Goal: Task Accomplishment & Management: Use online tool/utility

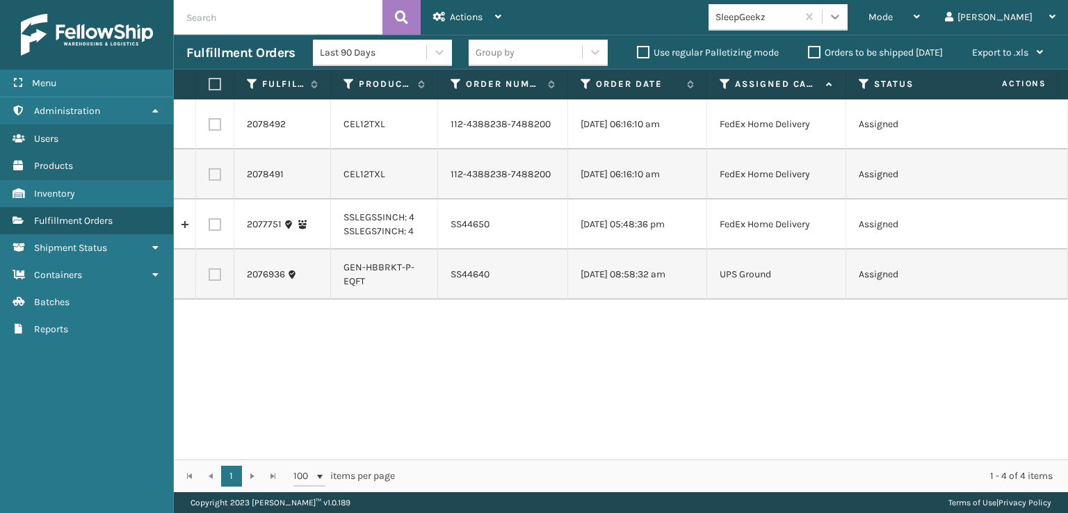
click at [842, 19] on icon at bounding box center [835, 17] width 14 height 14
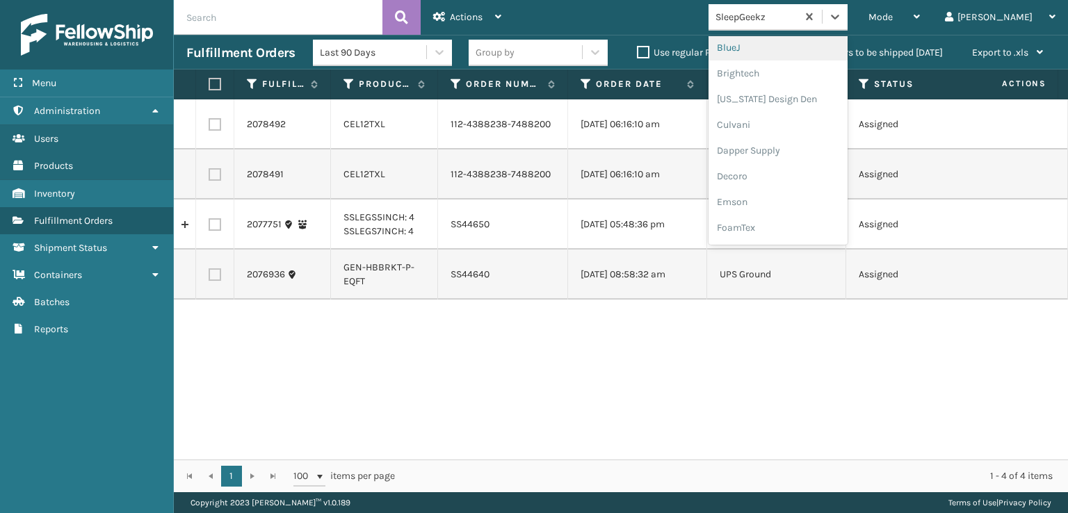
scroll to position [208, 0]
click at [803, 178] on div "FoamTex" at bounding box center [777, 178] width 139 height 26
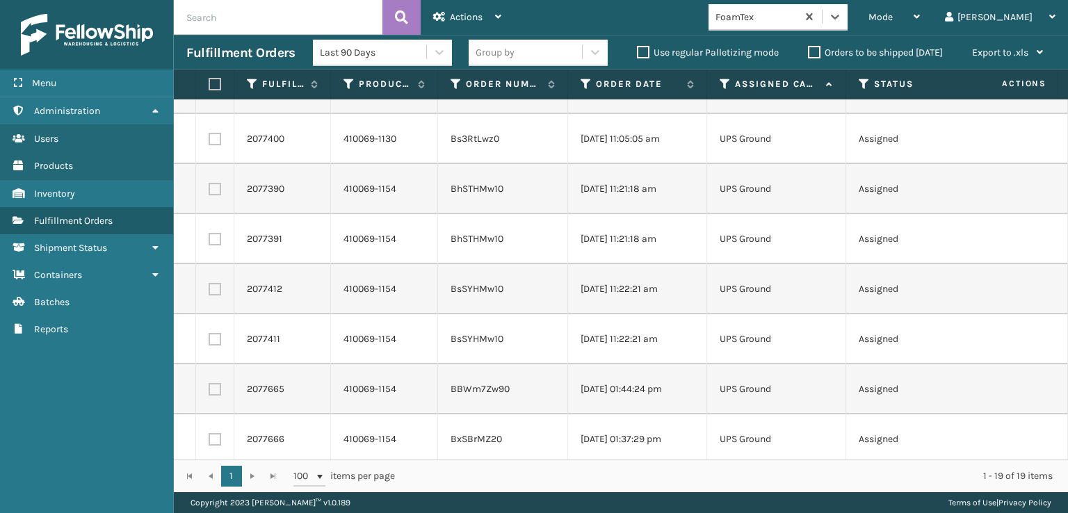
scroll to position [0, 0]
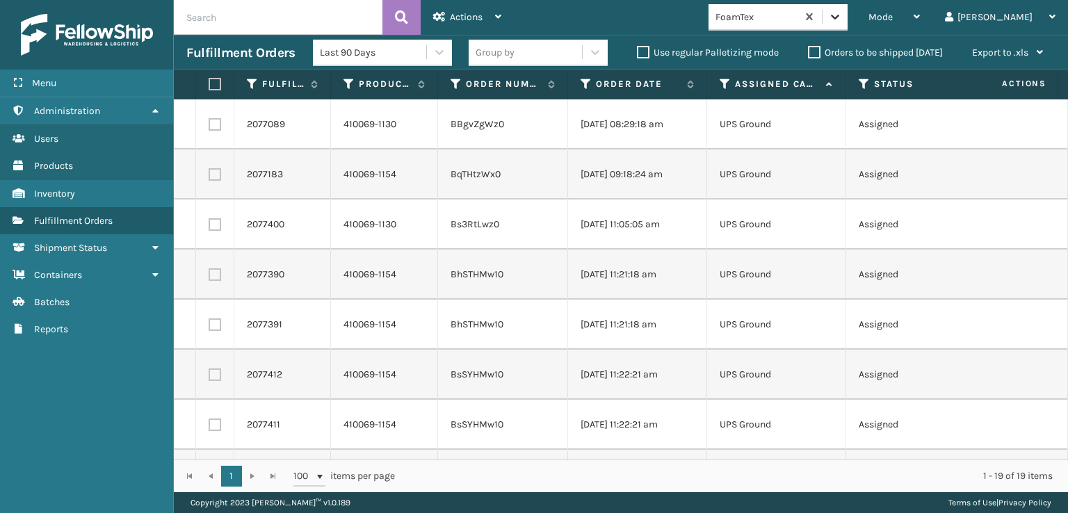
click at [847, 6] on div at bounding box center [834, 16] width 25 height 25
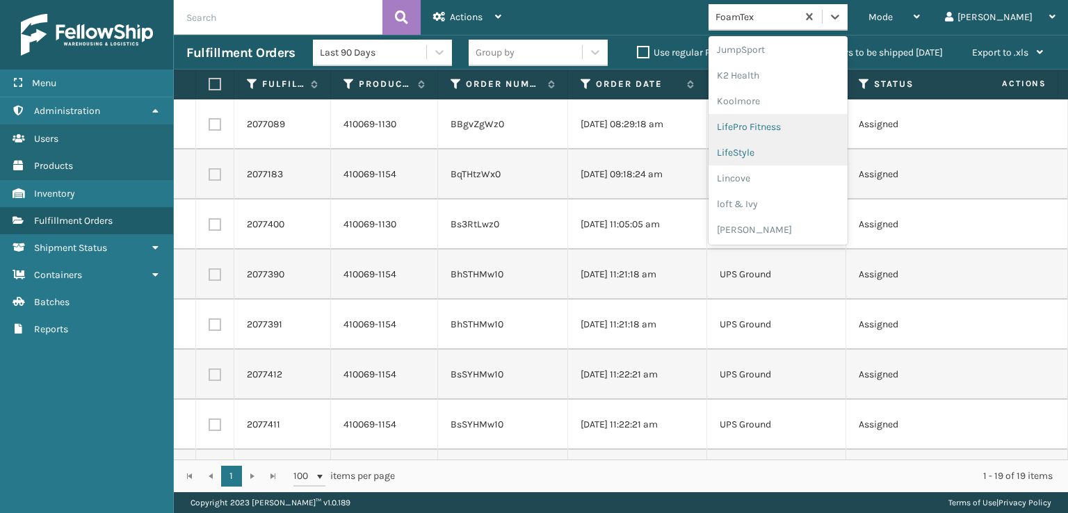
scroll to position [459, 0]
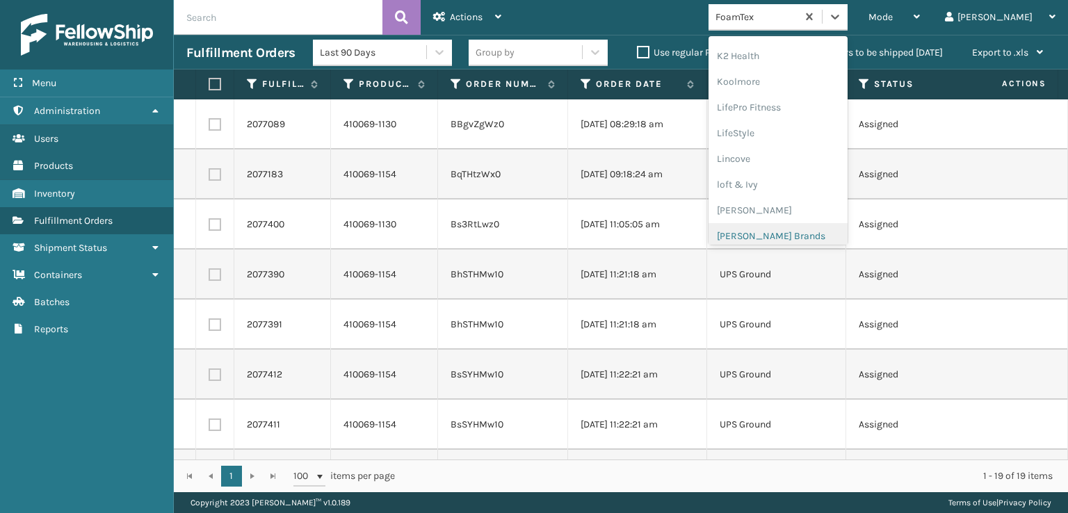
click at [817, 231] on div "[PERSON_NAME] Brands" at bounding box center [777, 236] width 139 height 26
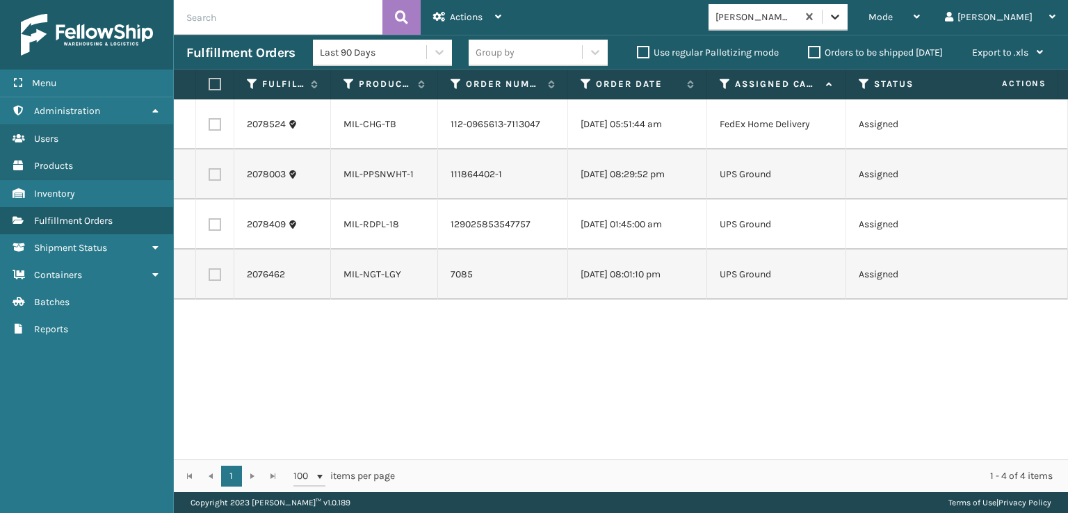
click at [842, 20] on icon at bounding box center [835, 17] width 14 height 14
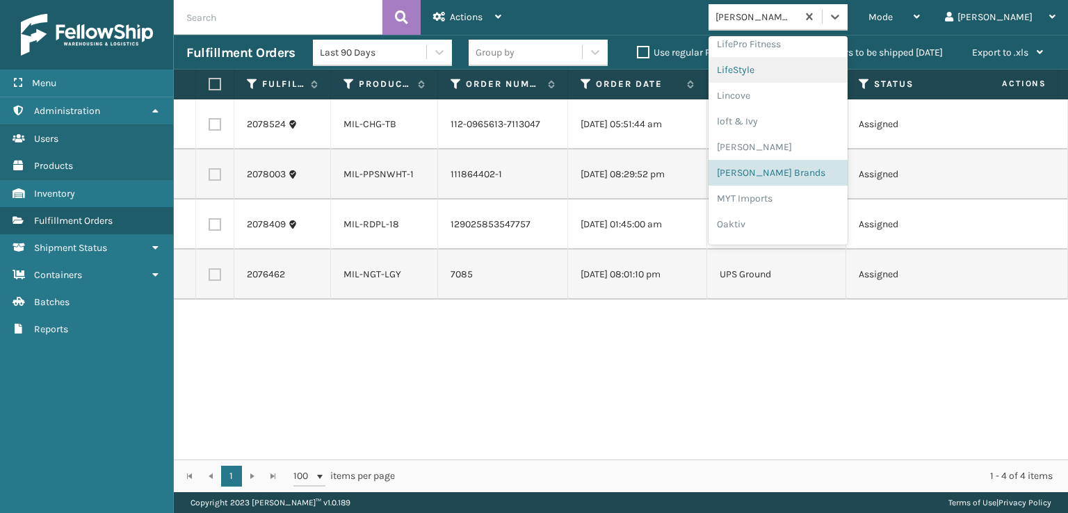
scroll to position [648, 0]
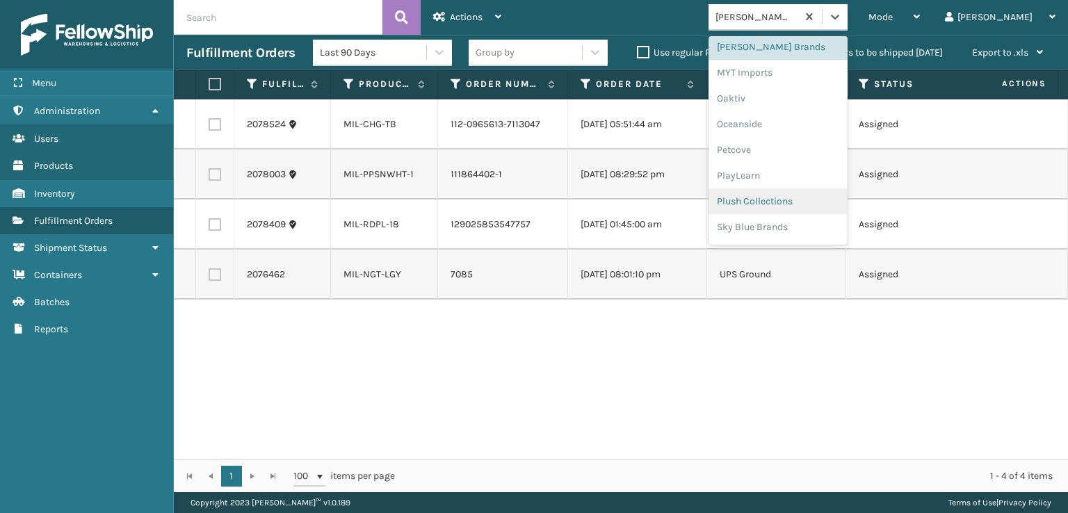
click at [819, 203] on div "Plush Collections" at bounding box center [777, 201] width 139 height 26
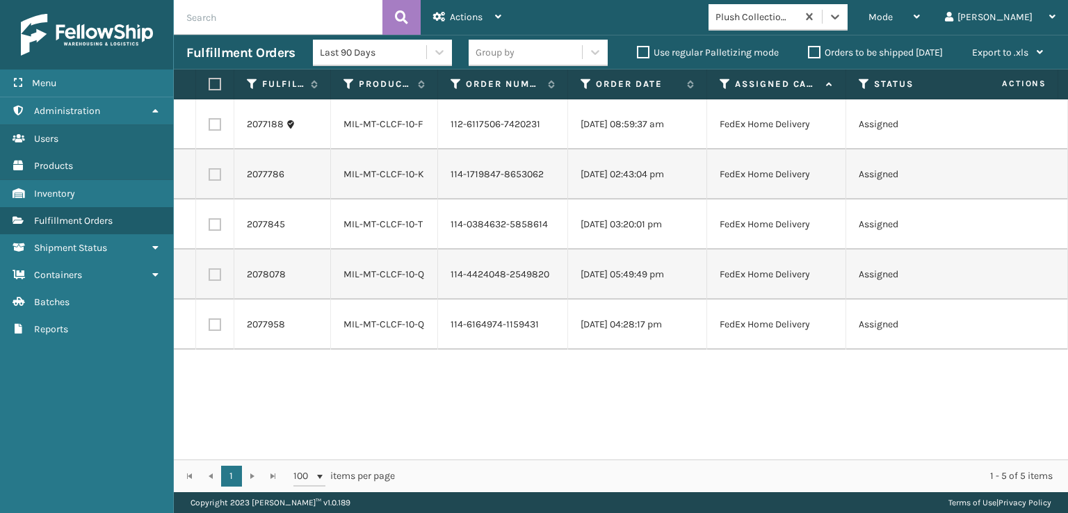
click at [213, 81] on label at bounding box center [212, 84] width 8 height 13
click at [209, 81] on input "checkbox" at bounding box center [208, 84] width 1 height 9
checkbox input "true"
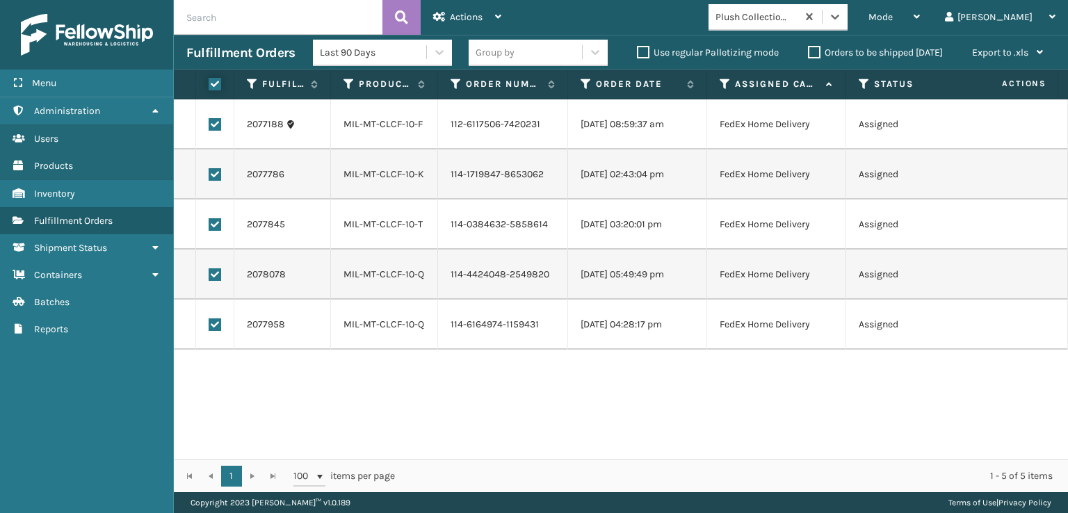
checkbox input "true"
click at [479, 8] on div "Actions" at bounding box center [467, 17] width 68 height 35
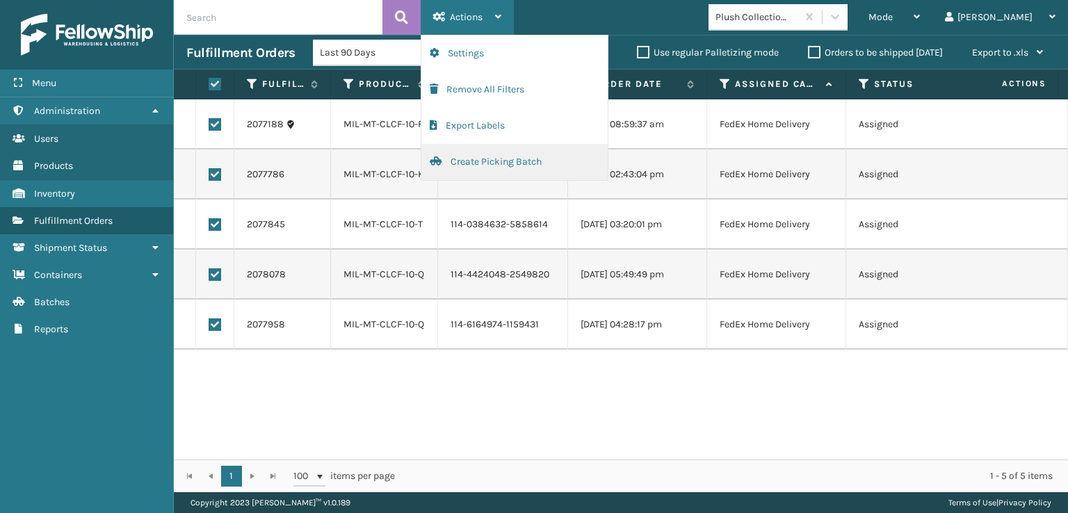
click at [492, 156] on button "Create Picking Batch" at bounding box center [514, 162] width 186 height 36
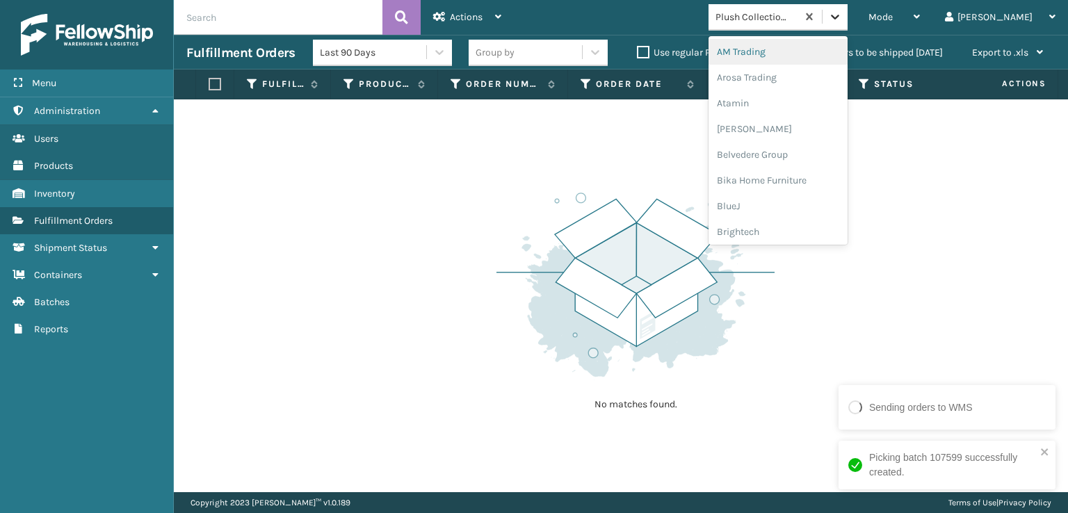
click at [842, 13] on icon at bounding box center [835, 17] width 14 height 14
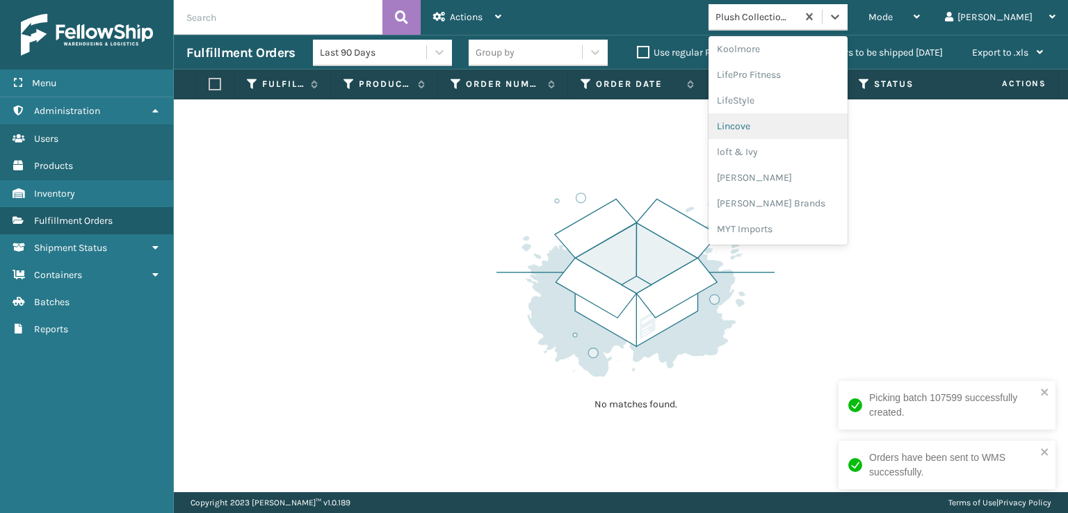
scroll to position [509, 0]
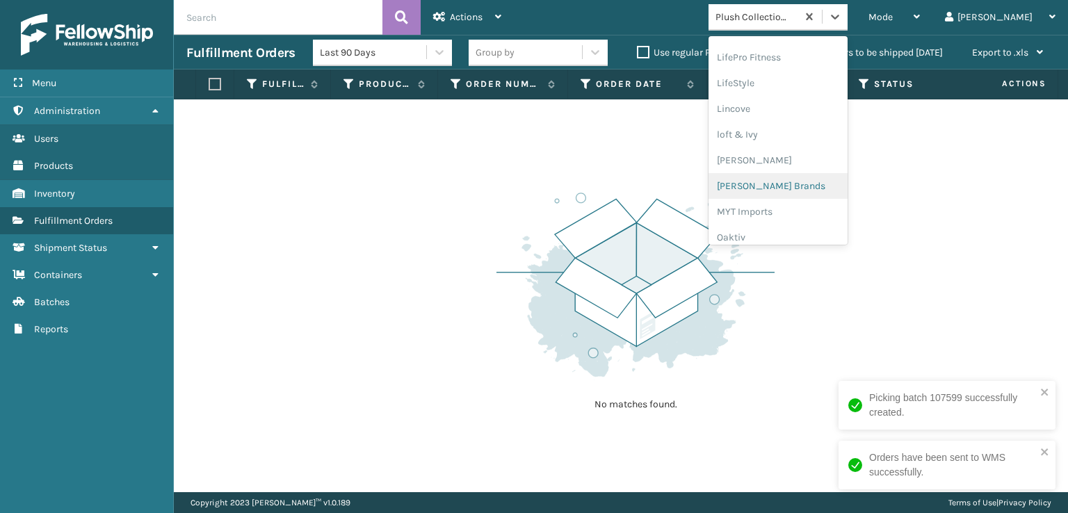
click at [826, 186] on div "[PERSON_NAME] Brands" at bounding box center [777, 186] width 139 height 26
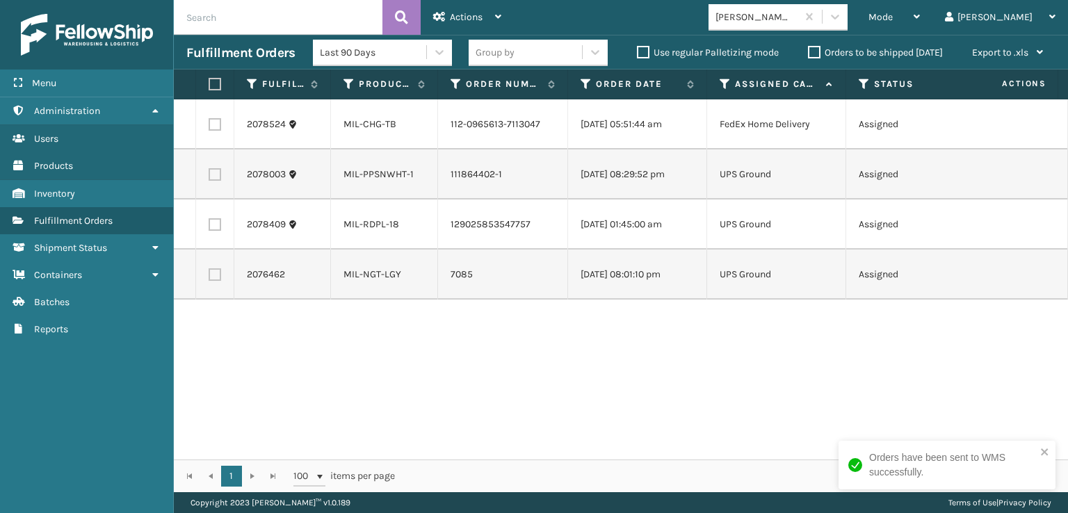
click at [214, 127] on label at bounding box center [214, 124] width 13 height 13
click at [209, 127] on input "checkbox" at bounding box center [208, 122] width 1 height 9
checkbox input "true"
click at [448, 18] on div "Actions" at bounding box center [467, 17] width 68 height 35
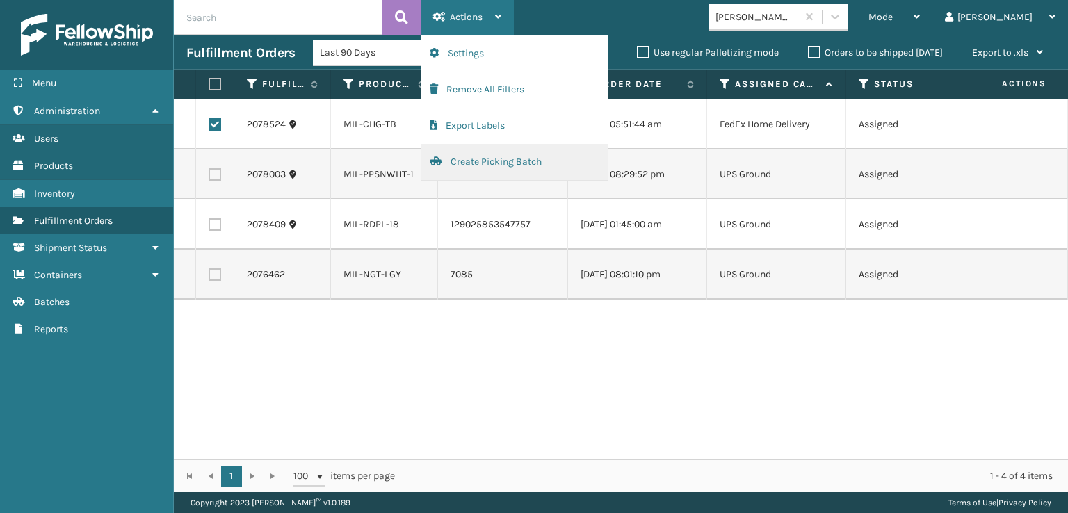
click at [483, 164] on button "Create Picking Batch" at bounding box center [514, 162] width 186 height 36
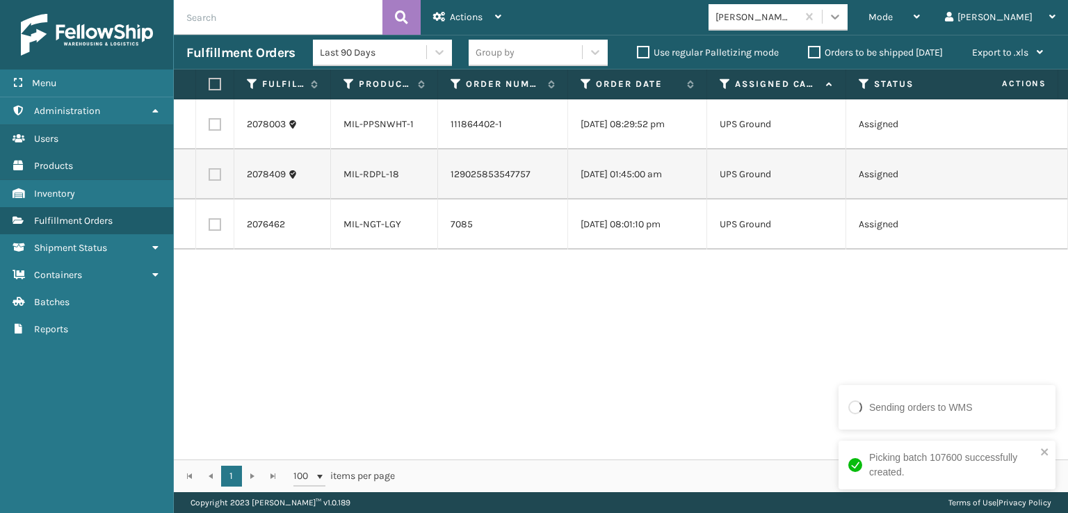
click at [842, 21] on icon at bounding box center [835, 17] width 14 height 14
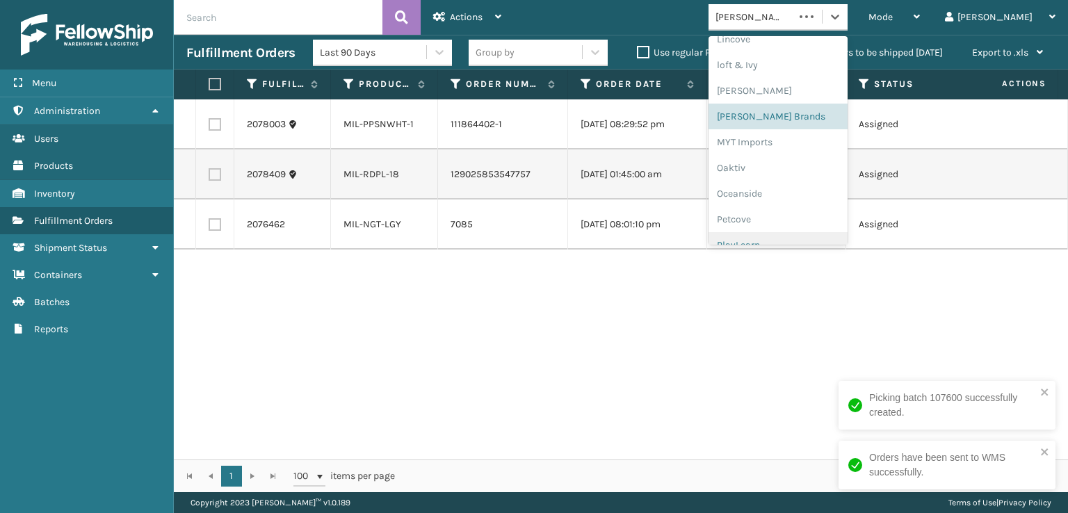
scroll to position [697, 0]
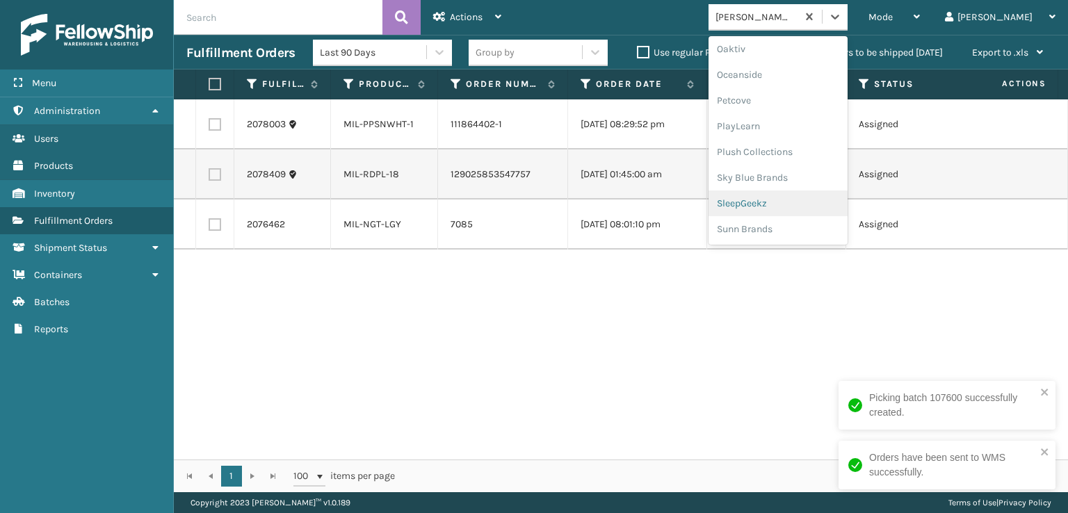
click at [831, 197] on div "SleepGeekz" at bounding box center [777, 203] width 139 height 26
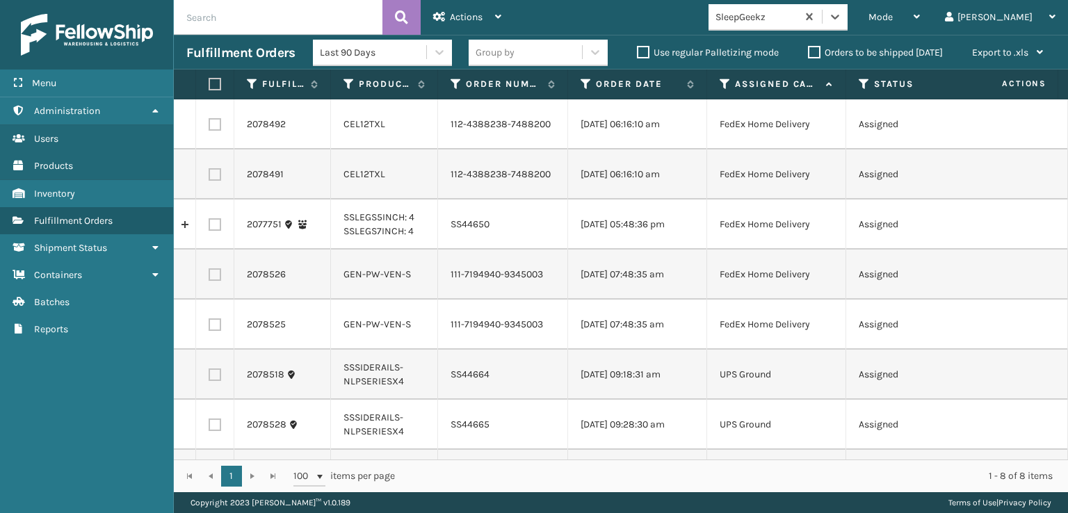
click at [219, 128] on label at bounding box center [214, 124] width 13 height 13
click at [209, 127] on input "checkbox" at bounding box center [208, 122] width 1 height 9
checkbox input "true"
click at [212, 181] on label at bounding box center [214, 174] width 13 height 13
click at [209, 177] on input "checkbox" at bounding box center [208, 172] width 1 height 9
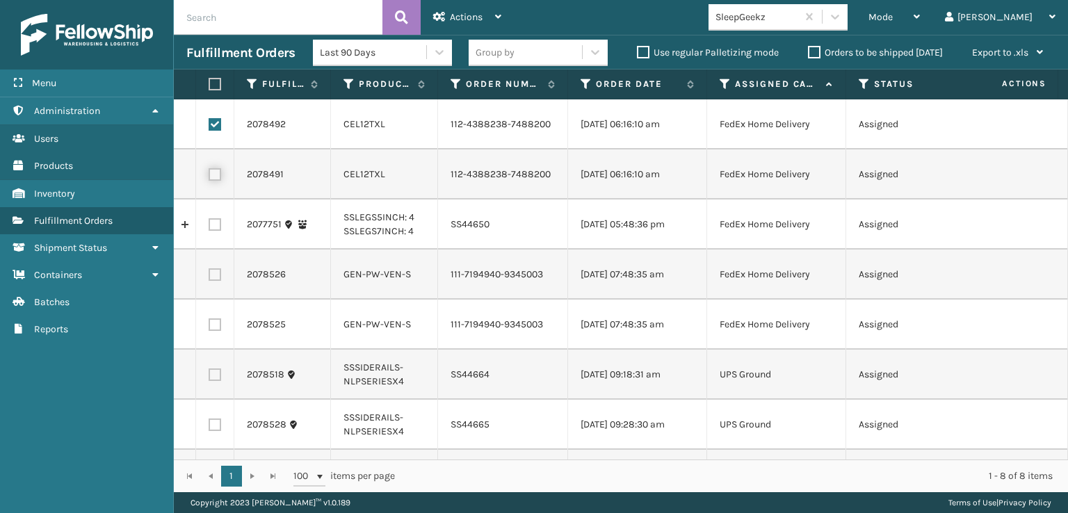
checkbox input "true"
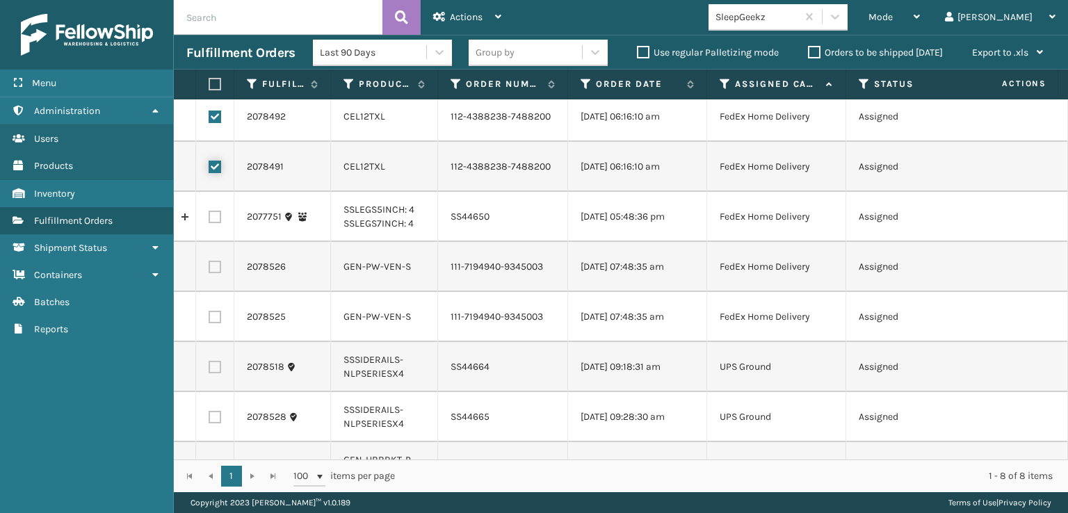
scroll to position [0, 0]
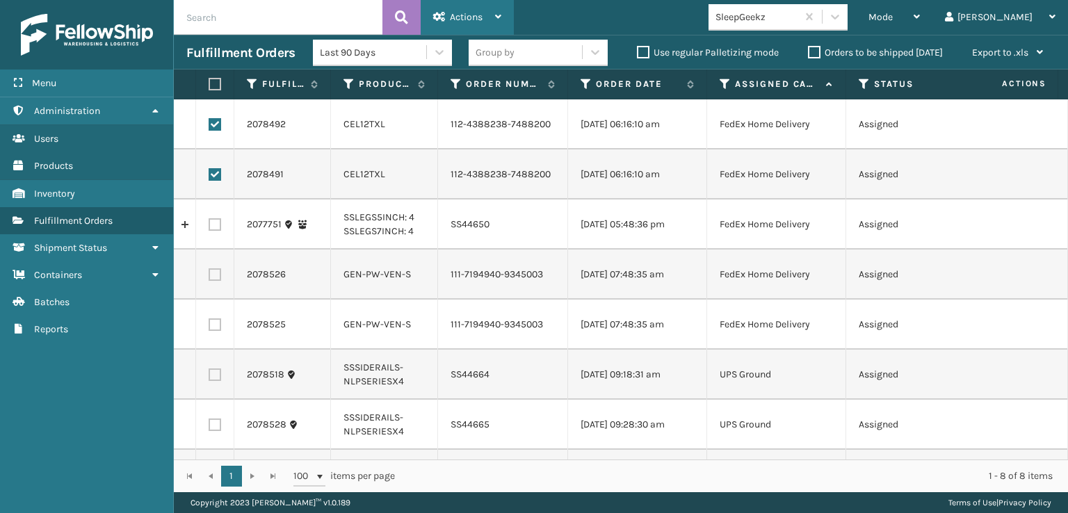
click at [437, 17] on icon at bounding box center [439, 17] width 13 height 10
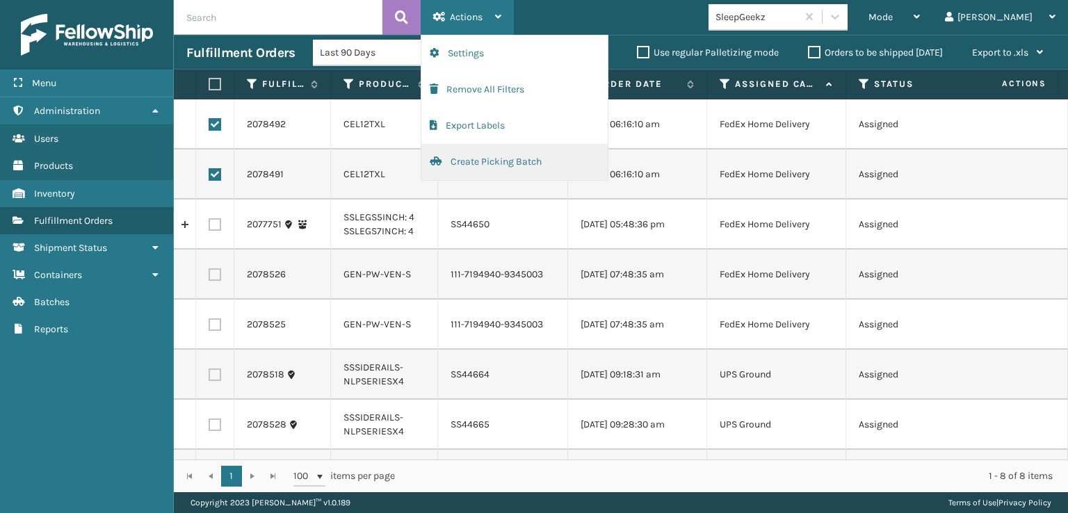
click at [466, 162] on button "Create Picking Batch" at bounding box center [514, 162] width 186 height 36
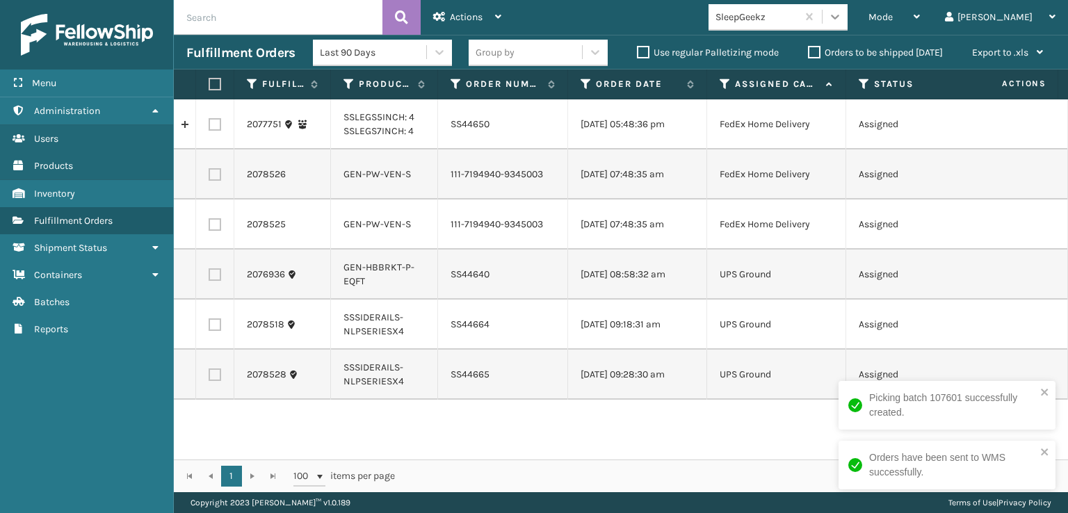
click at [842, 16] on icon at bounding box center [835, 17] width 14 height 14
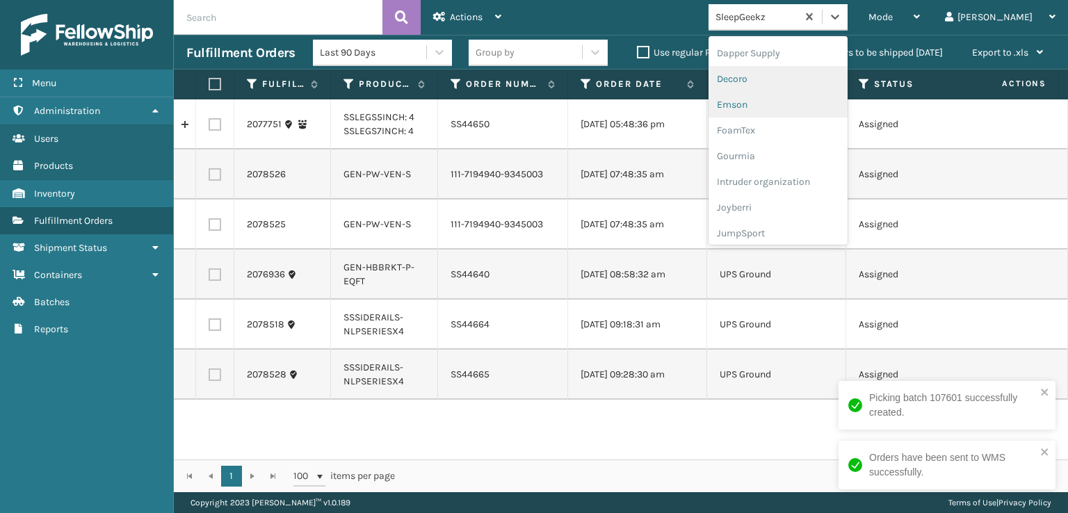
scroll to position [278, 0]
click at [826, 106] on div "FoamTex" at bounding box center [777, 108] width 139 height 26
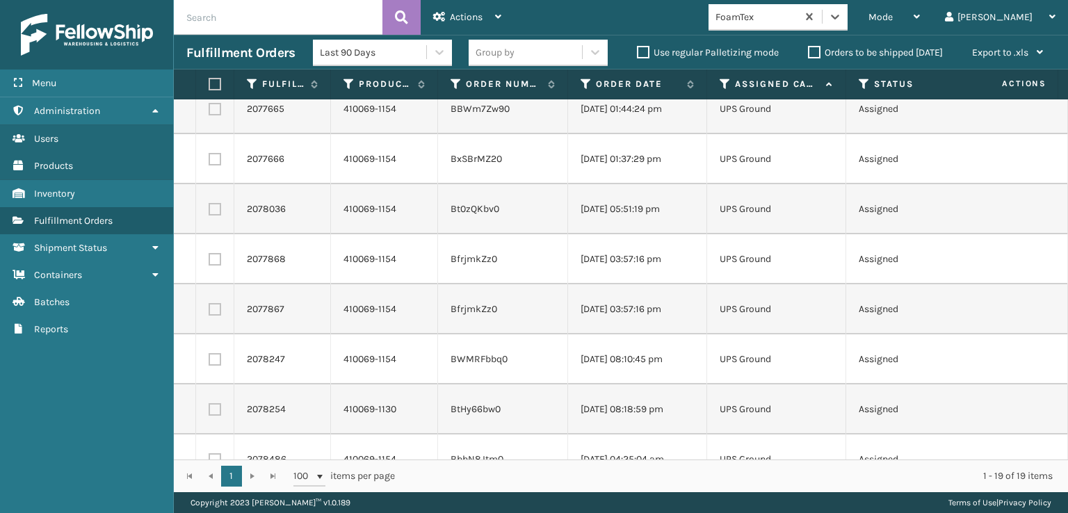
scroll to position [0, 0]
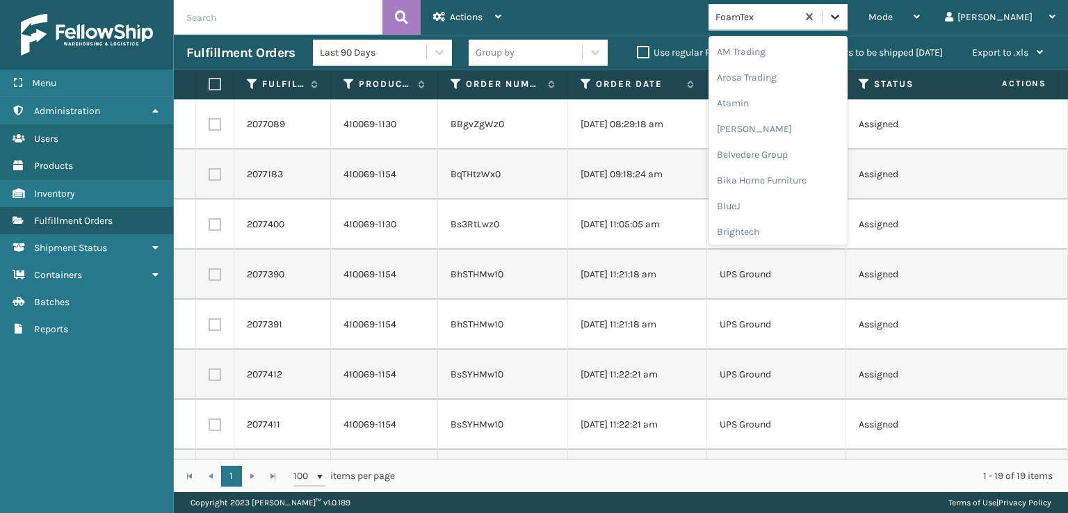
click at [842, 12] on icon at bounding box center [835, 17] width 14 height 14
click at [810, 188] on div "[PERSON_NAME] Brands" at bounding box center [777, 186] width 139 height 26
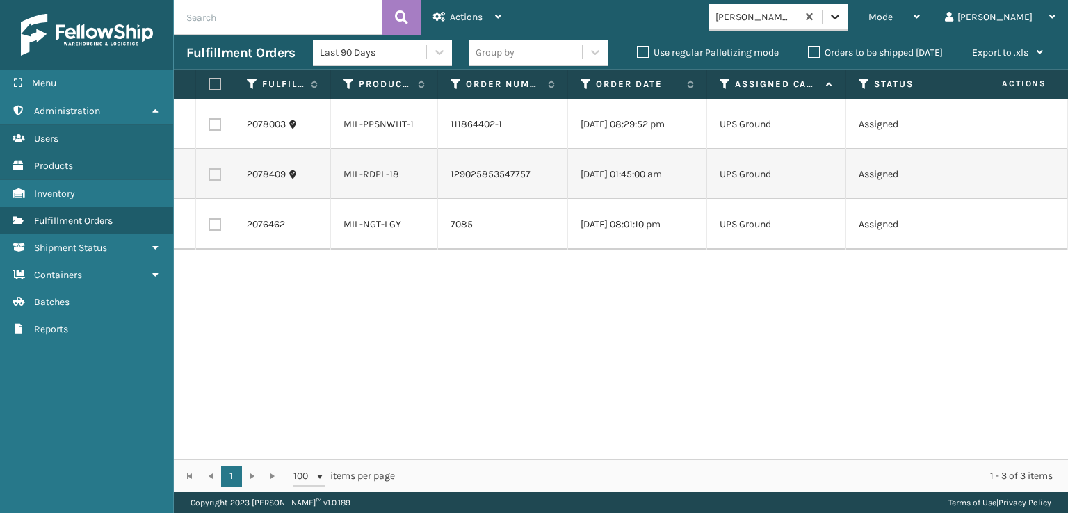
click at [842, 15] on icon at bounding box center [835, 17] width 14 height 14
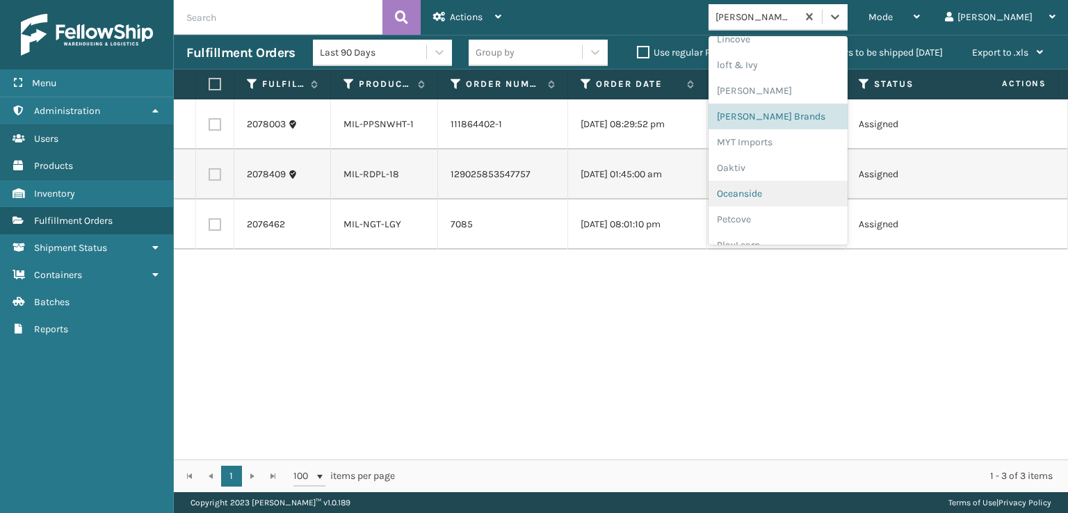
scroll to position [697, 0]
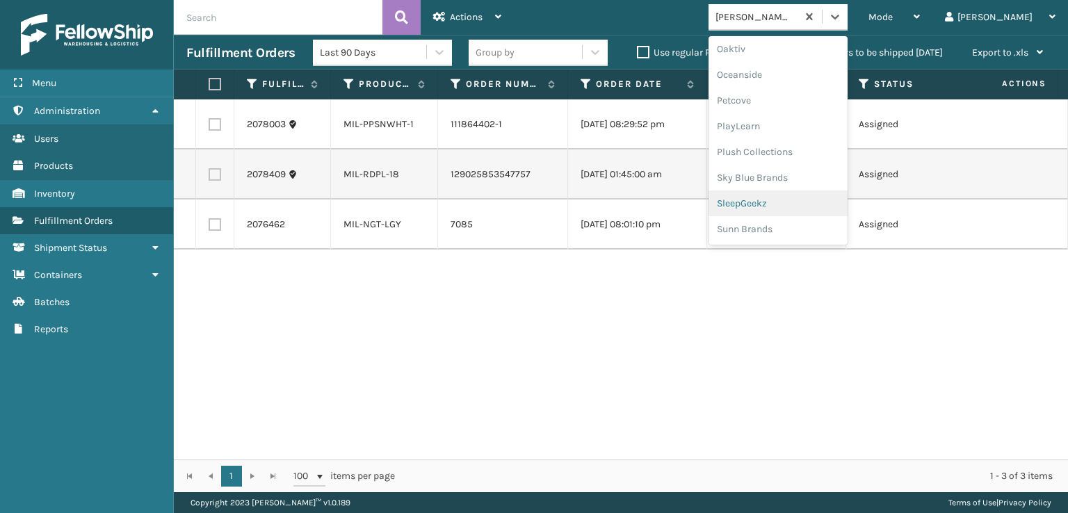
click at [798, 203] on div "SleepGeekz" at bounding box center [777, 203] width 139 height 26
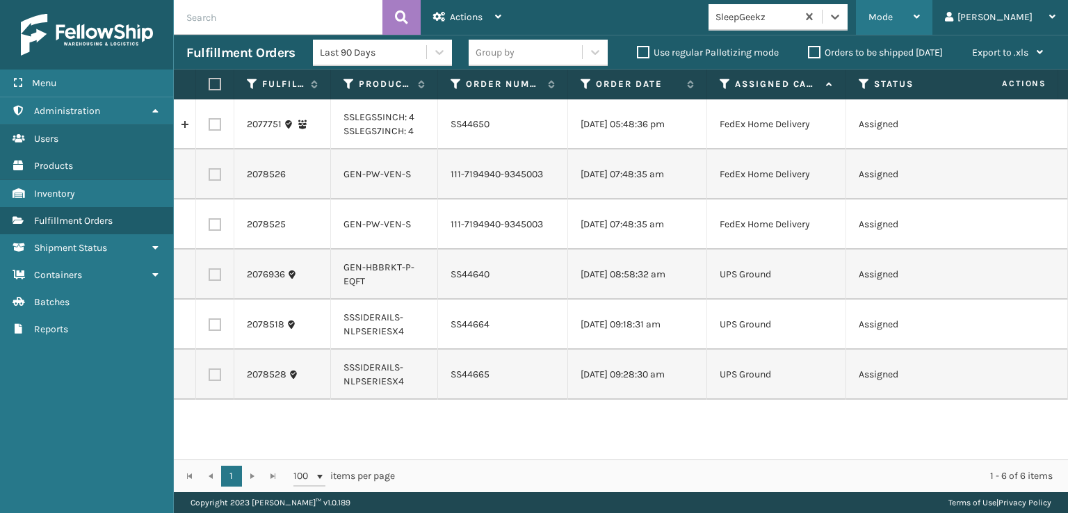
click at [924, 19] on div "Mode Regular Mode Picking Mode Labeling Mode Exit Scan Mode" at bounding box center [894, 17] width 76 height 35
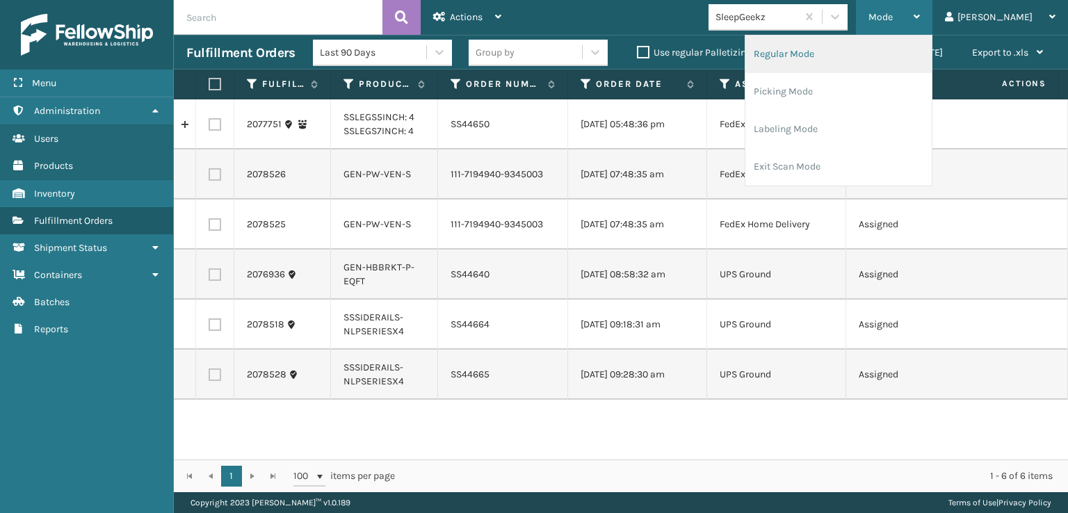
click at [851, 57] on li "Regular Mode" at bounding box center [838, 54] width 186 height 38
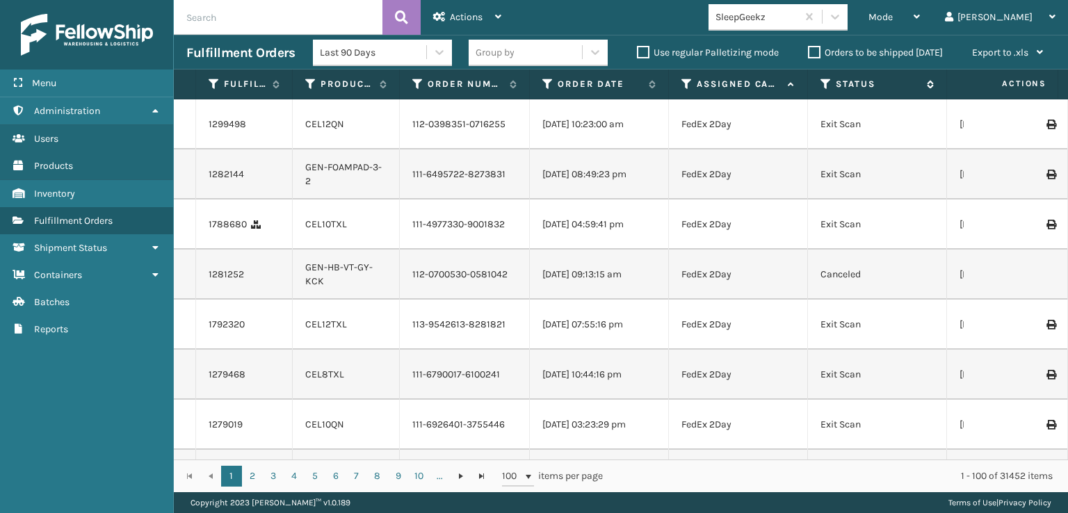
click at [828, 81] on icon at bounding box center [825, 84] width 11 height 13
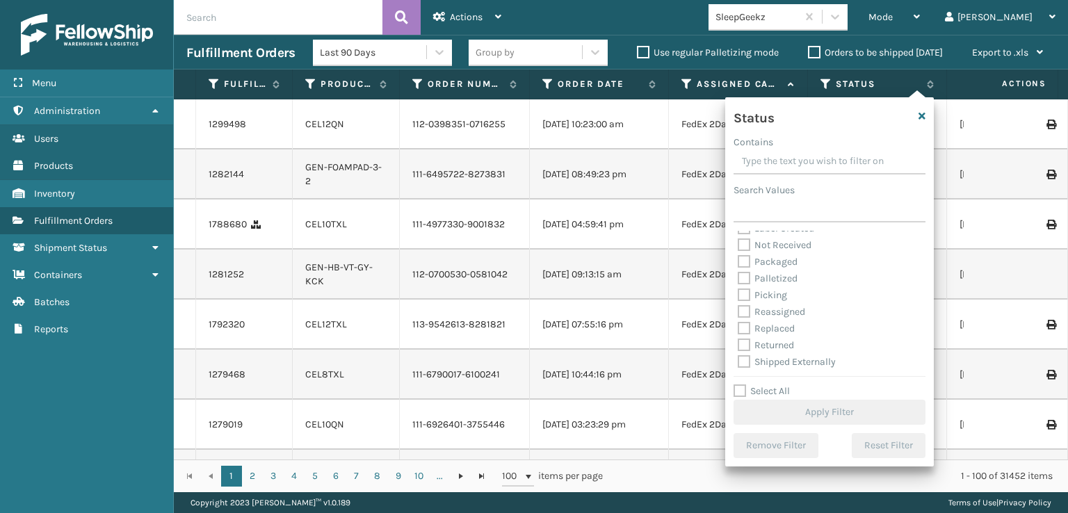
scroll to position [78, 0]
click at [746, 293] on label "Picking" at bounding box center [761, 294] width 49 height 12
click at [738, 293] on input "Picking" at bounding box center [737, 290] width 1 height 9
checkbox input "true"
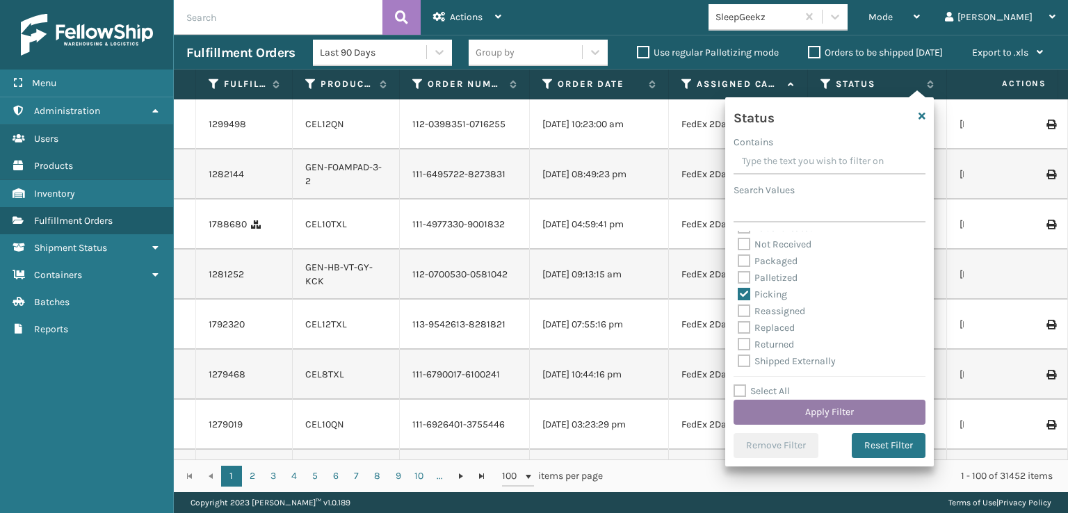
click at [840, 413] on button "Apply Filter" at bounding box center [829, 412] width 192 height 25
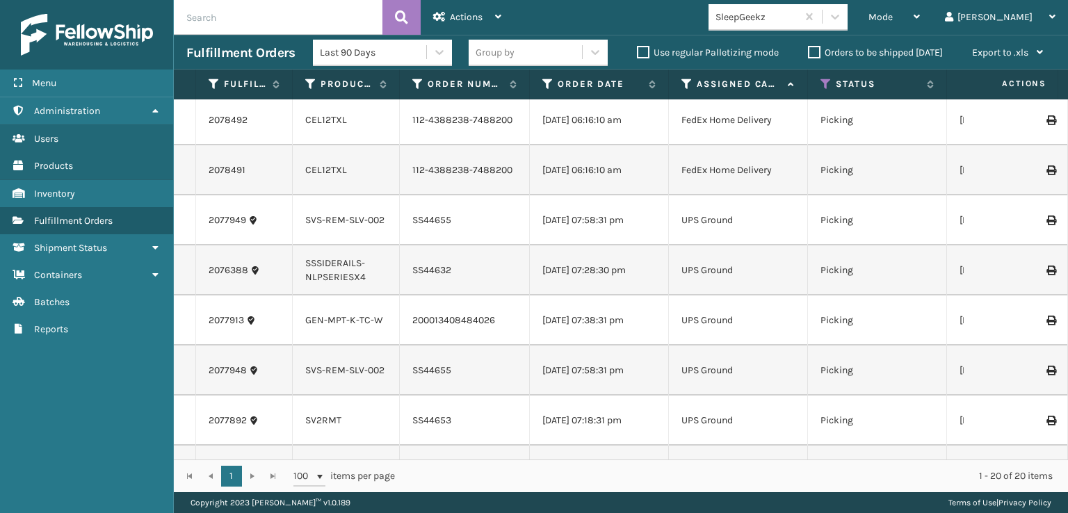
scroll to position [0, 0]
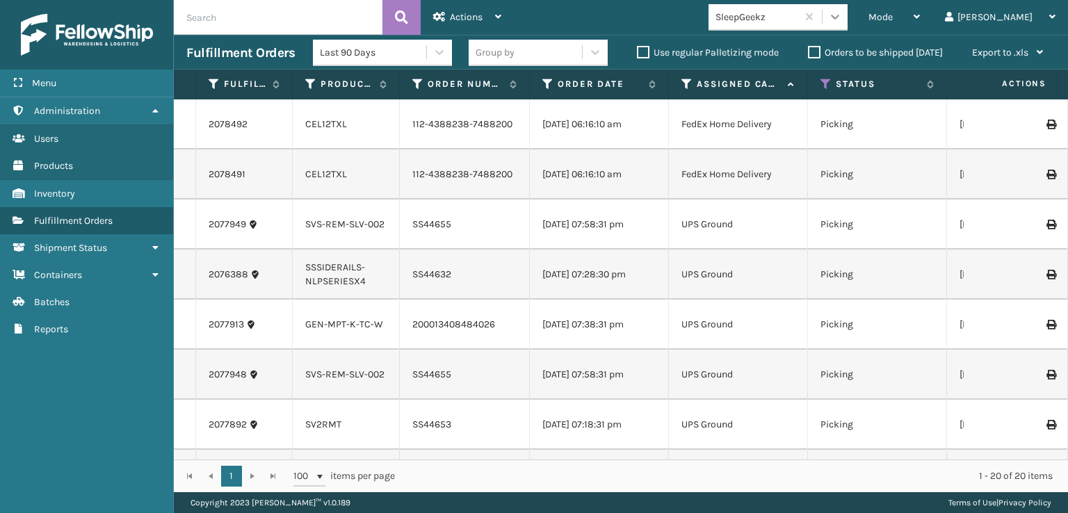
click at [847, 6] on div at bounding box center [834, 16] width 25 height 25
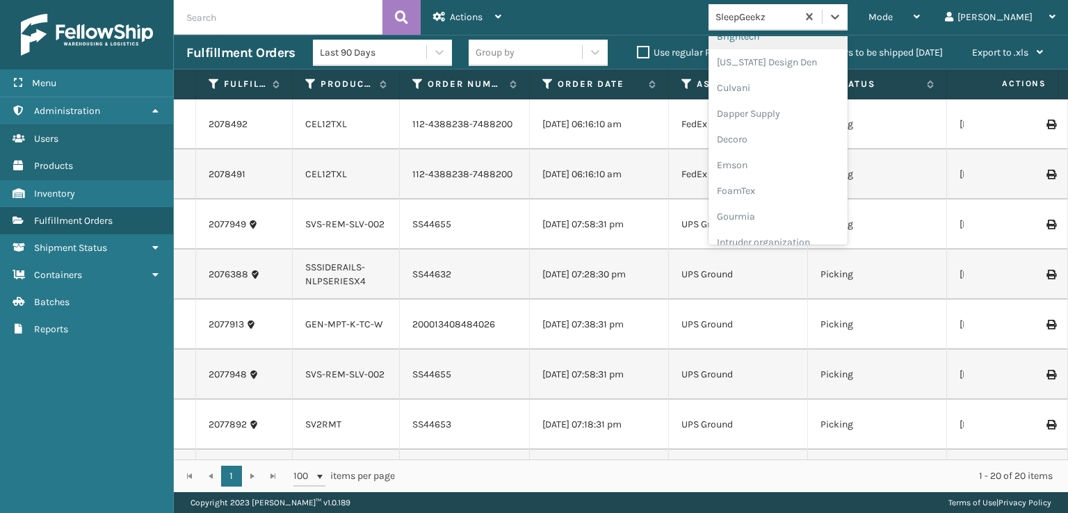
scroll to position [208, 0]
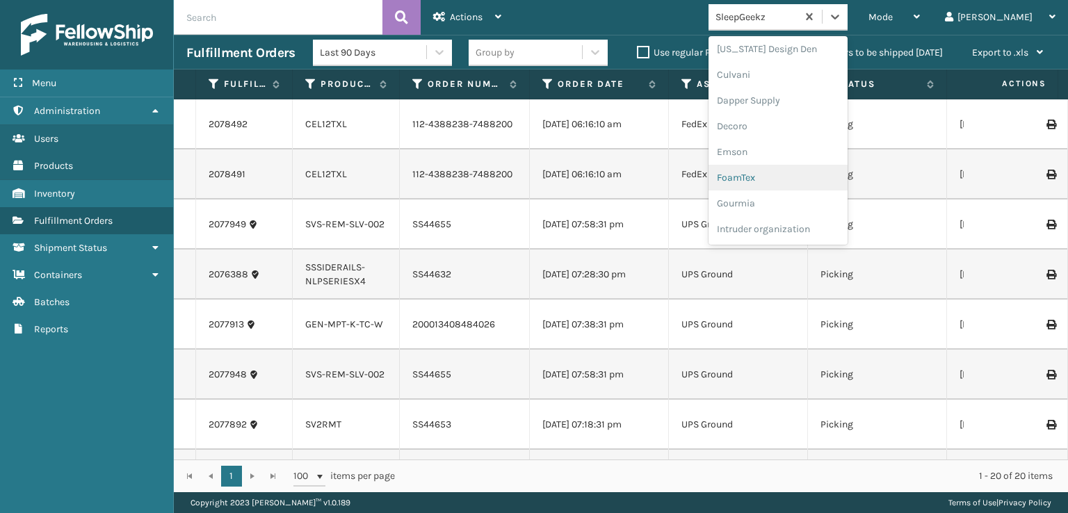
click at [808, 173] on div "FoamTex" at bounding box center [777, 178] width 139 height 26
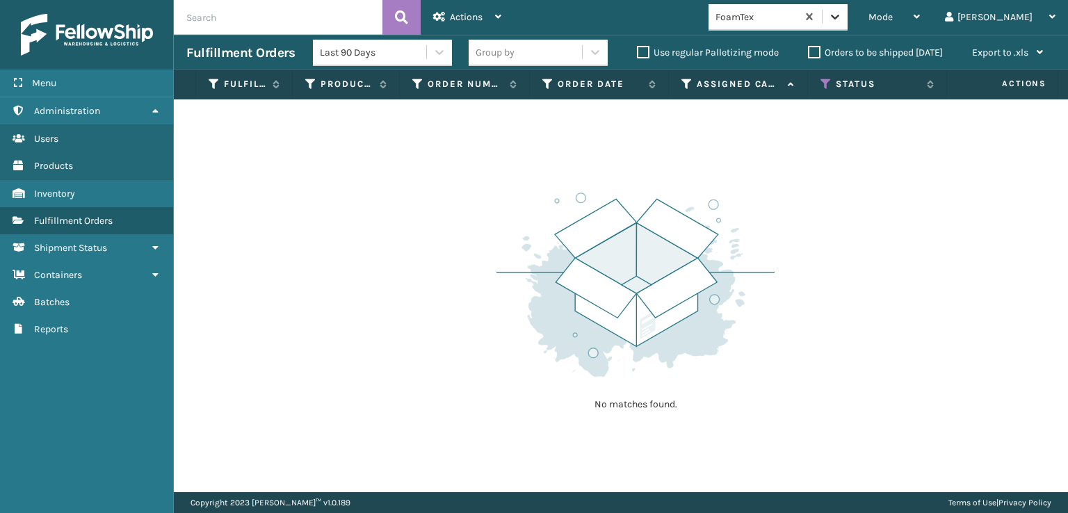
click at [842, 20] on icon at bounding box center [835, 17] width 14 height 14
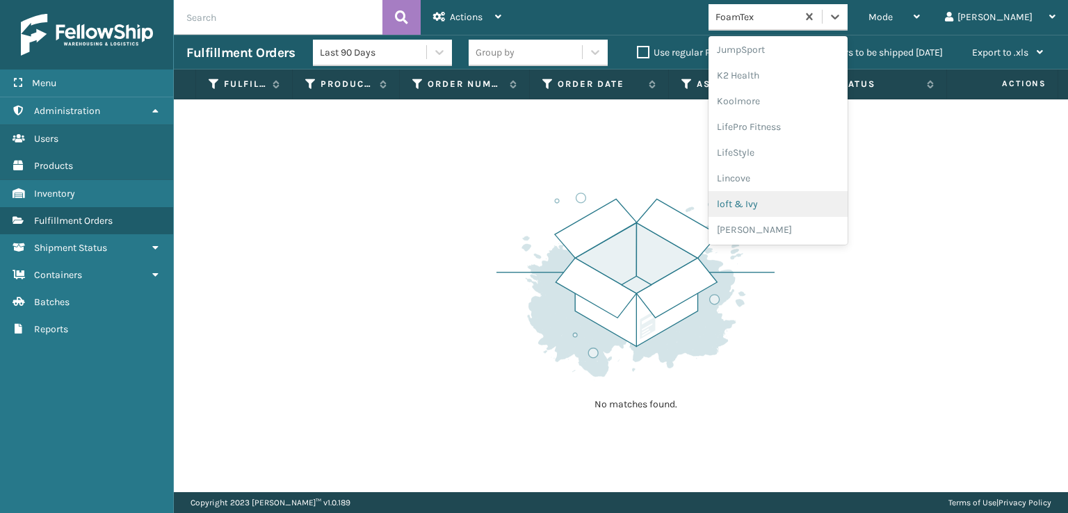
scroll to position [509, 0]
click at [813, 181] on div "[PERSON_NAME] Brands" at bounding box center [777, 186] width 139 height 26
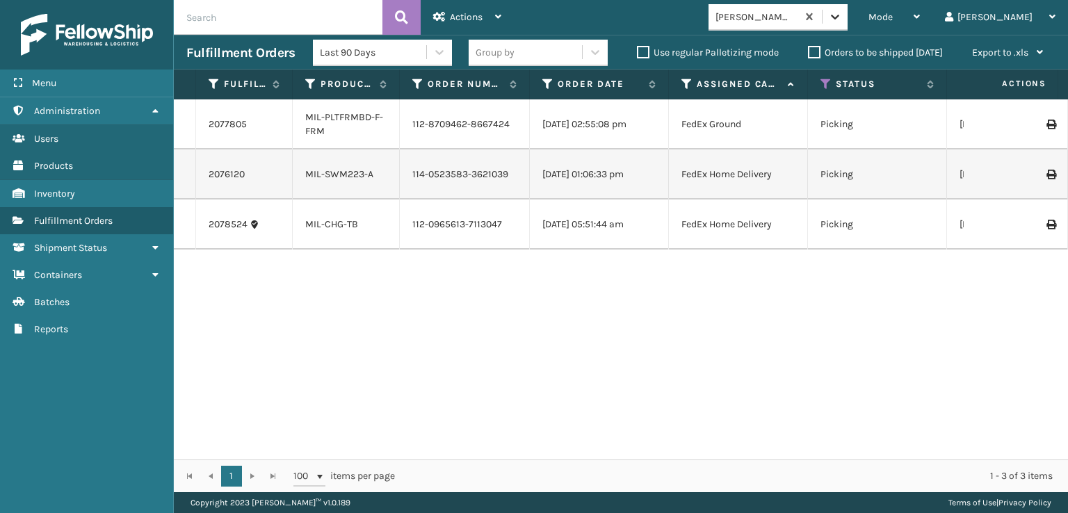
click at [847, 22] on div at bounding box center [834, 16] width 25 height 25
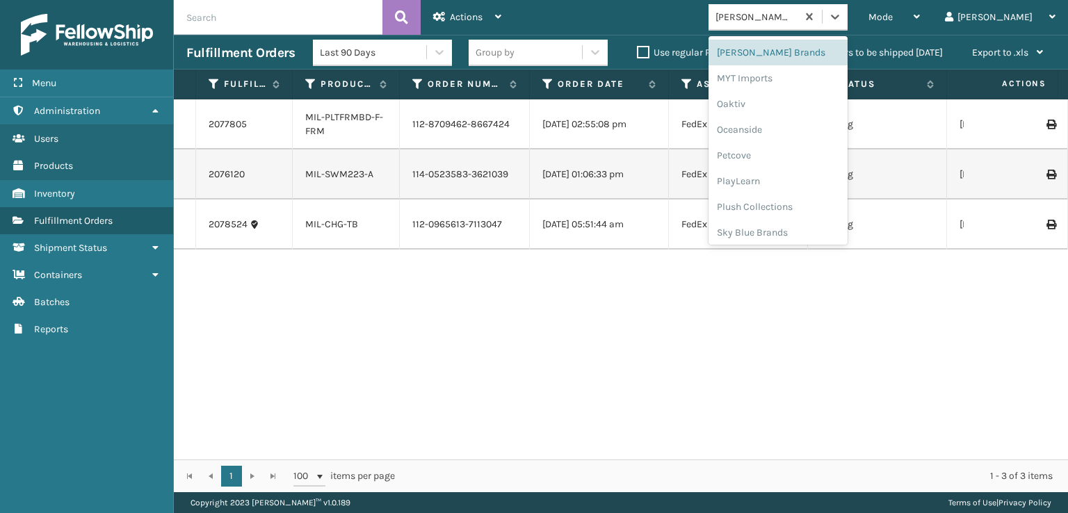
scroll to position [697, 0]
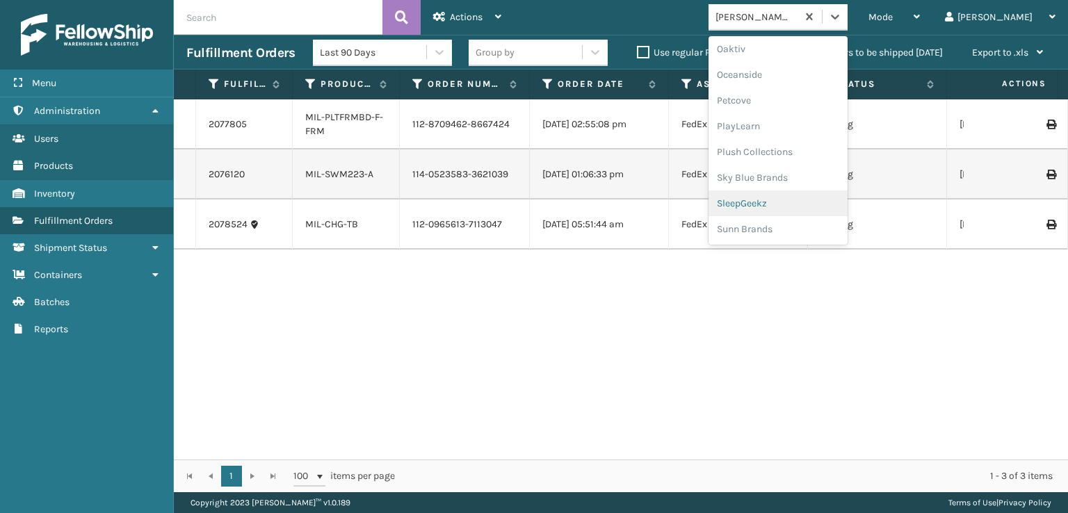
click at [840, 199] on div "SleepGeekz" at bounding box center [777, 203] width 139 height 26
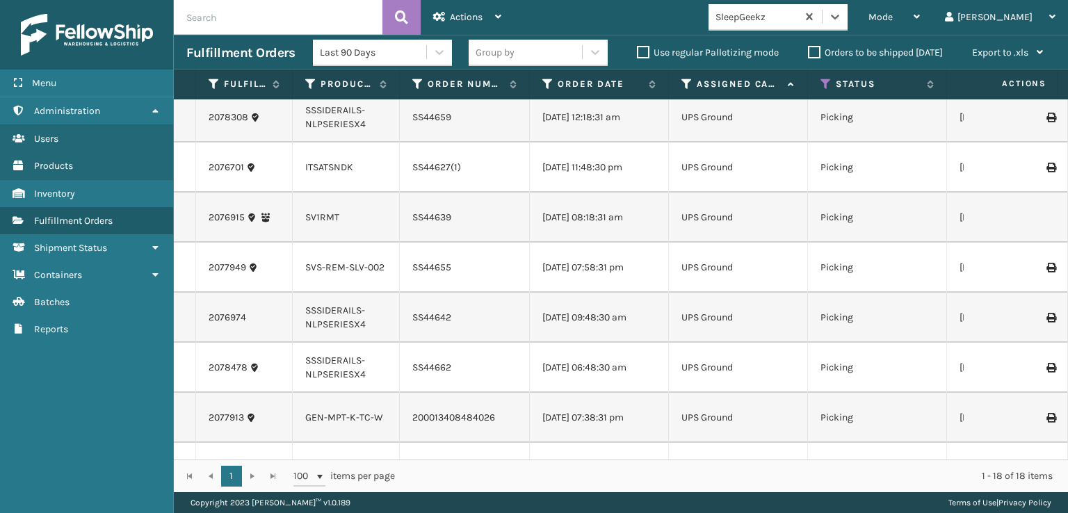
scroll to position [0, 0]
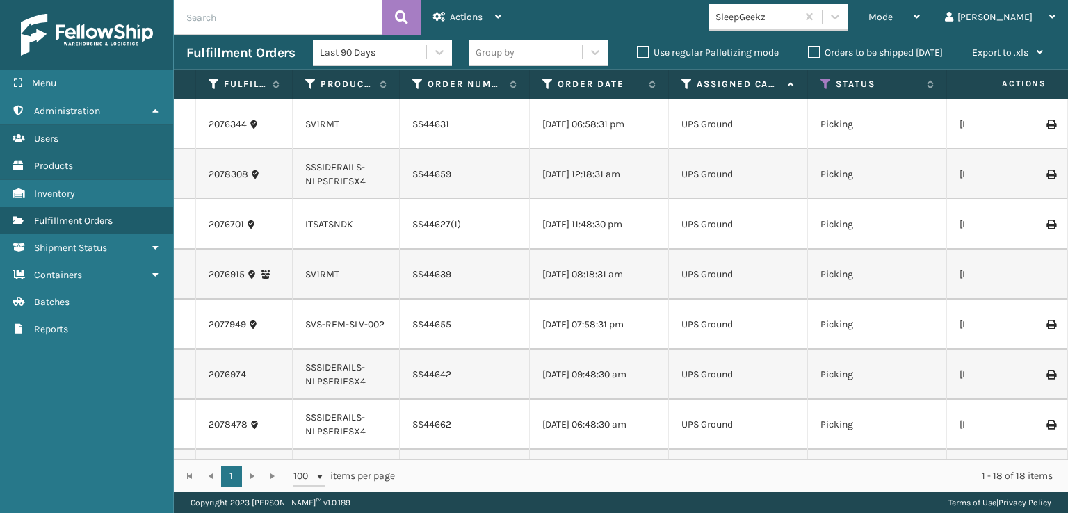
click at [892, 1] on div "Mode Regular Mode Picking Mode Labeling Mode Exit Scan Mode SleepGeekz [PERSON_…" at bounding box center [791, 17] width 554 height 35
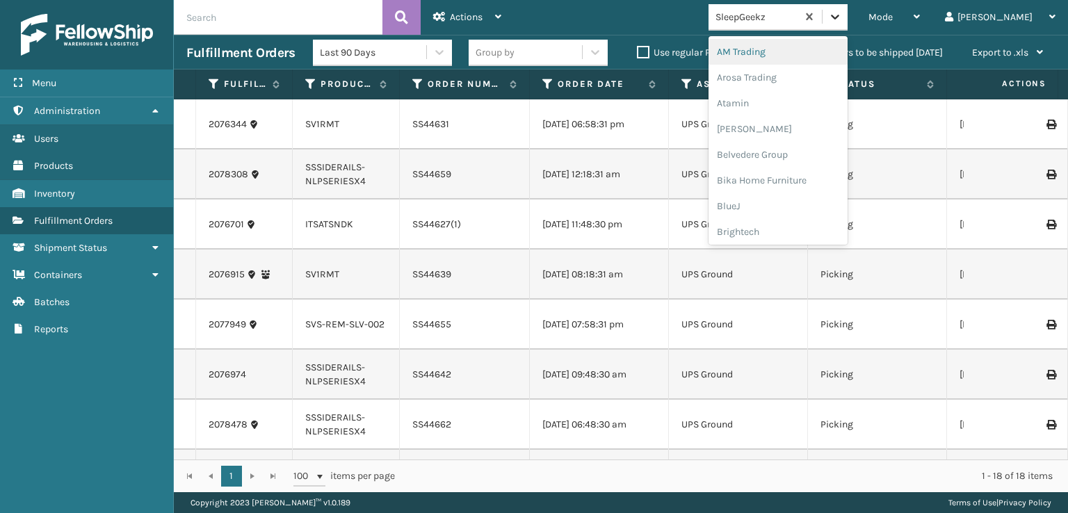
click at [842, 15] on icon at bounding box center [835, 17] width 14 height 14
click at [794, 177] on div "FoamTex" at bounding box center [777, 178] width 139 height 26
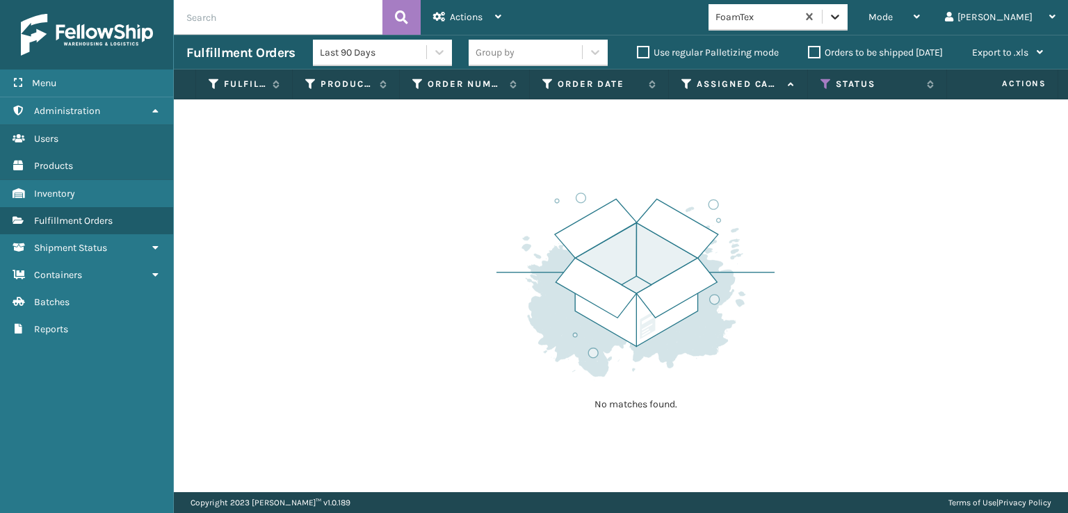
click at [839, 16] on icon at bounding box center [835, 17] width 8 height 5
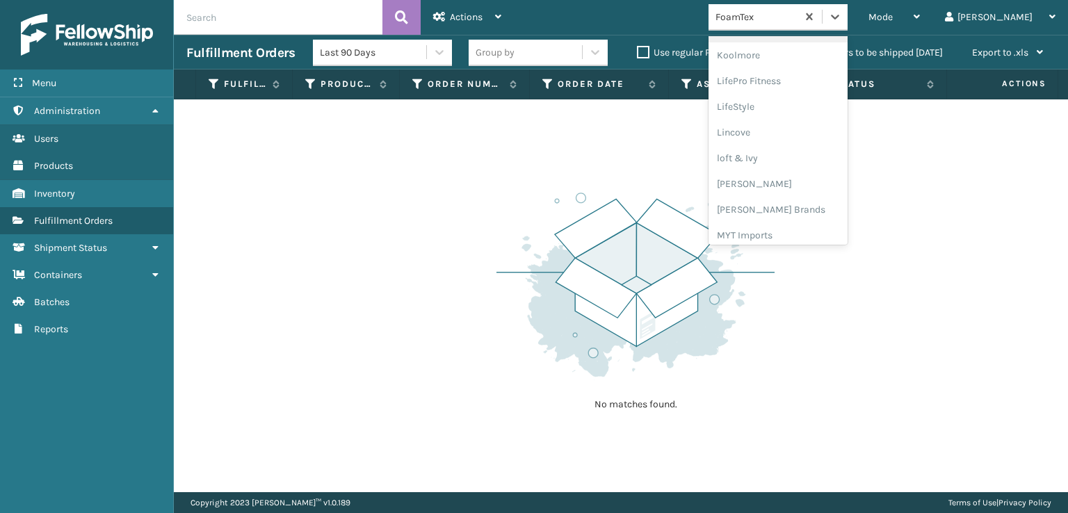
scroll to position [509, 0]
click at [824, 179] on div "[PERSON_NAME] Brands" at bounding box center [777, 186] width 139 height 26
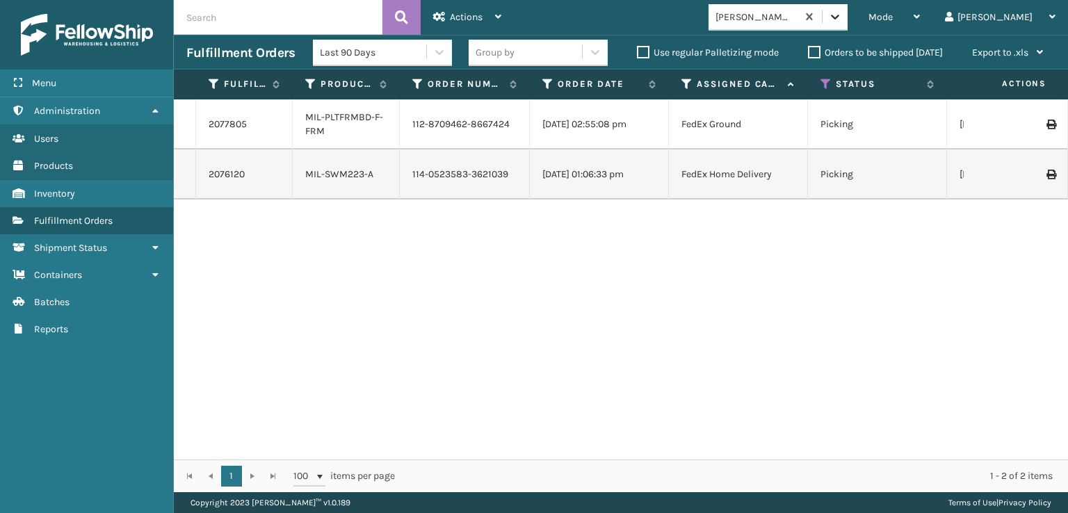
click at [842, 13] on icon at bounding box center [835, 17] width 14 height 14
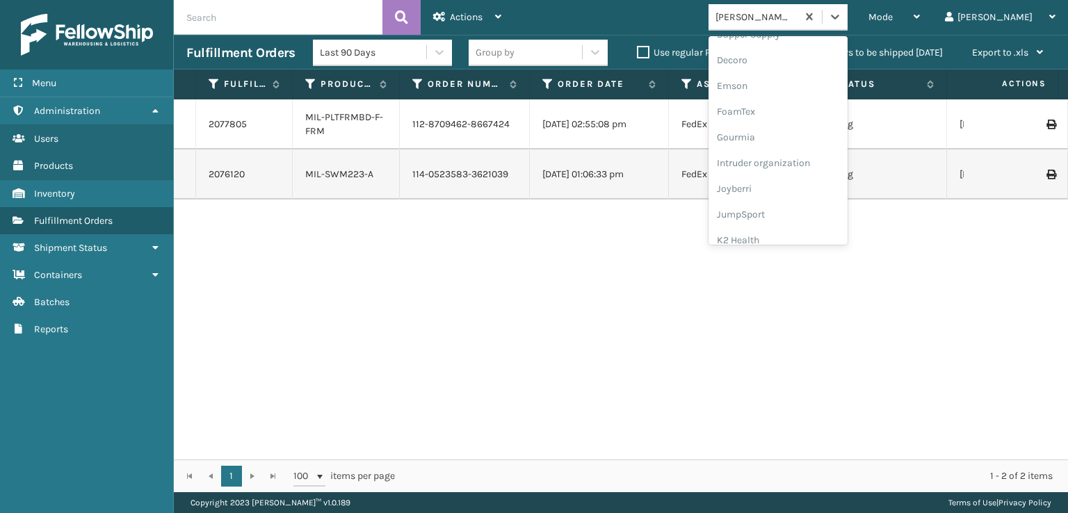
scroll to position [278, 0]
click at [826, 109] on div "FoamTex" at bounding box center [777, 108] width 139 height 26
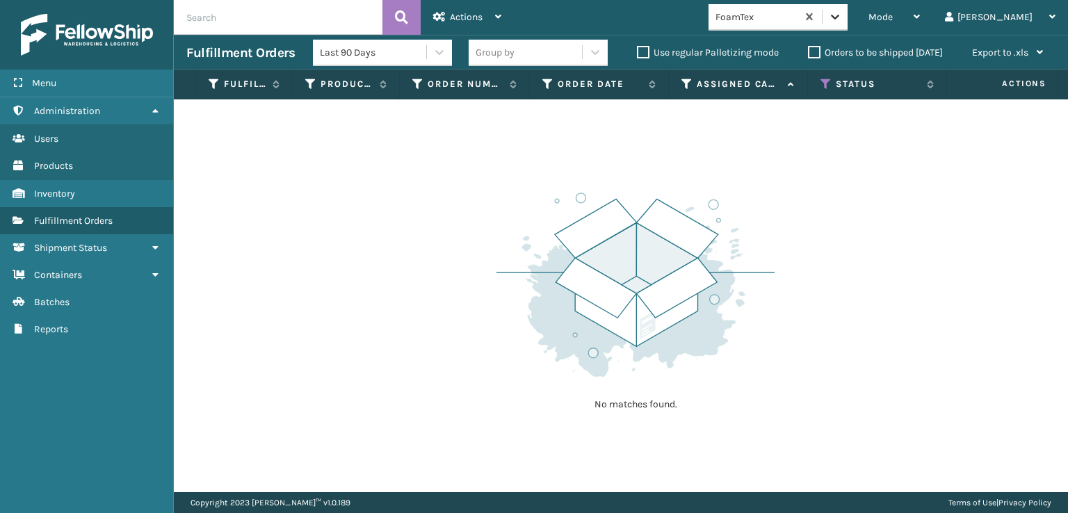
click at [839, 17] on icon at bounding box center [835, 17] width 8 height 5
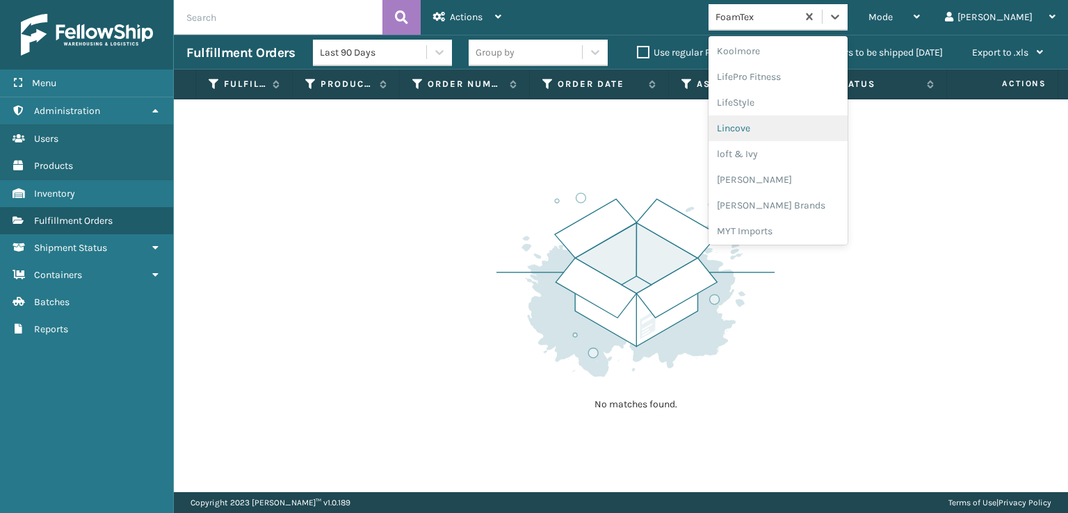
scroll to position [578, 0]
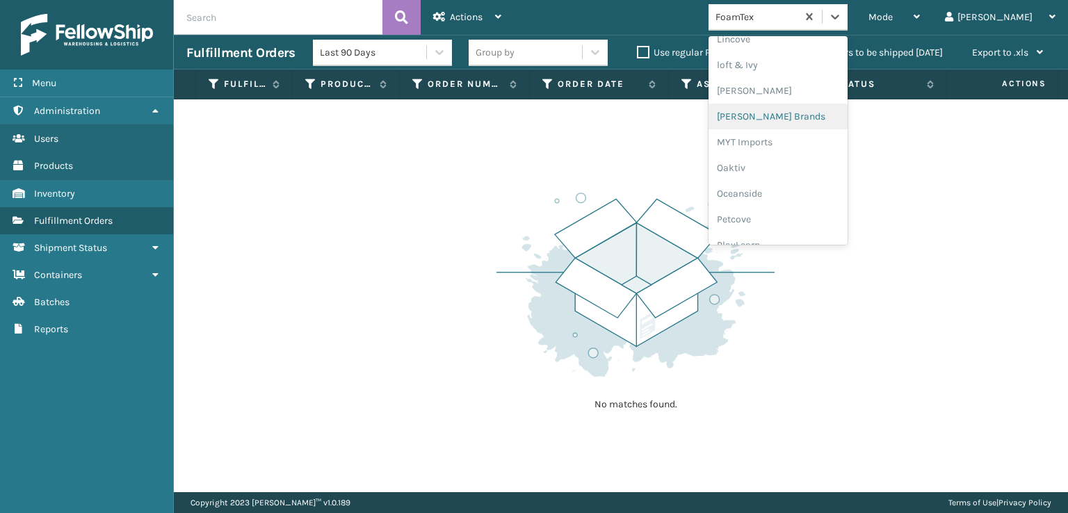
click at [819, 116] on div "[PERSON_NAME] Brands" at bounding box center [777, 117] width 139 height 26
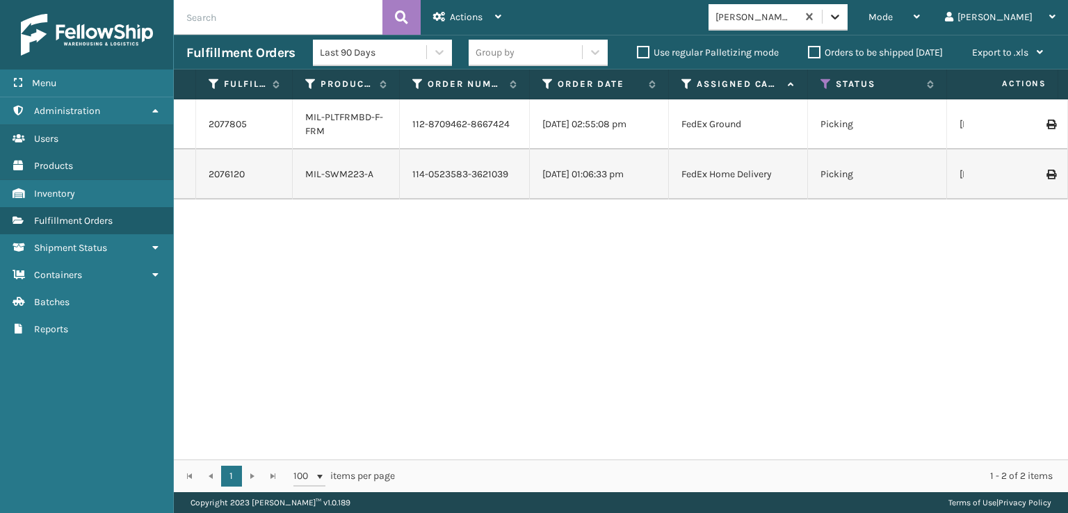
click at [839, 15] on icon at bounding box center [835, 17] width 8 height 5
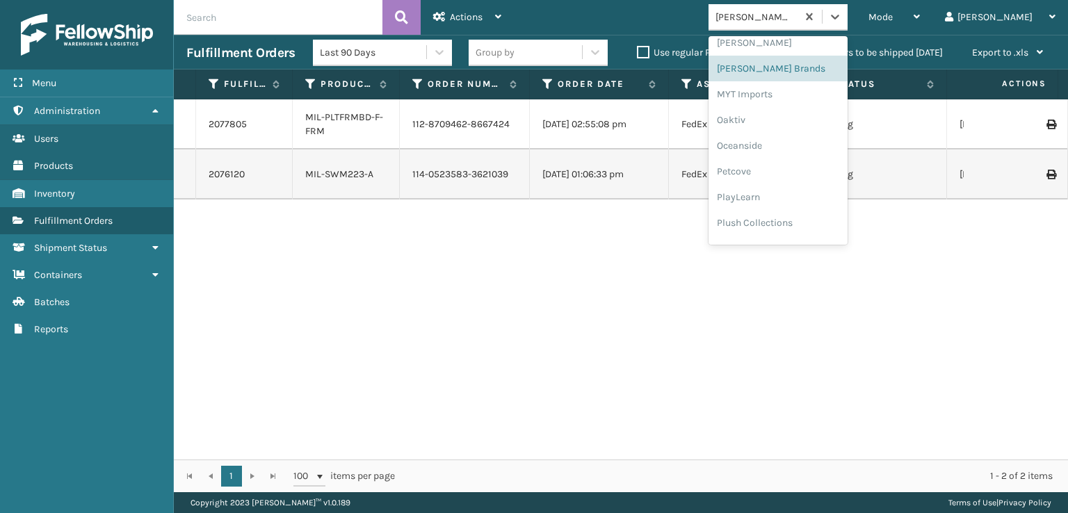
scroll to position [697, 0]
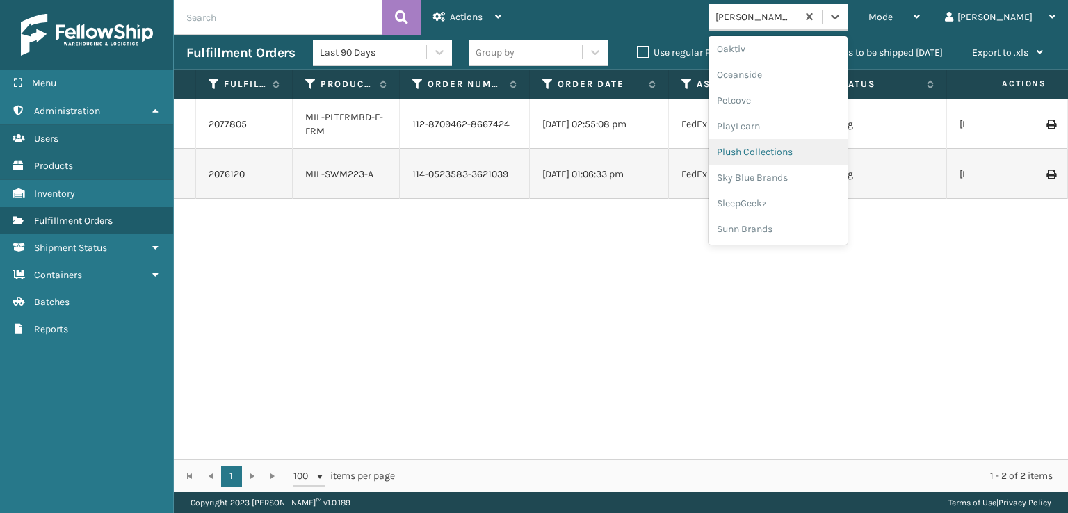
click at [820, 154] on div "Plush Collections" at bounding box center [777, 152] width 139 height 26
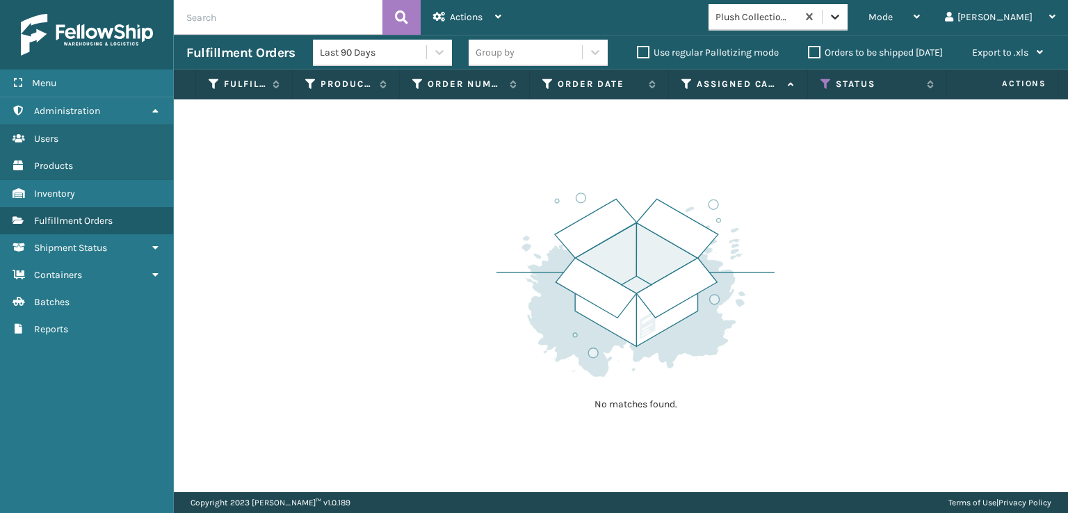
click at [847, 8] on div at bounding box center [834, 16] width 25 height 25
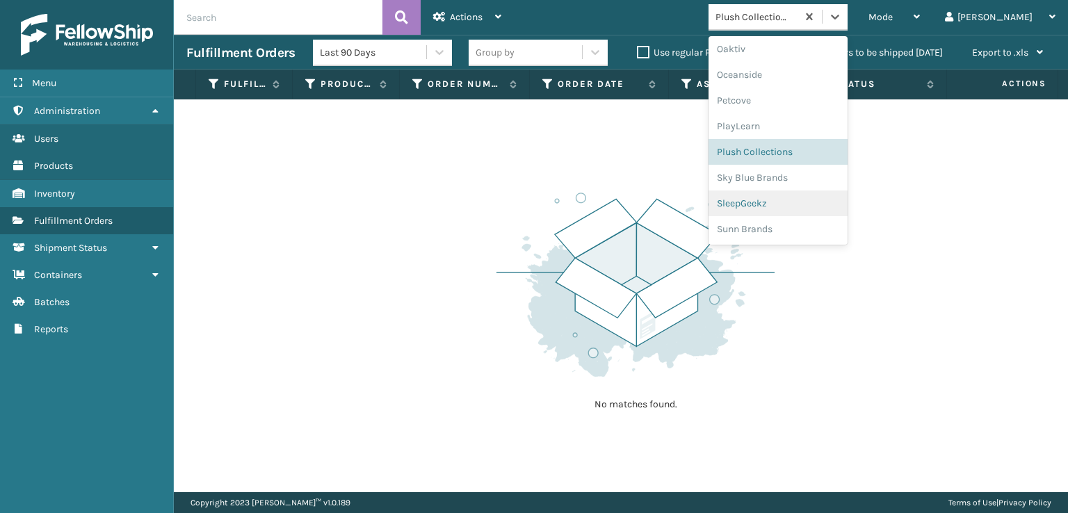
click at [810, 199] on div "SleepGeekz" at bounding box center [777, 203] width 139 height 26
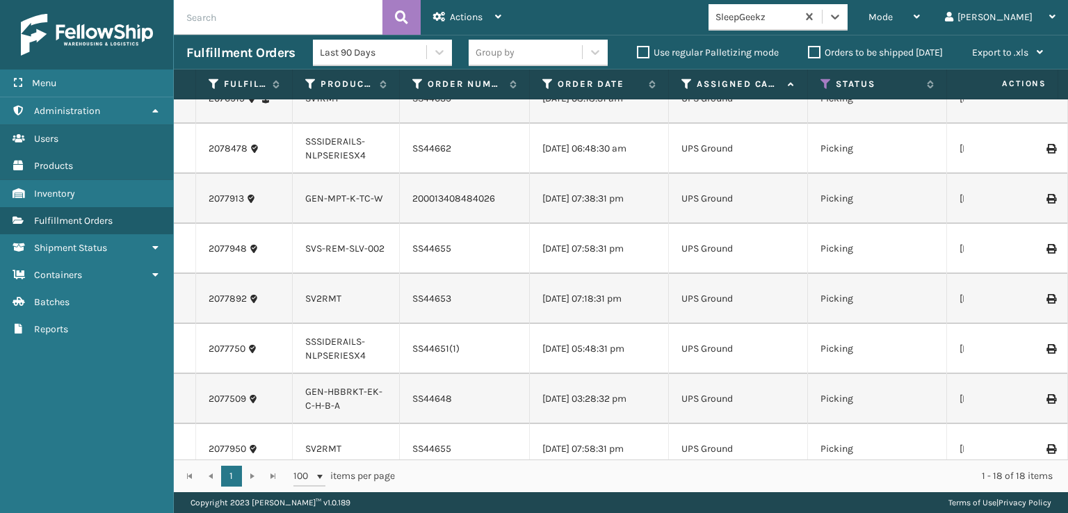
scroll to position [0, 0]
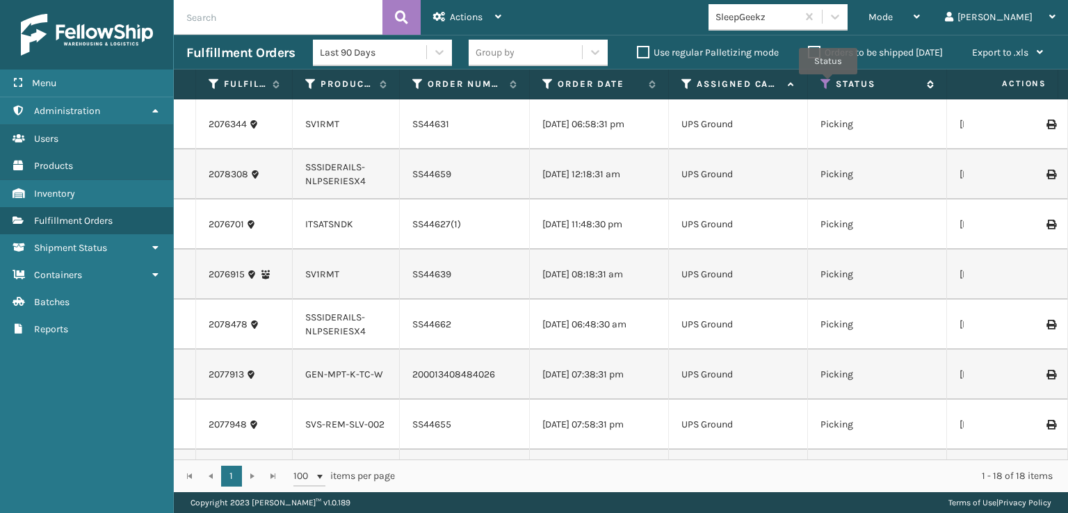
click at [828, 84] on icon at bounding box center [825, 84] width 11 height 13
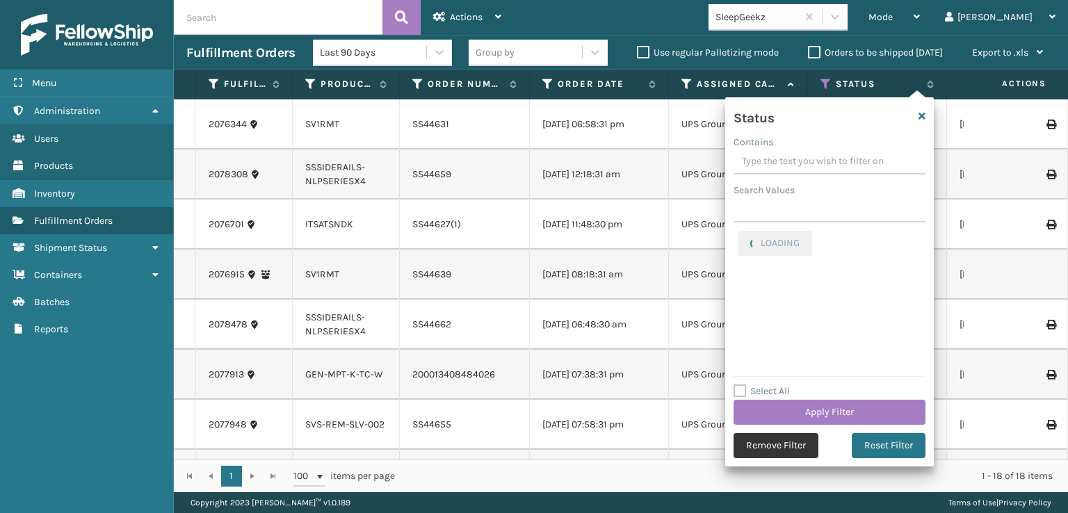
click at [808, 441] on button "Remove Filter" at bounding box center [775, 445] width 85 height 25
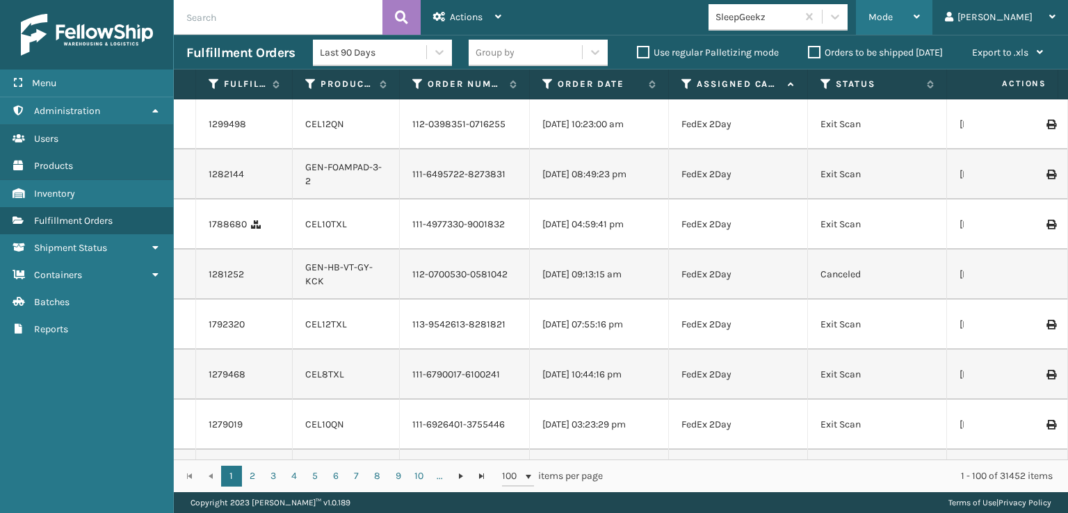
click at [919, 15] on div "Mode" at bounding box center [893, 17] width 51 height 35
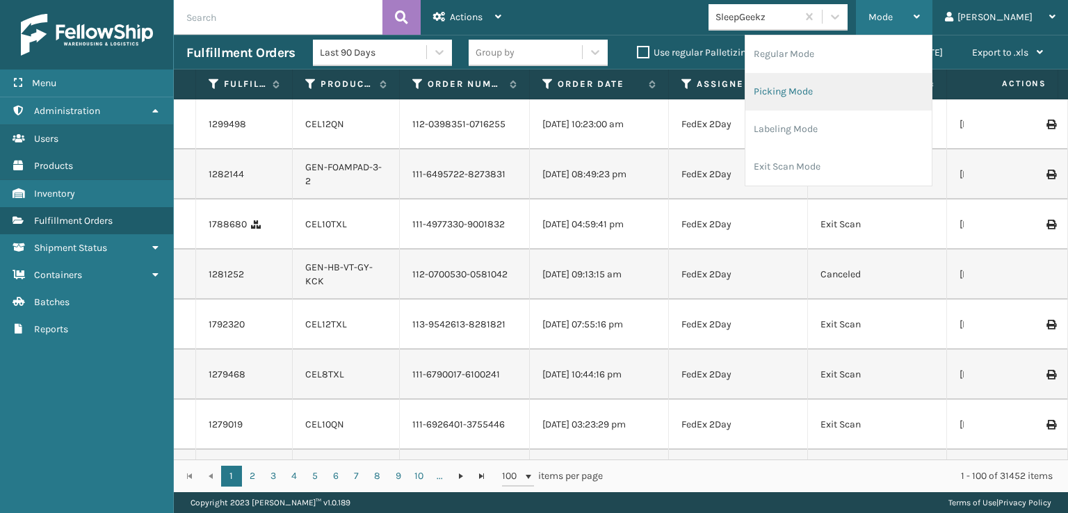
click at [823, 98] on li "Picking Mode" at bounding box center [838, 92] width 186 height 38
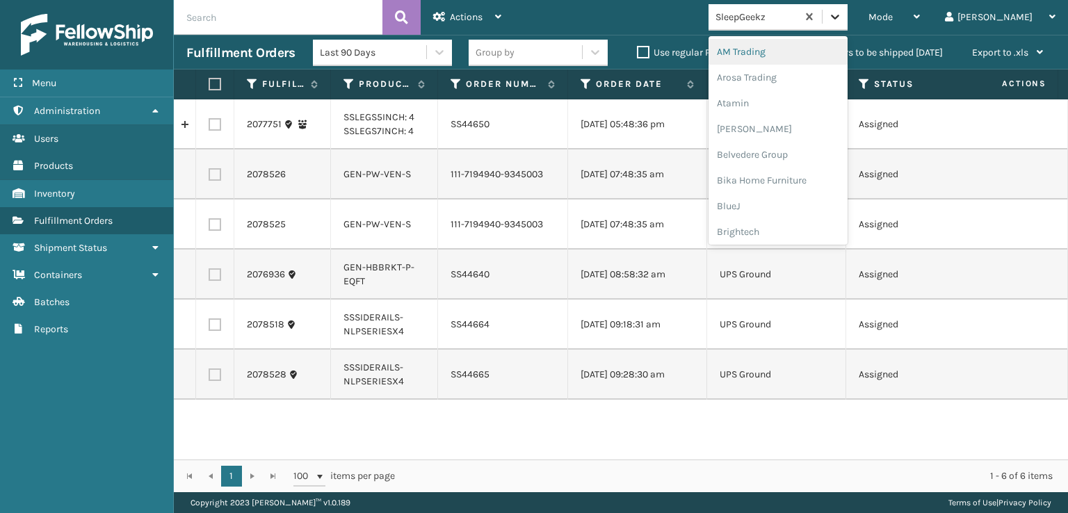
click at [842, 20] on icon at bounding box center [835, 17] width 14 height 14
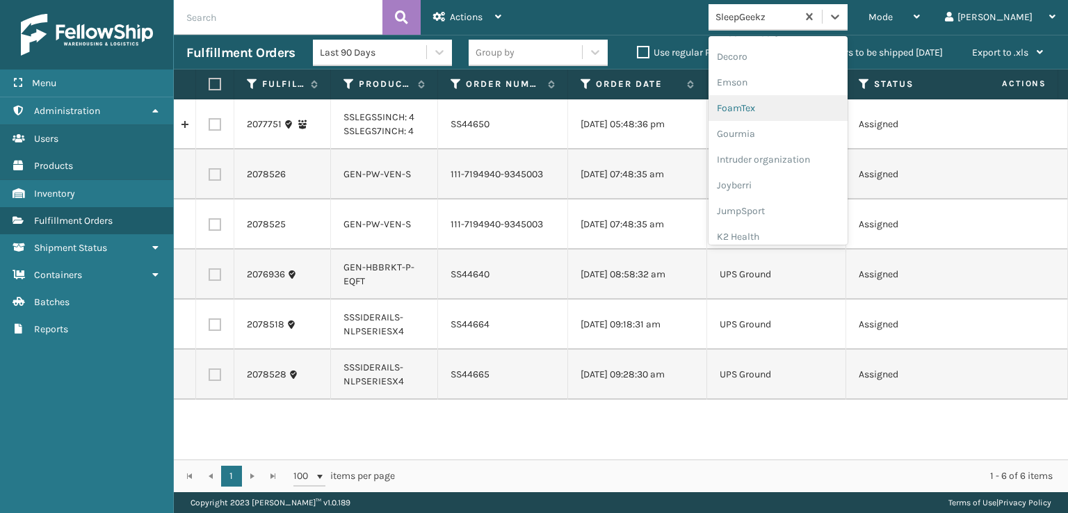
click at [828, 106] on div "FoamTex" at bounding box center [777, 108] width 139 height 26
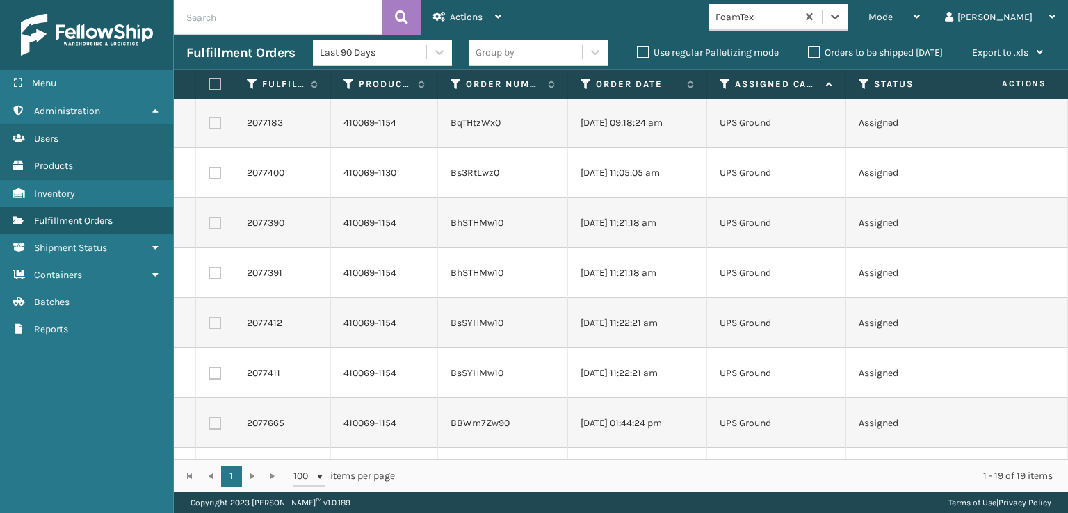
scroll to position [0, 0]
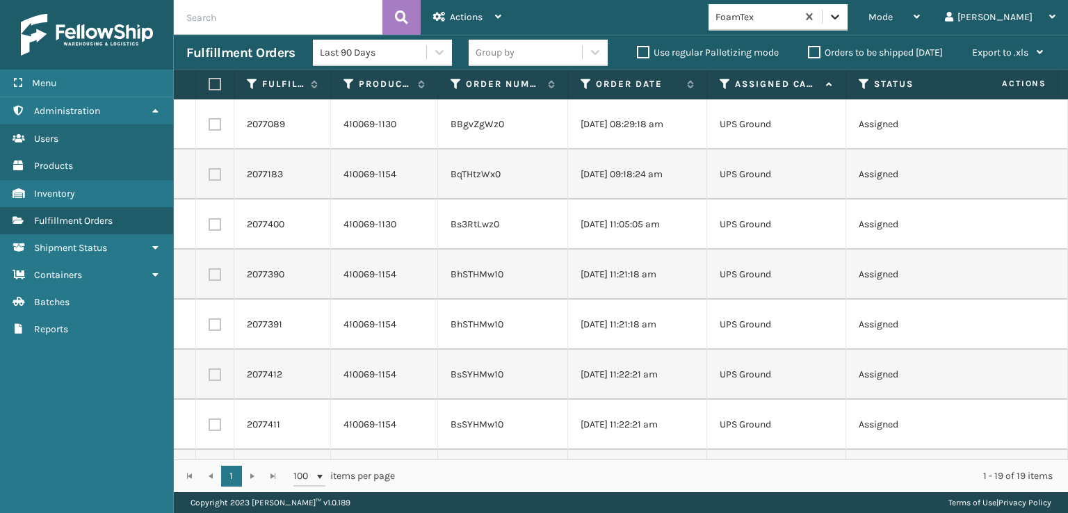
click at [842, 14] on icon at bounding box center [835, 17] width 14 height 14
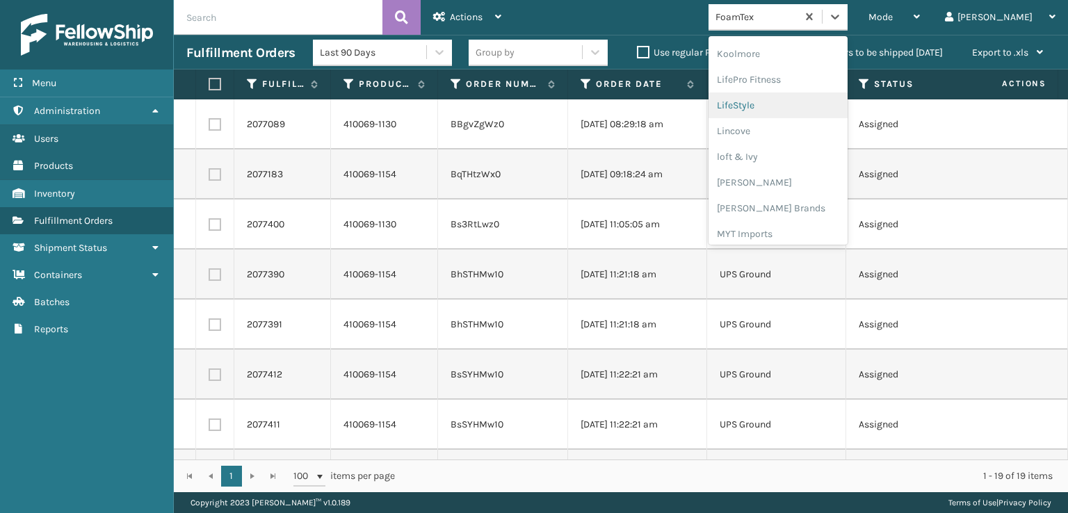
scroll to position [509, 0]
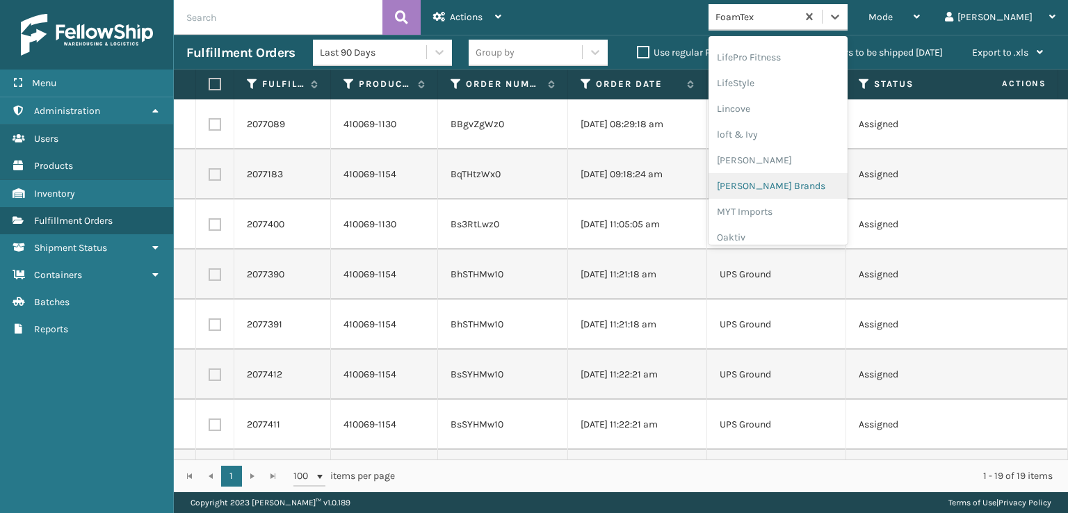
click at [833, 179] on div "[PERSON_NAME] Brands" at bounding box center [777, 186] width 139 height 26
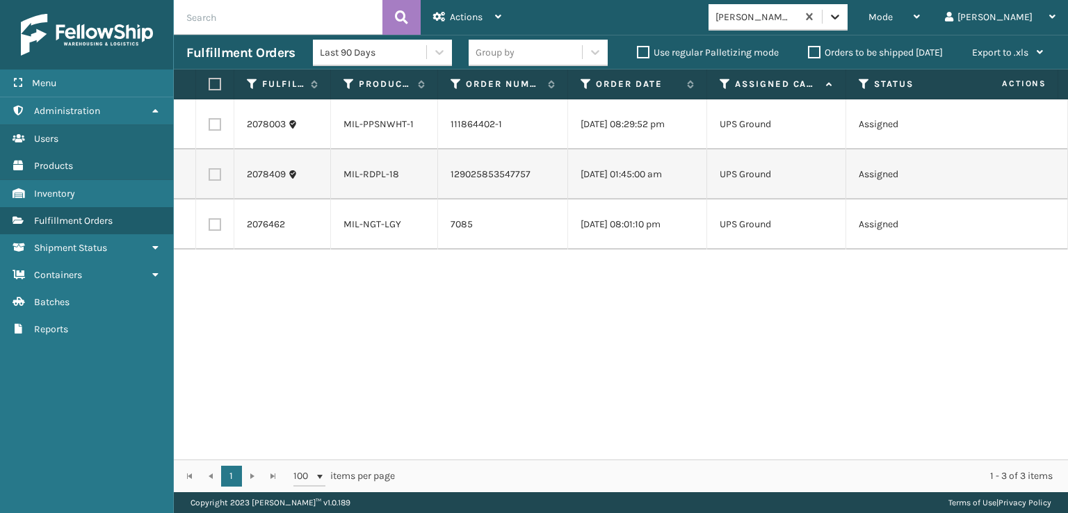
click at [842, 22] on icon at bounding box center [835, 17] width 14 height 14
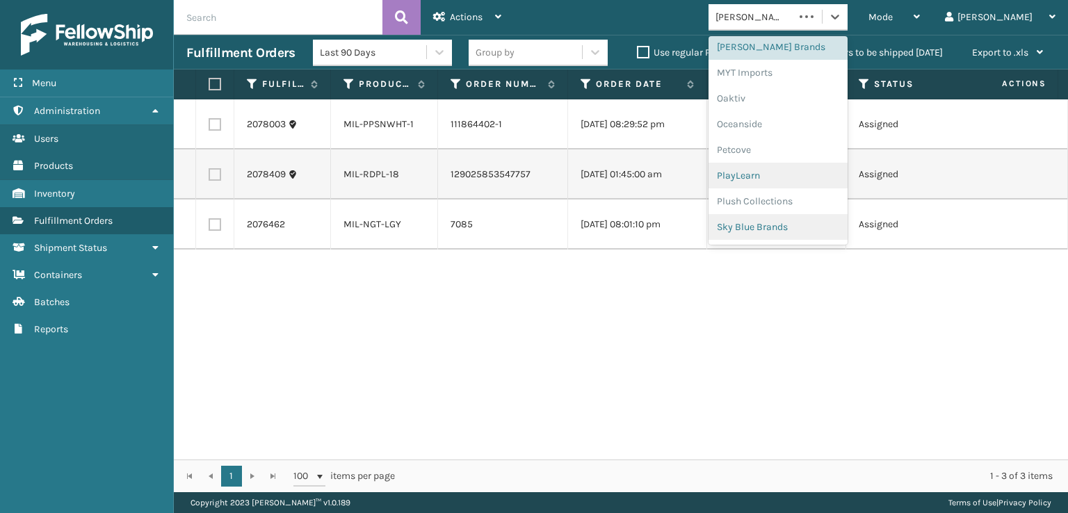
scroll to position [697, 0]
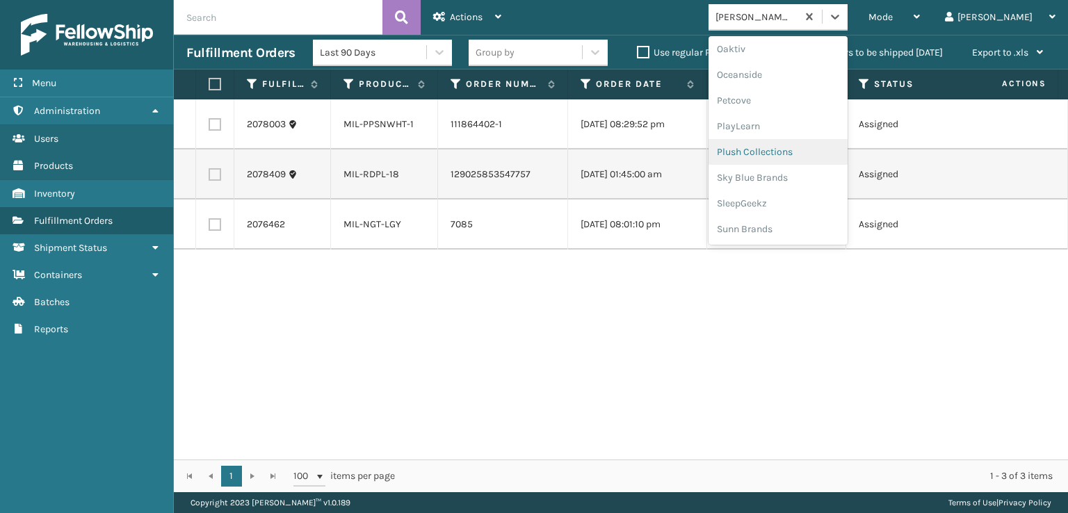
click at [828, 159] on div "Plush Collections" at bounding box center [777, 152] width 139 height 26
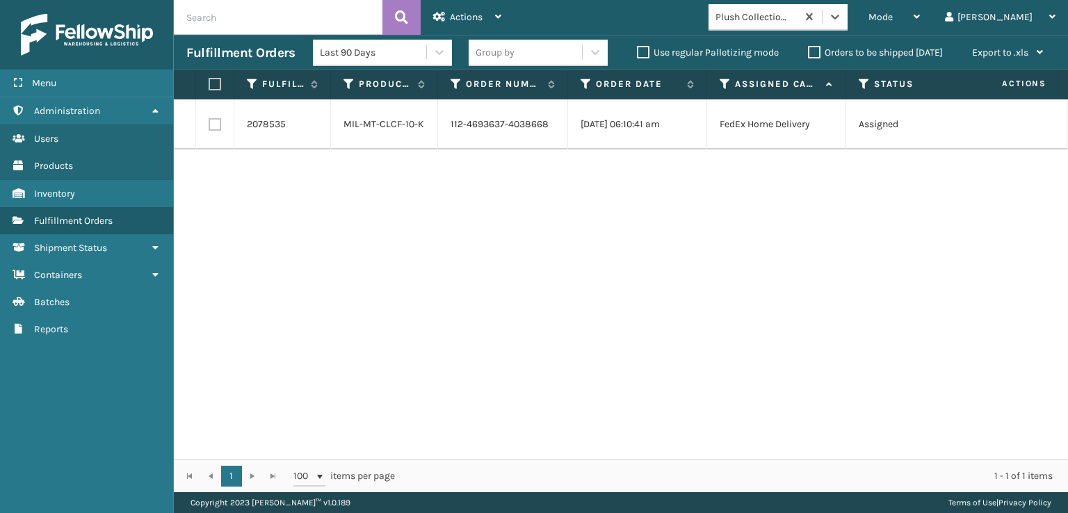
click at [285, 9] on input "text" at bounding box center [278, 17] width 208 height 35
type input "393175244479"
click at [395, 9] on icon at bounding box center [401, 17] width 13 height 21
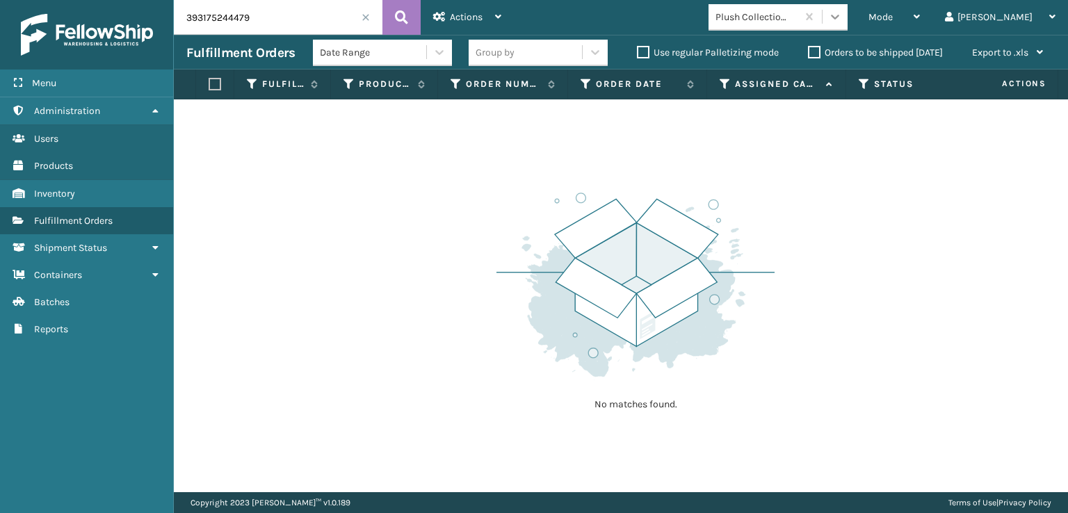
click at [847, 12] on div at bounding box center [834, 16] width 25 height 25
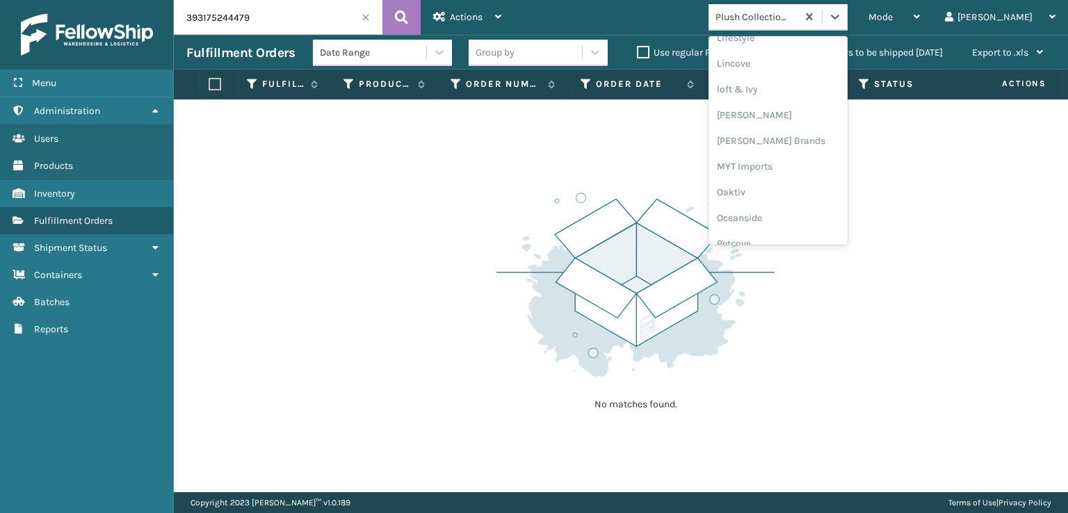
scroll to position [578, 0]
click at [820, 108] on div "[PERSON_NAME] Brands" at bounding box center [777, 117] width 139 height 26
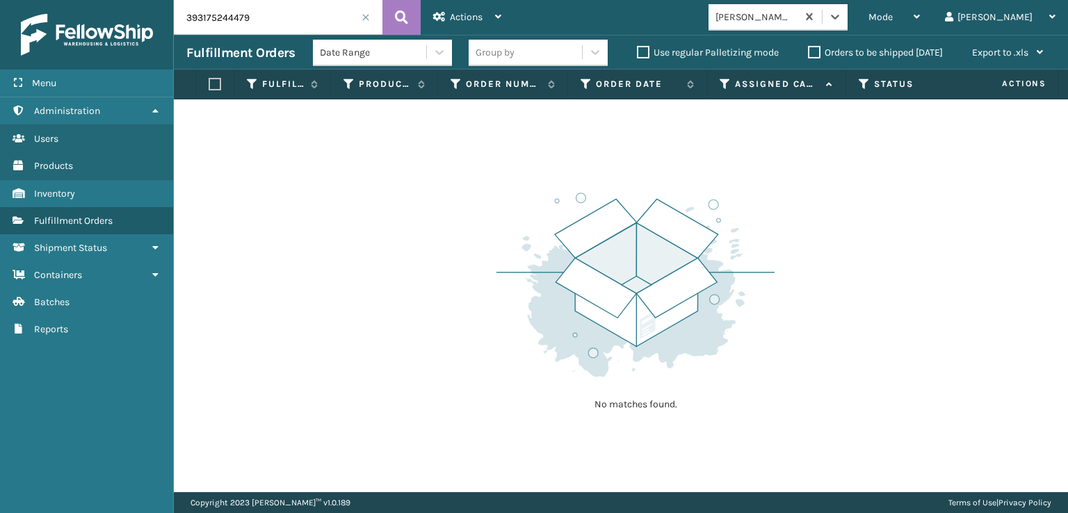
click at [809, 51] on label "Orders to be shipped [DATE]" at bounding box center [875, 53] width 135 height 12
click at [808, 51] on input "Orders to be shipped [DATE]" at bounding box center [808, 48] width 1 height 9
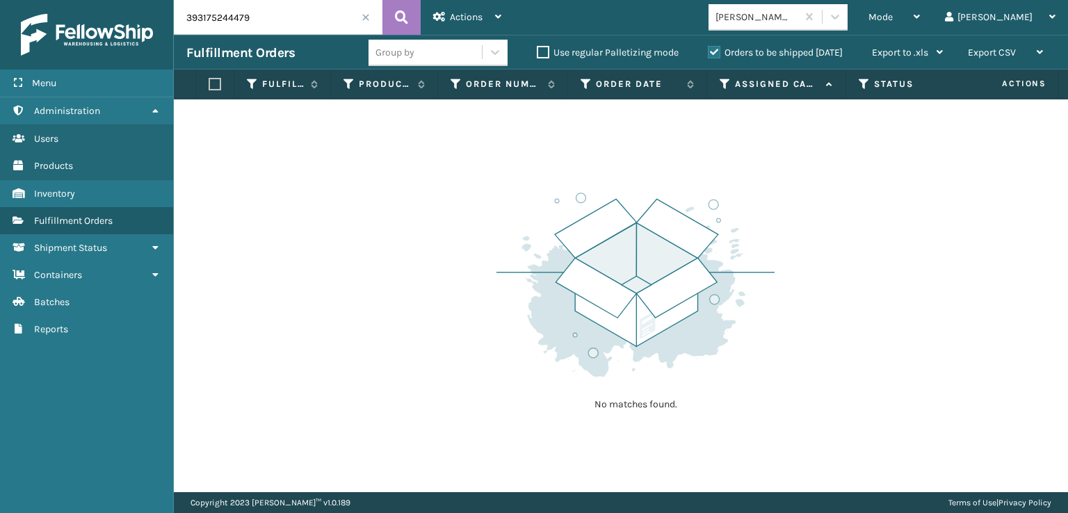
click at [715, 51] on label "Orders to be shipped [DATE]" at bounding box center [775, 53] width 135 height 12
click at [708, 51] on input "Orders to be shipped [DATE]" at bounding box center [708, 48] width 1 height 9
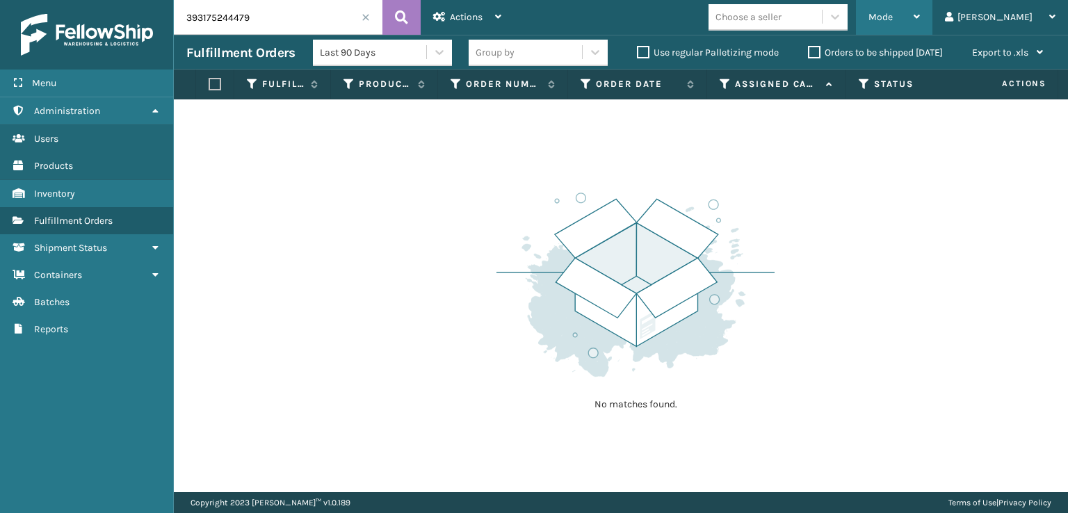
click at [919, 2] on div "Mode" at bounding box center [893, 17] width 51 height 35
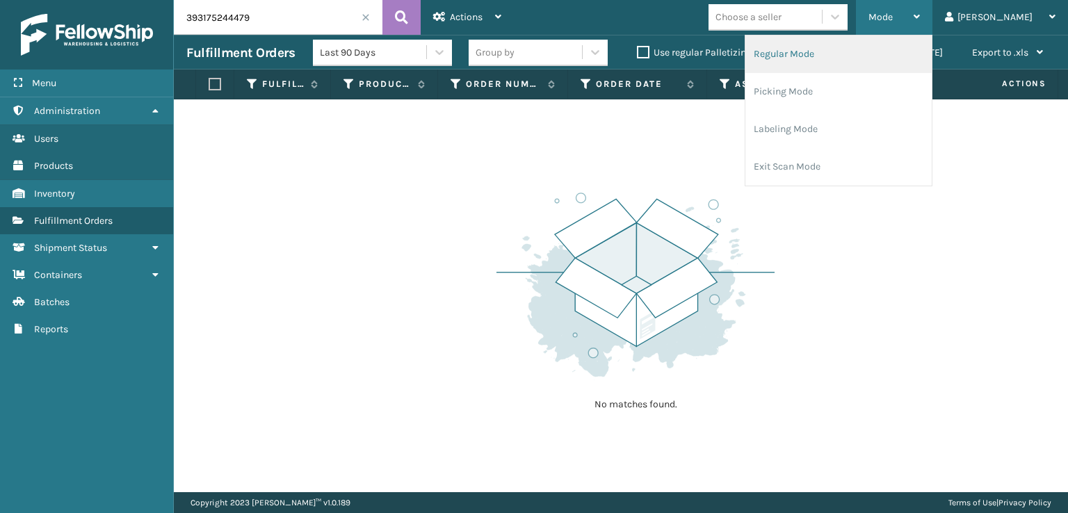
click at [878, 56] on li "Regular Mode" at bounding box center [838, 54] width 186 height 38
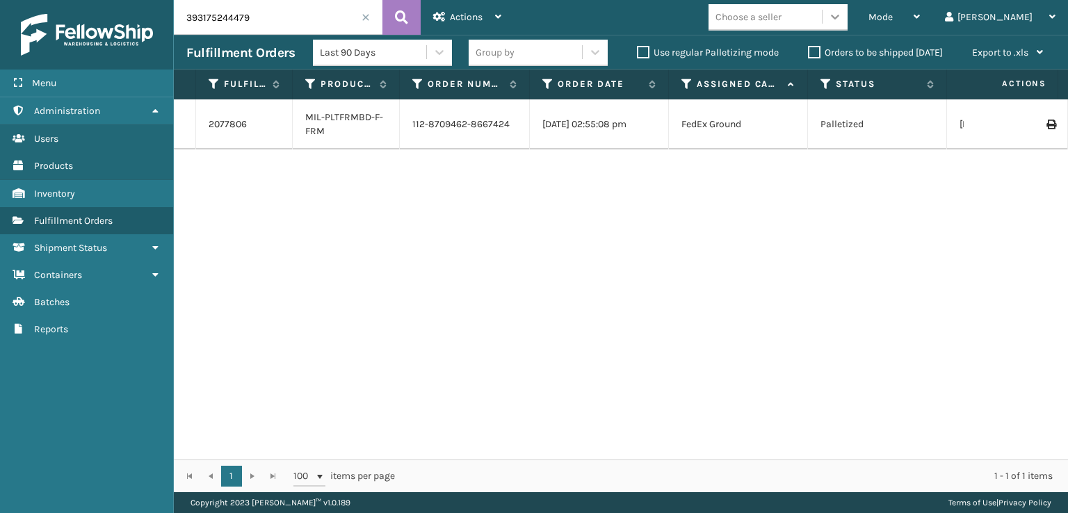
click at [847, 23] on div at bounding box center [834, 16] width 25 height 25
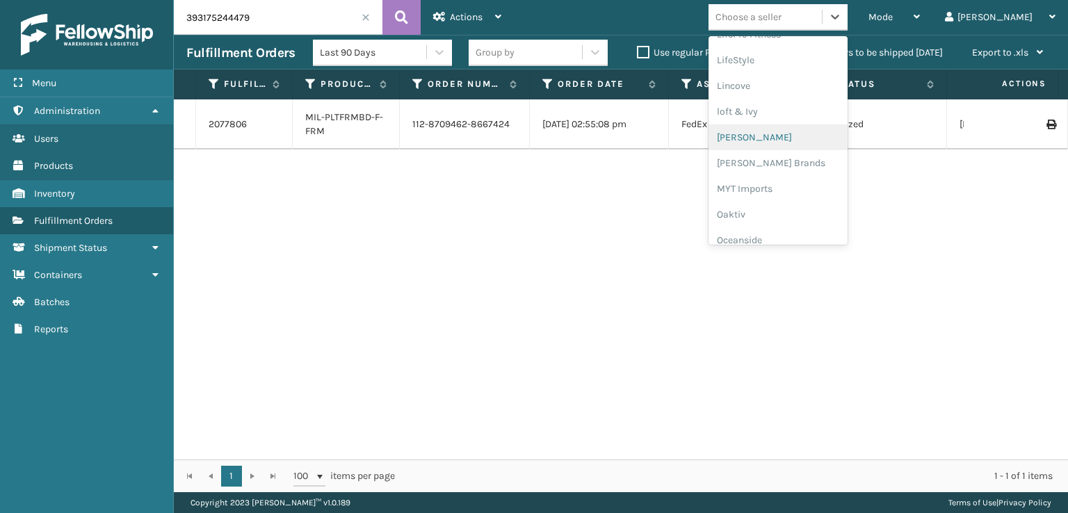
scroll to position [697, 0]
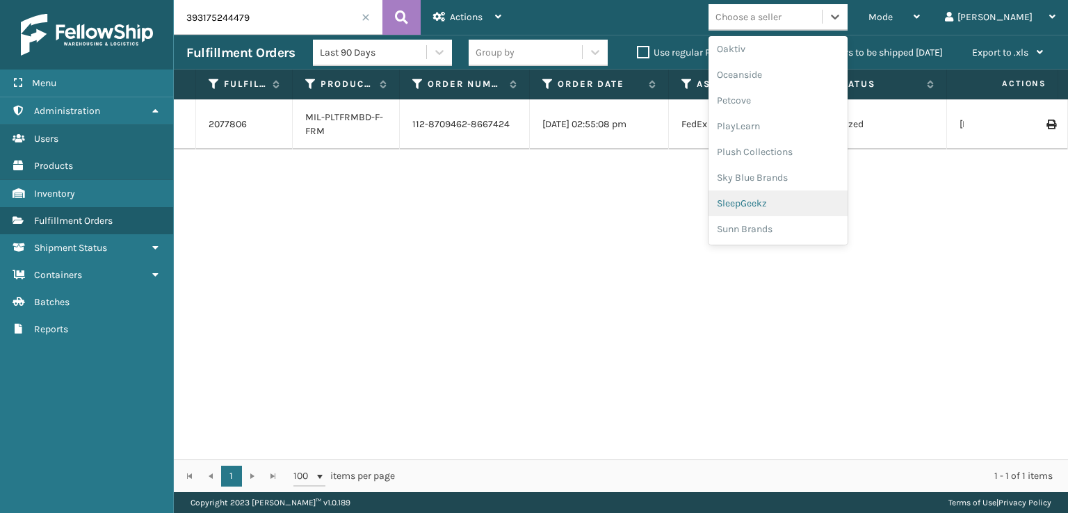
click at [831, 208] on div "SleepGeekz" at bounding box center [777, 203] width 139 height 26
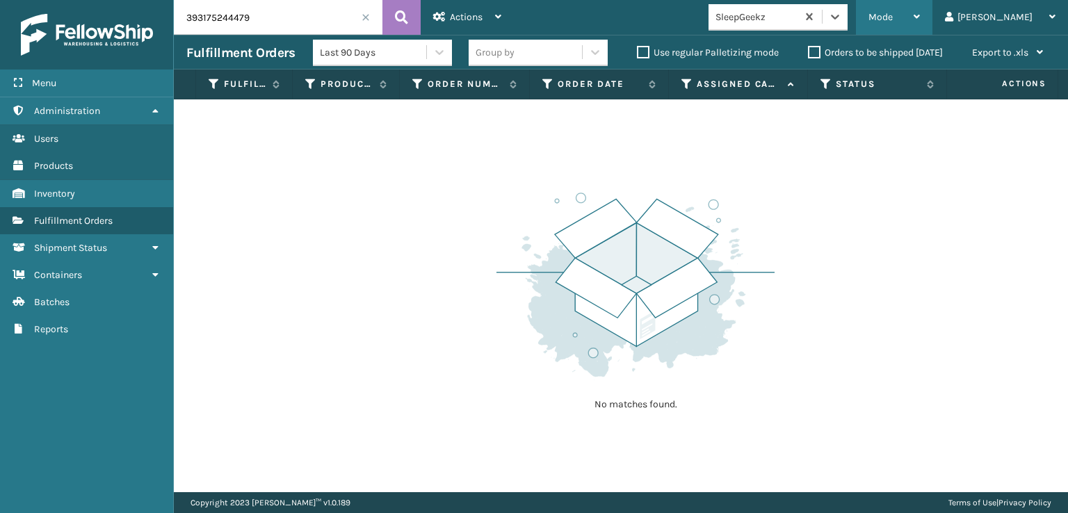
click at [892, 14] on span "Mode" at bounding box center [880, 17] width 24 height 12
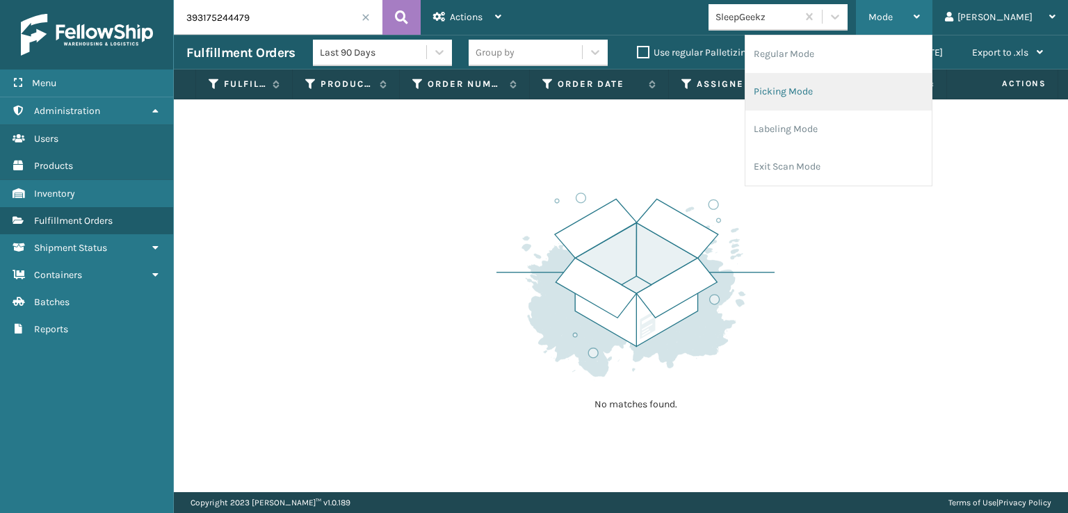
click at [844, 85] on li "Picking Mode" at bounding box center [838, 92] width 186 height 38
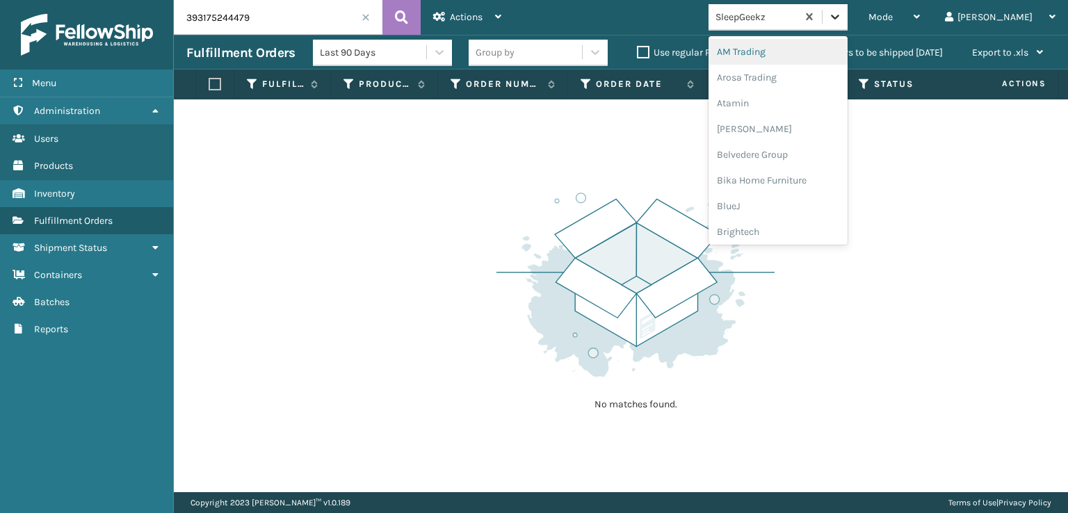
click at [847, 17] on div at bounding box center [834, 16] width 25 height 25
click at [362, 20] on span at bounding box center [365, 17] width 8 height 8
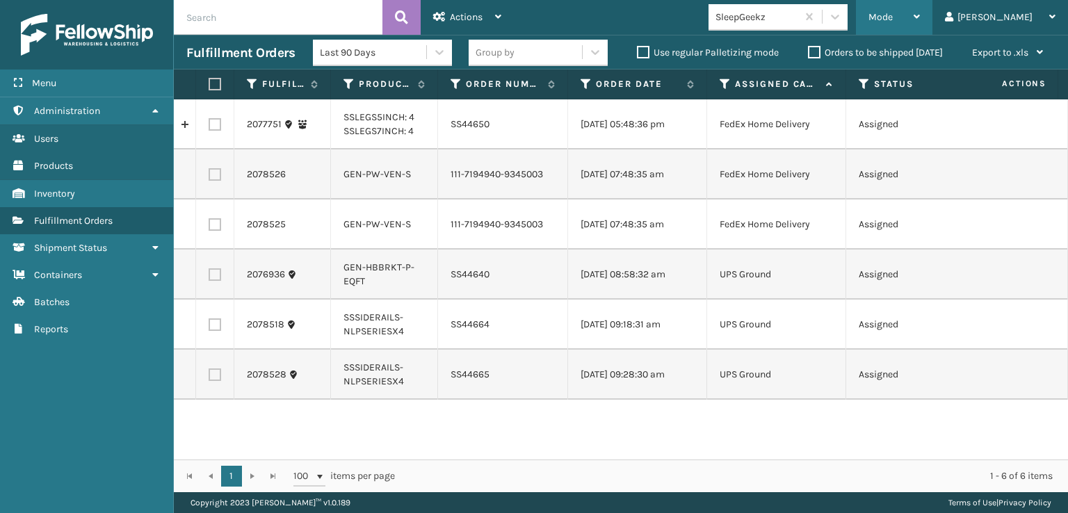
click at [892, 14] on span "Mode" at bounding box center [880, 17] width 24 height 12
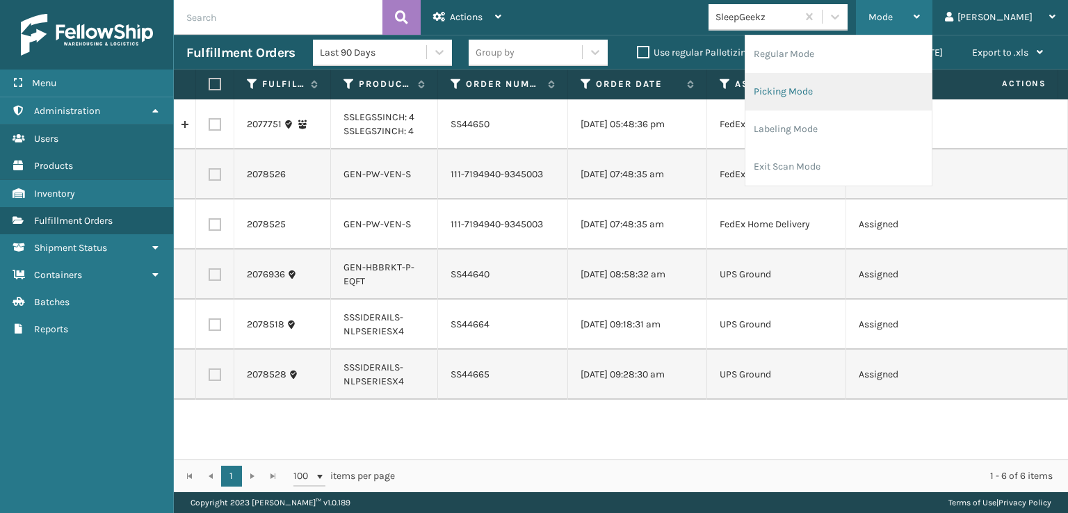
click at [852, 92] on li "Picking Mode" at bounding box center [838, 92] width 186 height 38
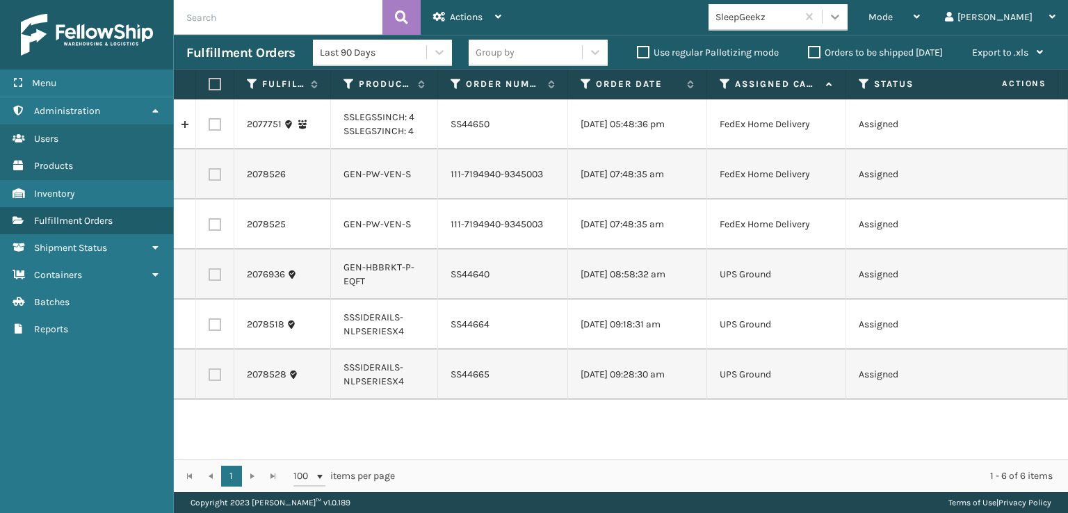
click at [839, 15] on icon at bounding box center [835, 17] width 8 height 5
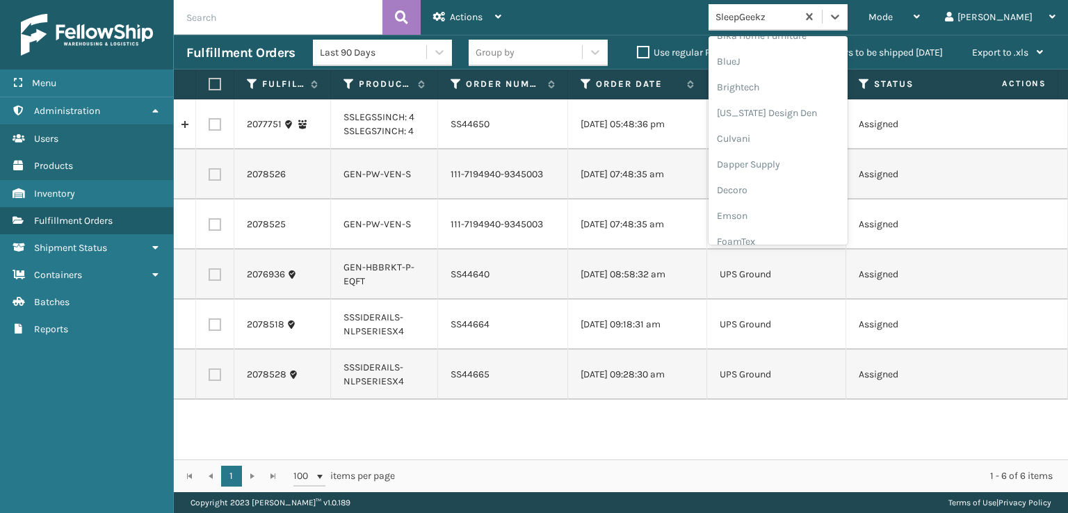
scroll to position [208, 0]
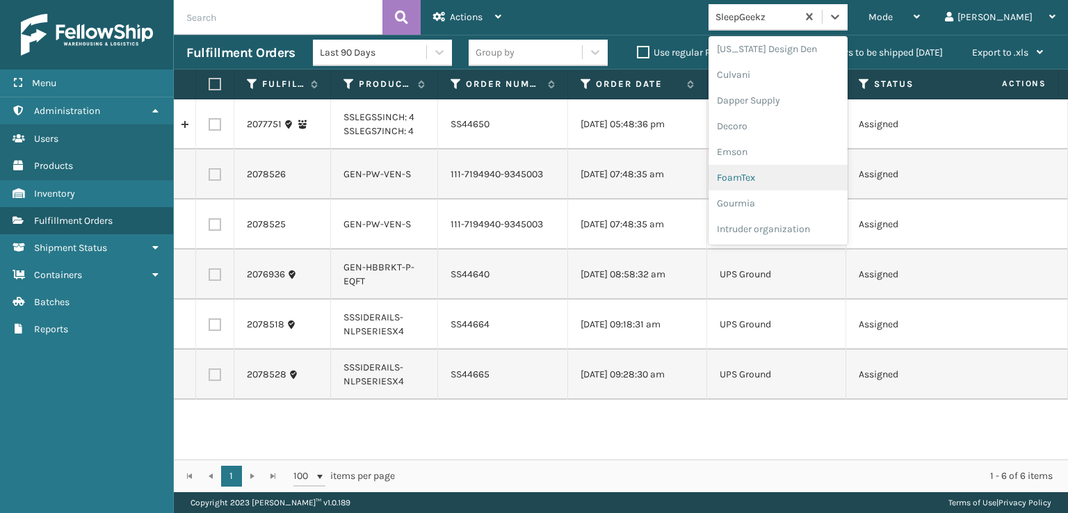
click at [808, 179] on div "FoamTex" at bounding box center [777, 178] width 139 height 26
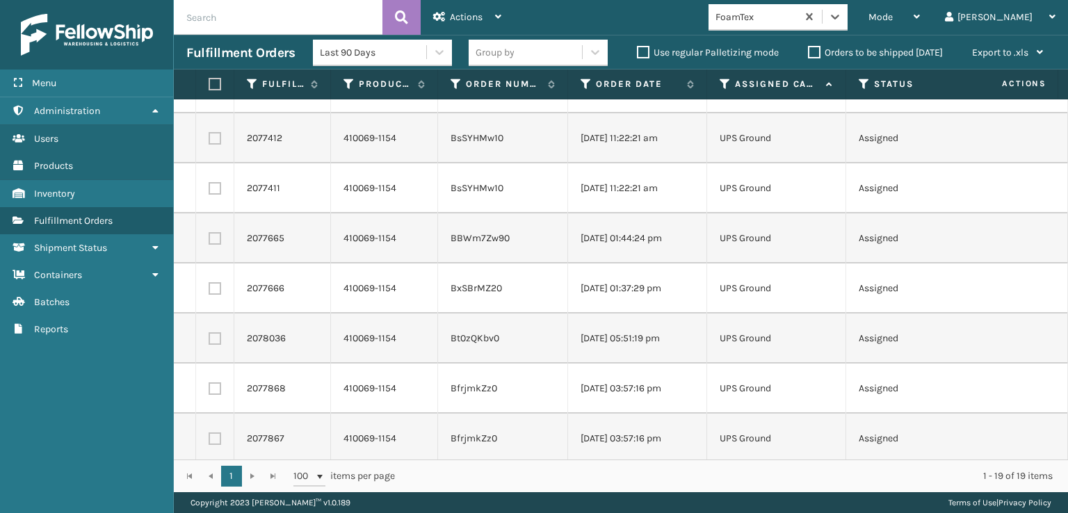
scroll to position [347, 0]
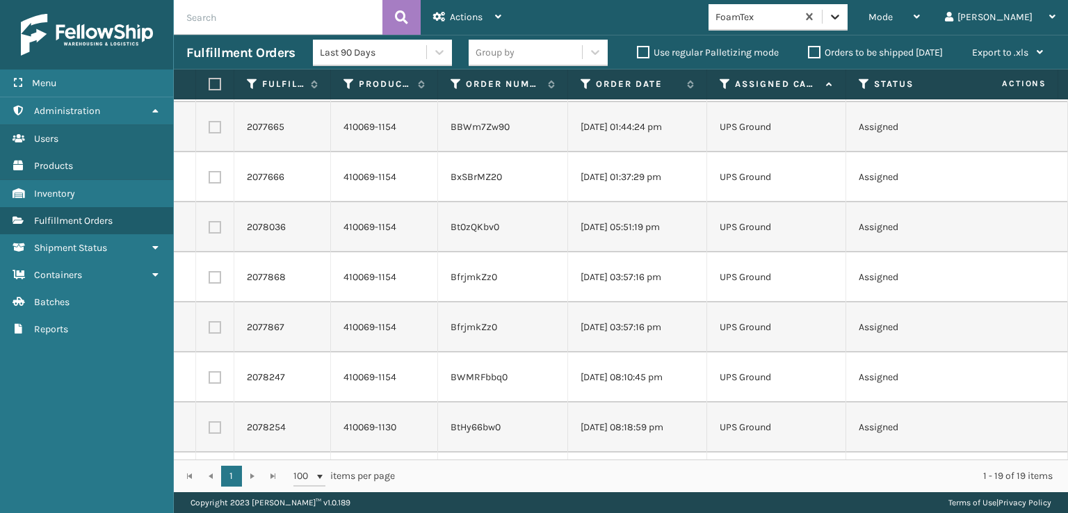
click at [847, 10] on div at bounding box center [834, 16] width 25 height 25
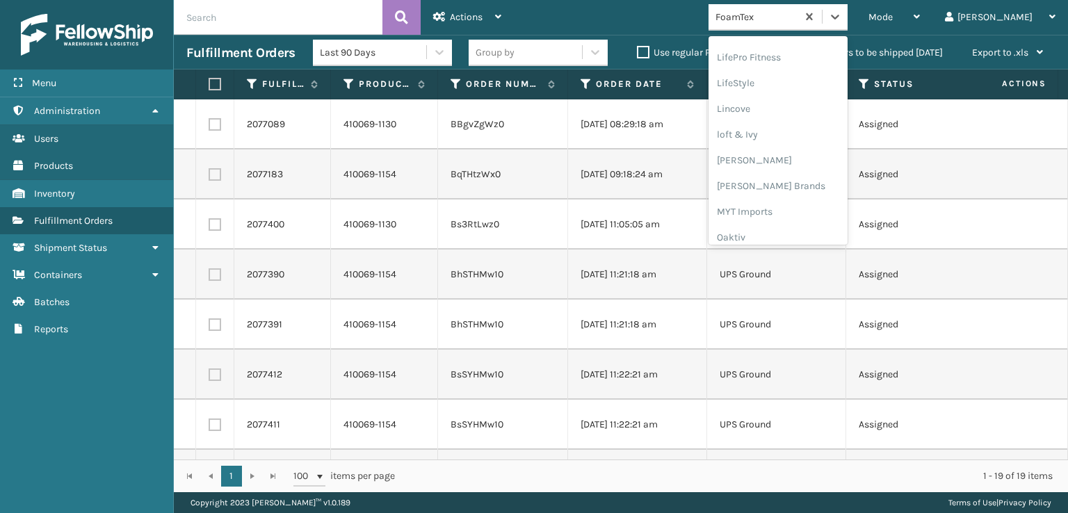
scroll to position [578, 0]
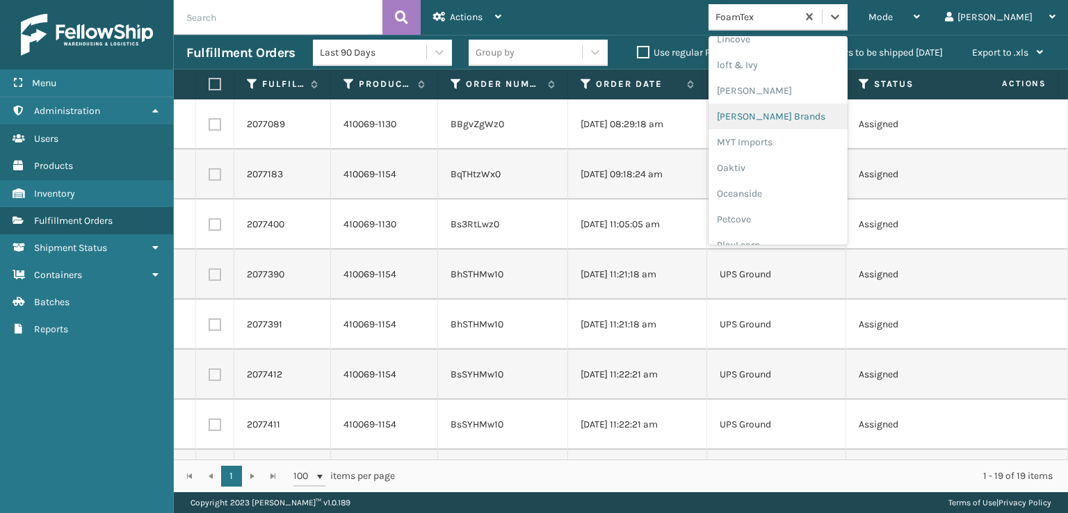
click at [823, 113] on div "[PERSON_NAME] Brands" at bounding box center [777, 117] width 139 height 26
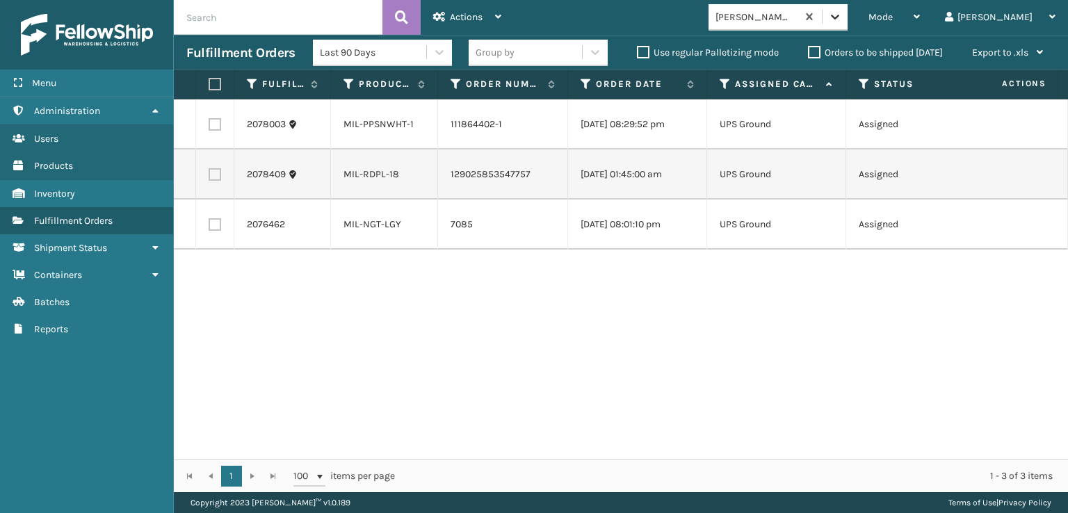
click at [847, 23] on div at bounding box center [834, 16] width 25 height 25
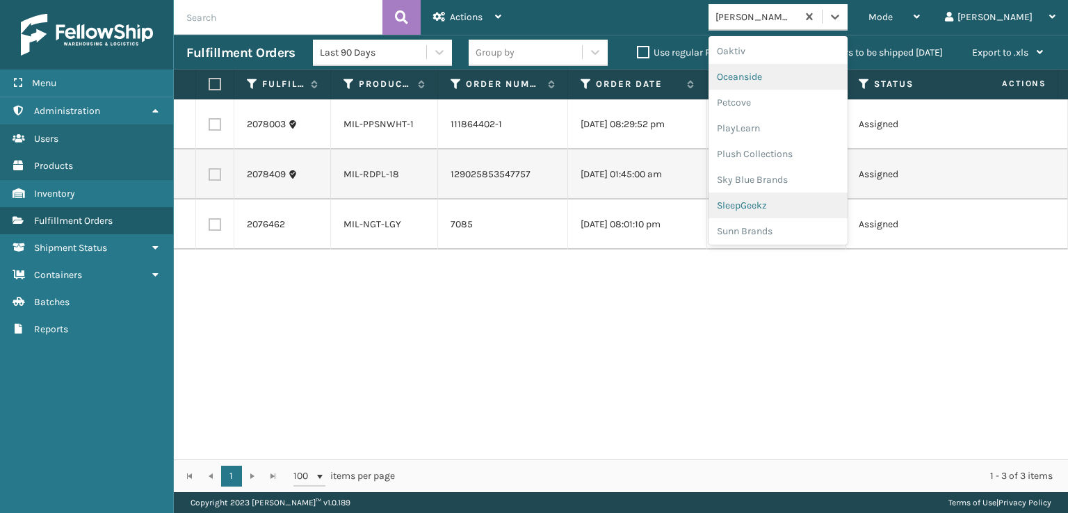
scroll to position [697, 0]
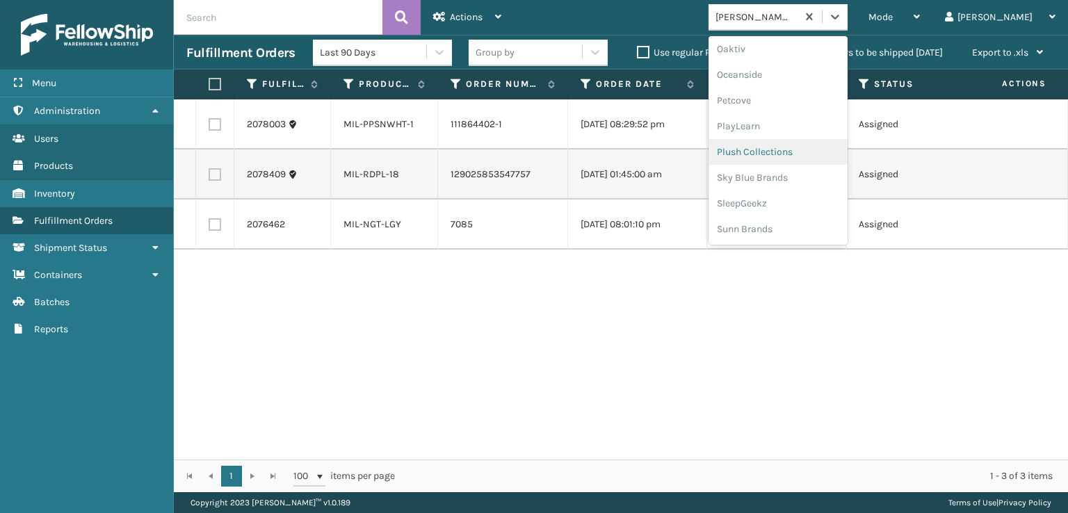
click at [820, 147] on div "Plush Collections" at bounding box center [777, 152] width 139 height 26
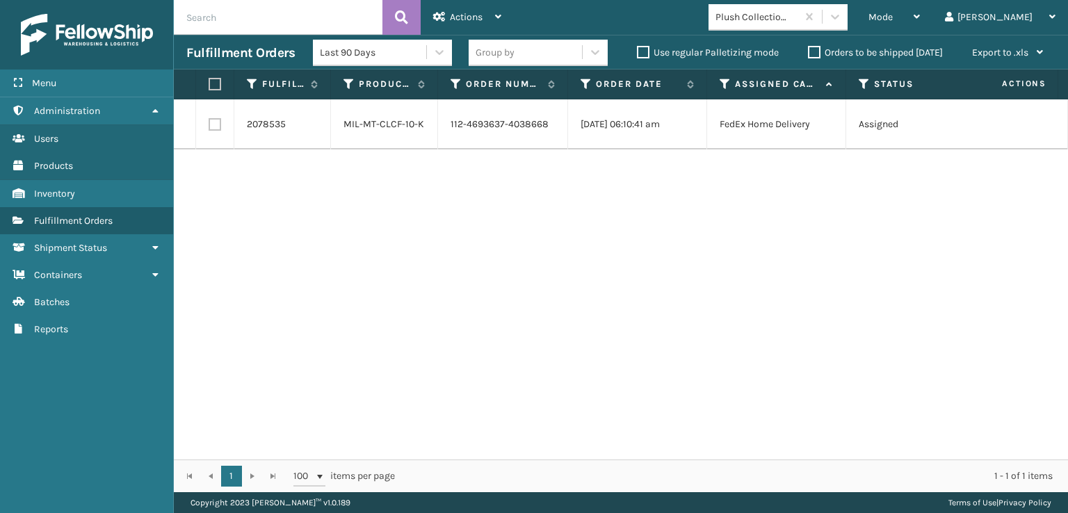
click at [221, 120] on td at bounding box center [215, 124] width 38 height 50
click at [218, 126] on label at bounding box center [214, 124] width 13 height 13
click at [209, 126] on input "checkbox" at bounding box center [208, 122] width 1 height 9
checkbox input "true"
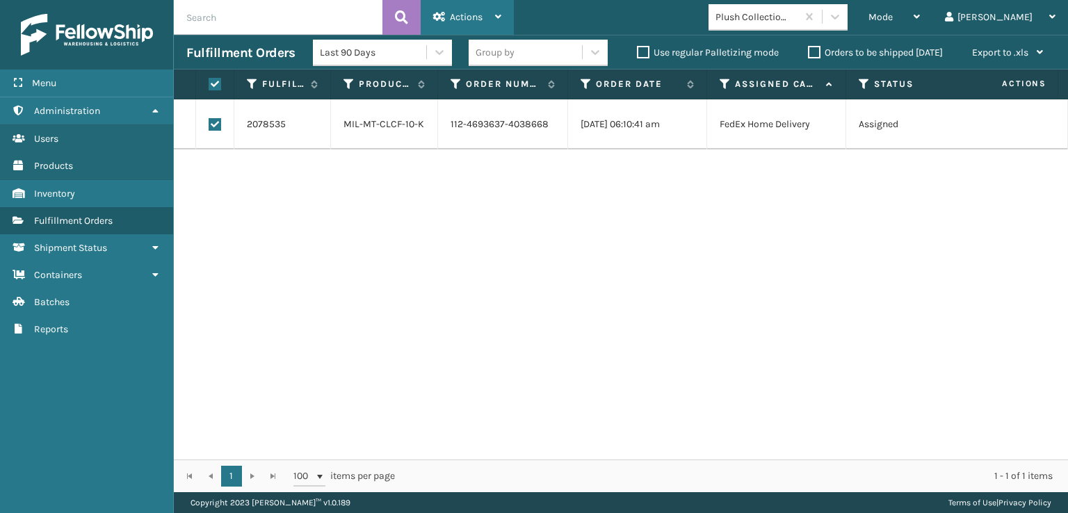
click at [505, 6] on div "Actions Settings Remove All Filters Export Labels Create Picking Batch" at bounding box center [466, 17] width 93 height 35
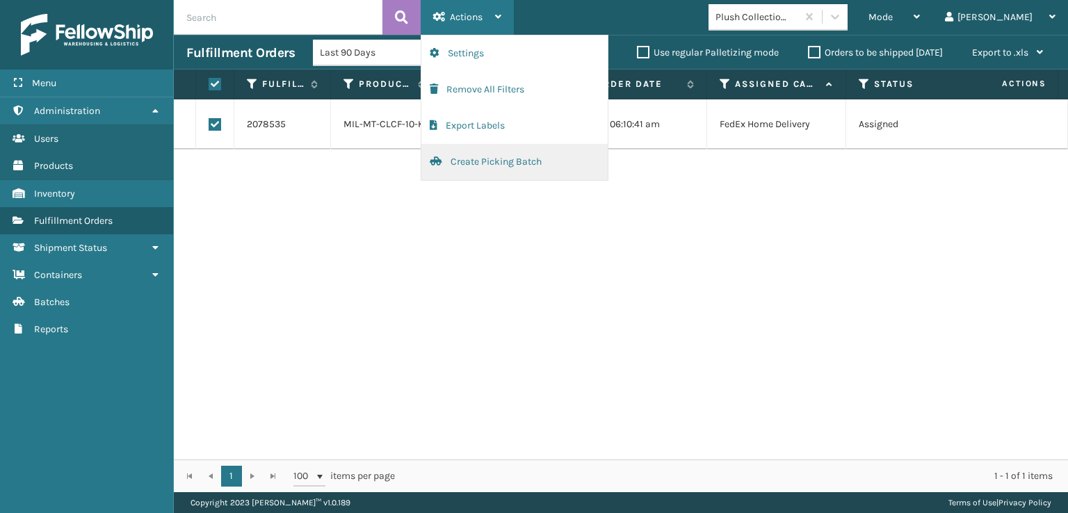
click at [499, 164] on button "Create Picking Batch" at bounding box center [514, 162] width 186 height 36
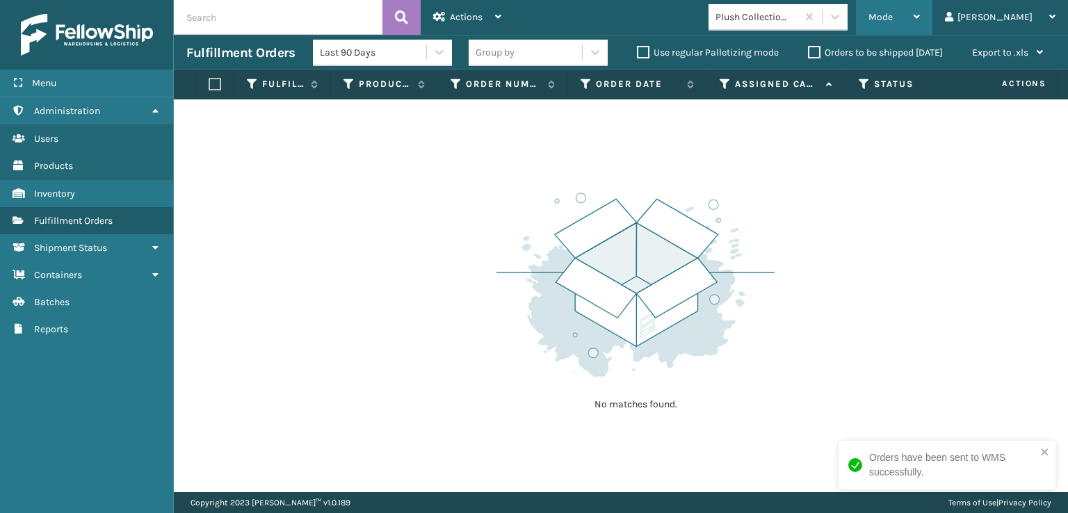
click at [919, 5] on div "Mode" at bounding box center [893, 17] width 51 height 35
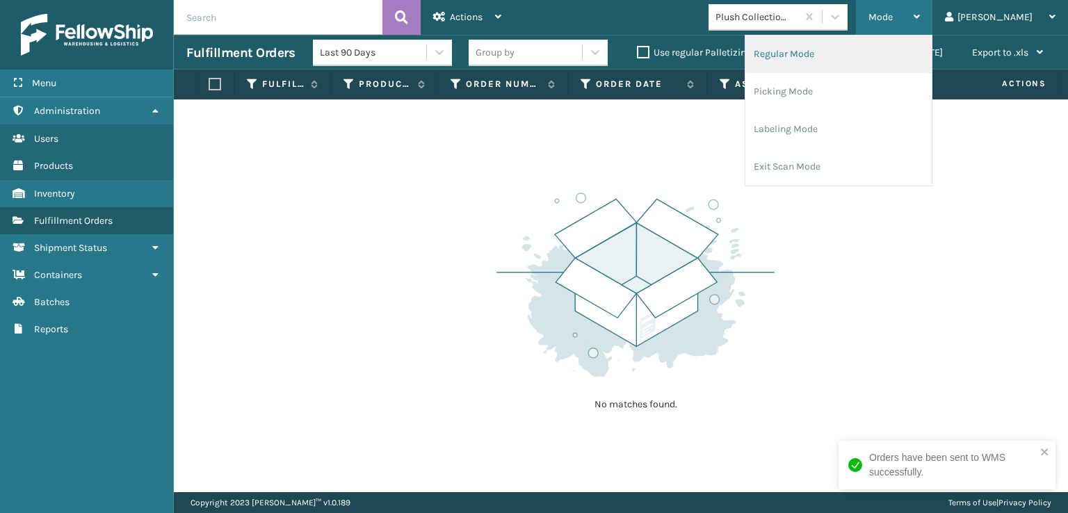
click at [846, 51] on li "Regular Mode" at bounding box center [838, 54] width 186 height 38
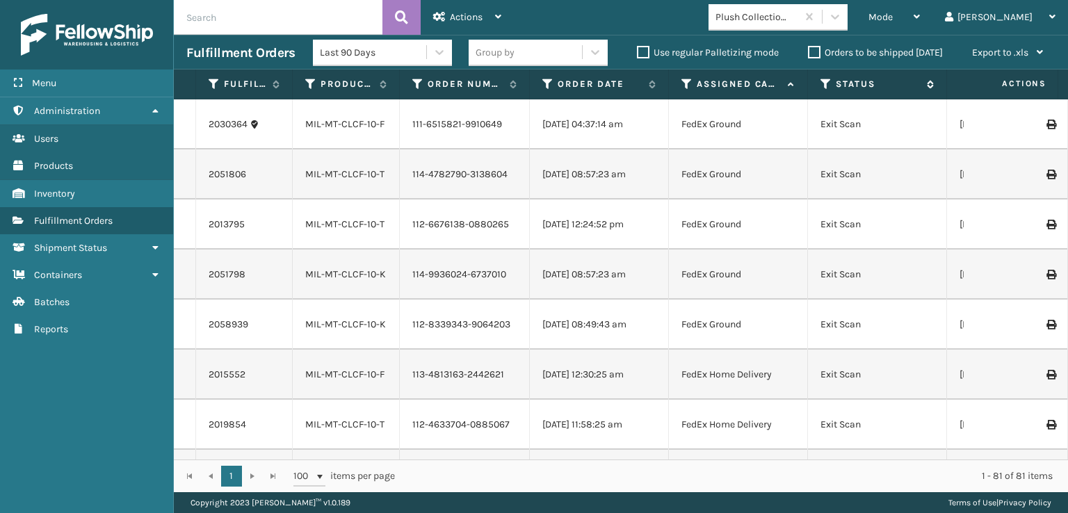
click at [821, 88] on icon at bounding box center [825, 84] width 11 height 13
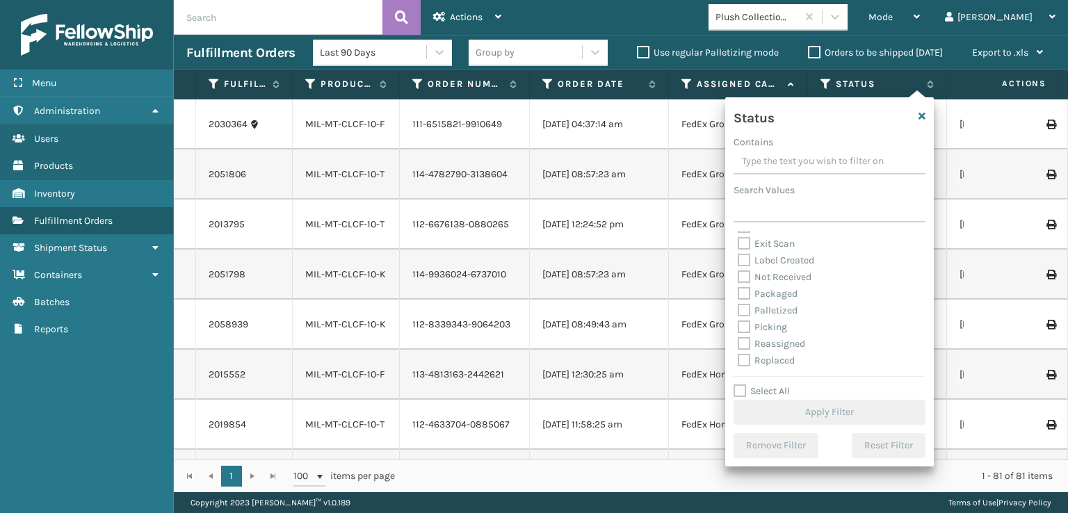
scroll to position [69, 0]
click at [740, 301] on label "Picking" at bounding box center [761, 303] width 49 height 12
click at [738, 301] on input "Picking" at bounding box center [737, 299] width 1 height 9
checkbox input "true"
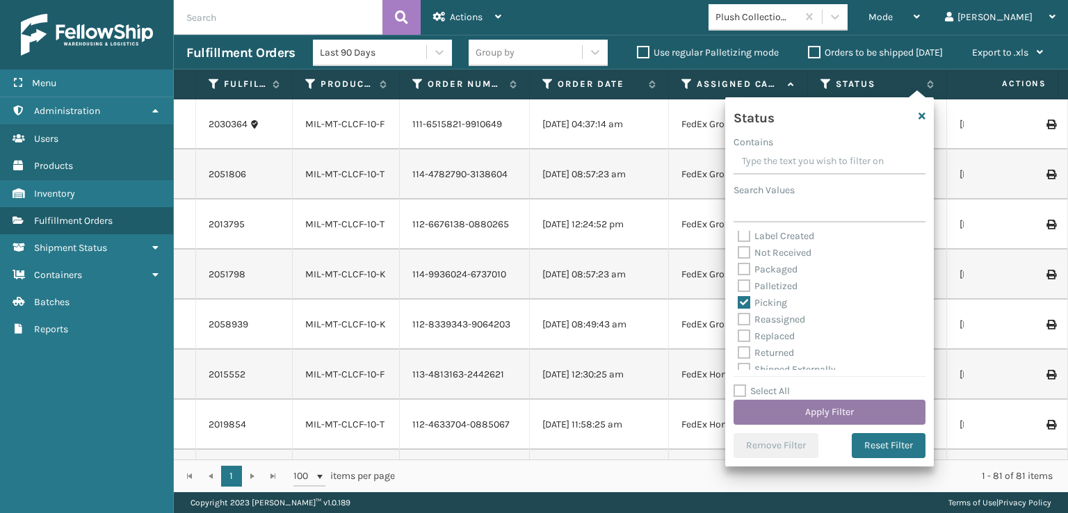
click at [828, 404] on button "Apply Filter" at bounding box center [829, 412] width 192 height 25
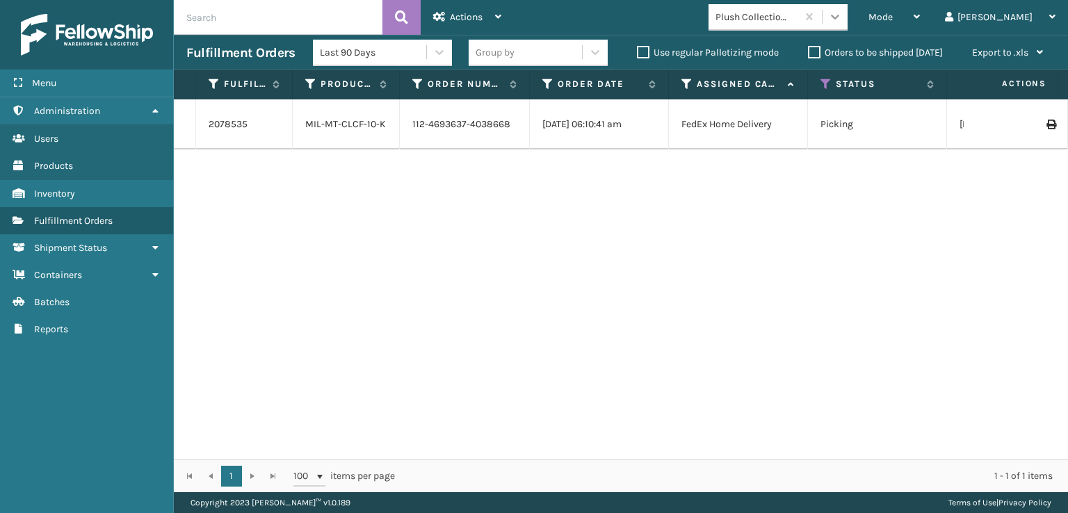
click at [842, 14] on icon at bounding box center [835, 17] width 14 height 14
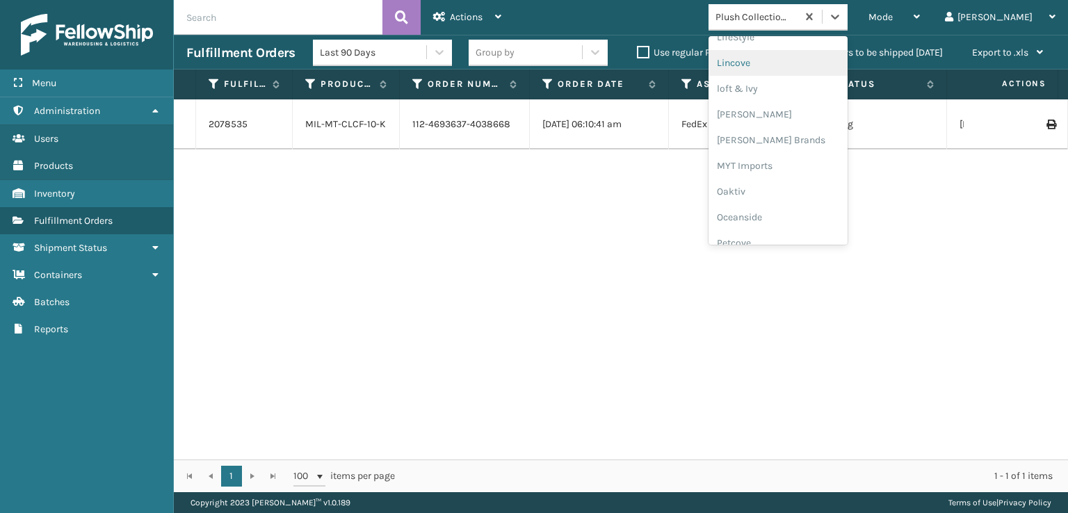
scroll to position [578, 0]
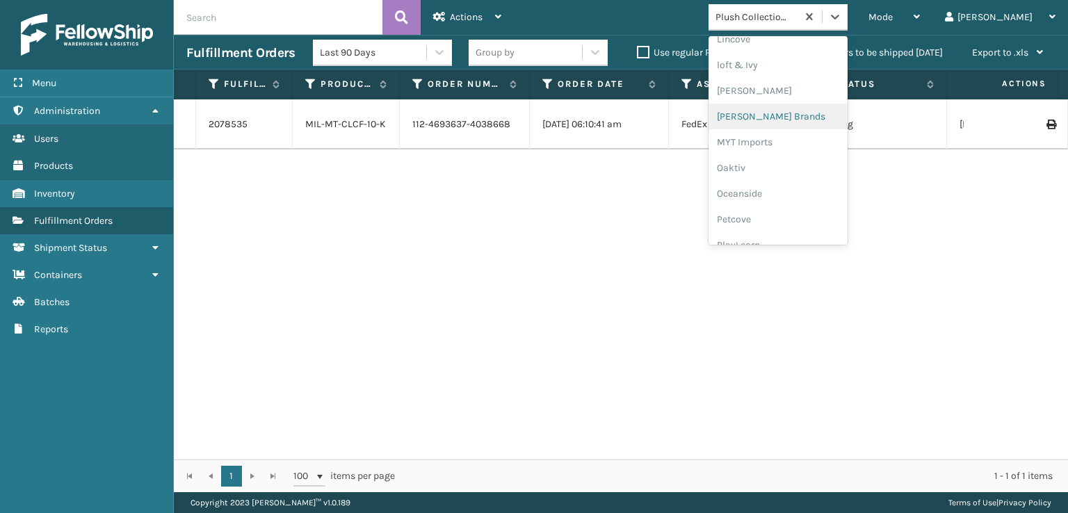
click at [829, 121] on div "[PERSON_NAME] Brands" at bounding box center [777, 117] width 139 height 26
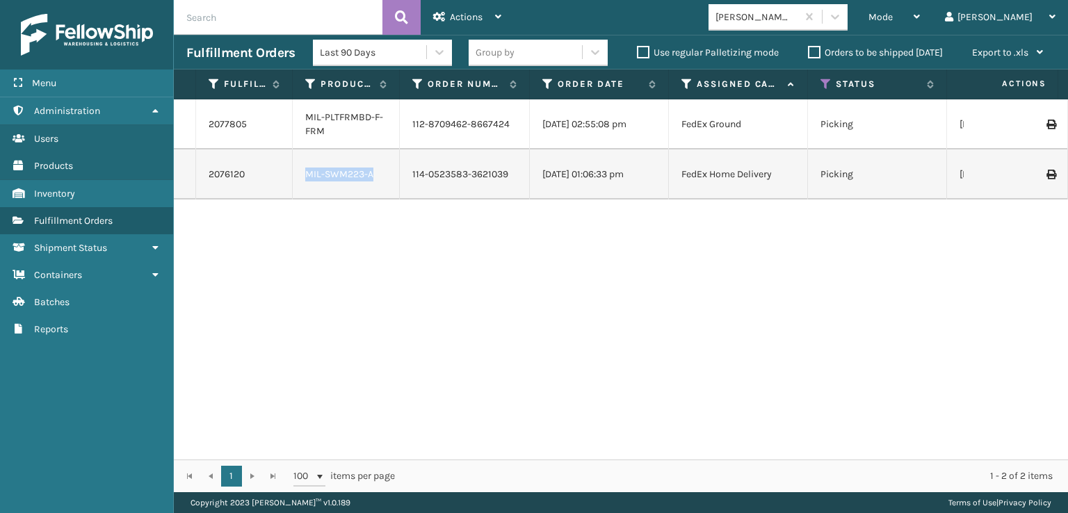
drag, startPoint x: 395, startPoint y: 165, endPoint x: 309, endPoint y: 159, distance: 87.1
click at [309, 159] on td "MIL-SWM223-A" at bounding box center [346, 174] width 107 height 50
click at [318, 161] on td "MIL-SWM223-A" at bounding box center [346, 174] width 107 height 50
drag, startPoint x: 303, startPoint y: 161, endPoint x: 384, endPoint y: 176, distance: 82.1
click at [384, 176] on td "MIL-SWM223-A" at bounding box center [346, 174] width 107 height 50
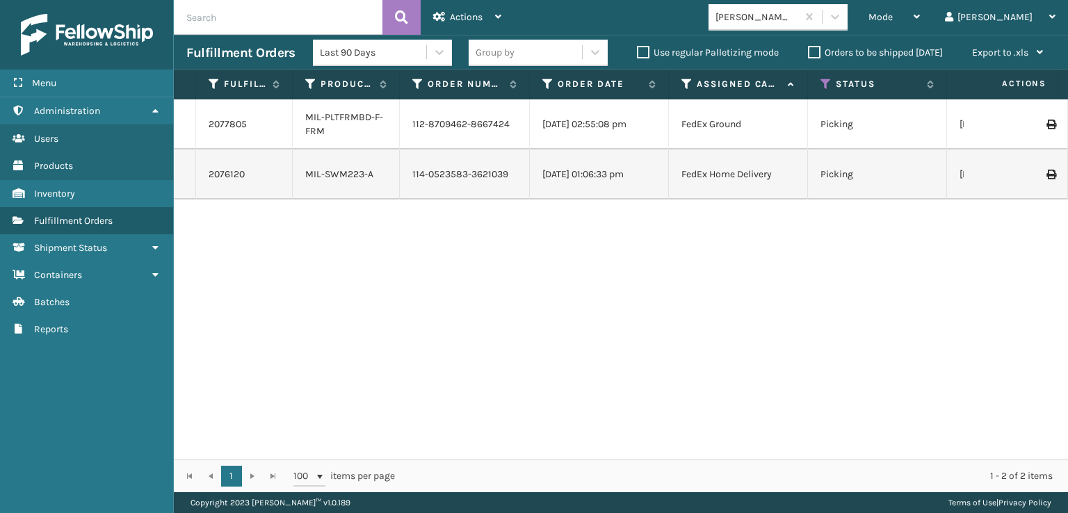
click at [302, 209] on div "2077805 MIL-PLTFRMBD-F-FRM 112-8709462-8667424 [DATE] 02:55:08 pm FedEx Ground …" at bounding box center [621, 279] width 894 height 360
drag, startPoint x: 349, startPoint y: 181, endPoint x: 375, endPoint y: 179, distance: 26.5
click at [375, 179] on td "MIL-SWM223-A" at bounding box center [346, 174] width 107 height 50
click at [375, 179] on div "MIL-SWM223-A" at bounding box center [345, 174] width 81 height 14
drag, startPoint x: 379, startPoint y: 177, endPoint x: 294, endPoint y: 189, distance: 86.4
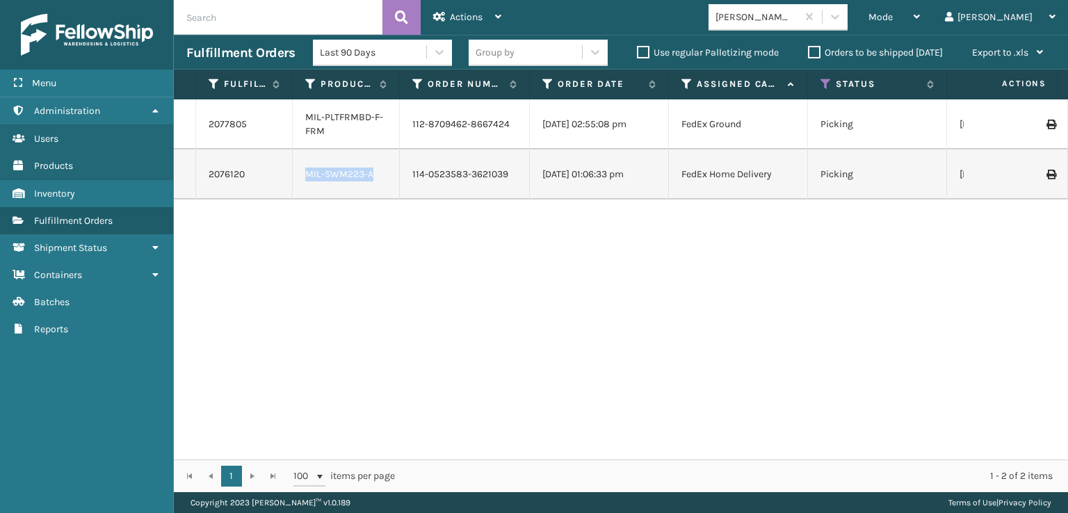
click at [294, 189] on td "MIL-SWM223-A" at bounding box center [346, 174] width 107 height 50
click at [343, 197] on td "MIL-SWM223-A" at bounding box center [346, 174] width 107 height 50
drag, startPoint x: 270, startPoint y: 162, endPoint x: 200, endPoint y: 157, distance: 70.4
click at [203, 155] on td "2076120" at bounding box center [244, 174] width 97 height 50
copy link "2076120"
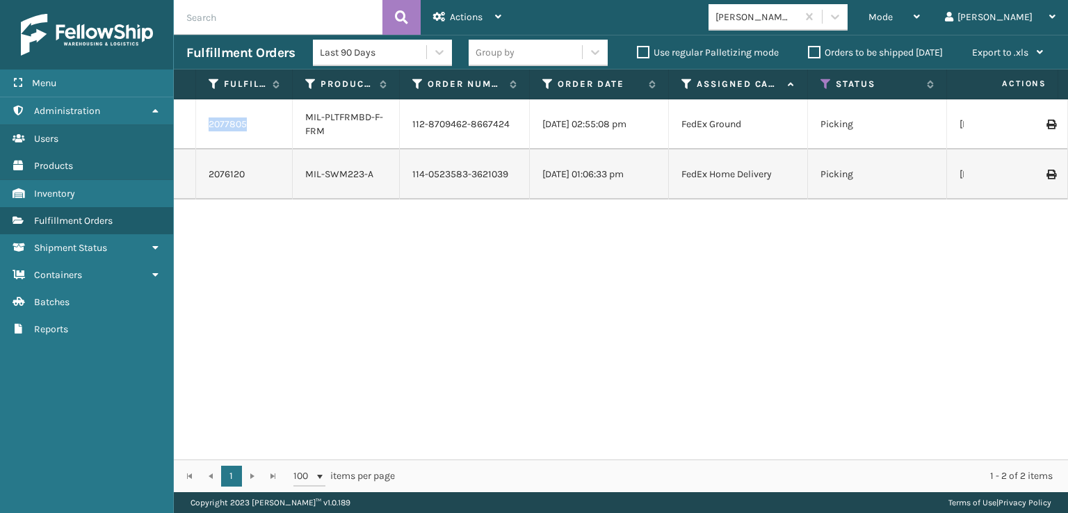
drag, startPoint x: 274, startPoint y: 136, endPoint x: 204, endPoint y: 124, distance: 71.1
click at [204, 124] on td "2077805" at bounding box center [244, 124] width 97 height 50
copy link "2077805"
click at [1034, 361] on div "2077805 MIL-PLTFRMBD-F-FRM 112-8709462-8667424 [DATE] 02:55:08 pm FedEx Ground …" at bounding box center [621, 279] width 894 height 360
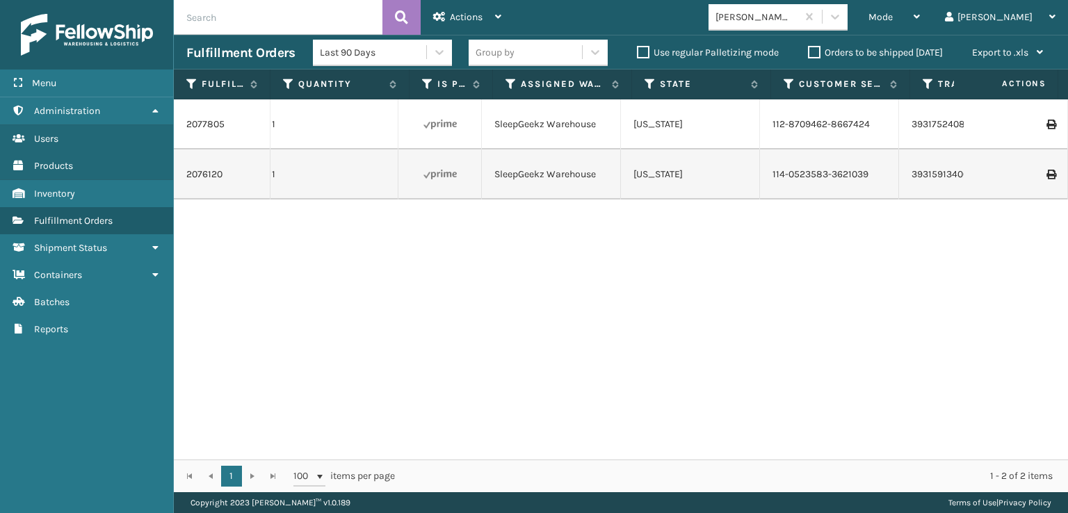
scroll to position [0, 965]
click at [0, 0] on div "Menu Users Administration Users Users Users Products Users Inventory Users Fulf…" at bounding box center [534, 0] width 1068 height 0
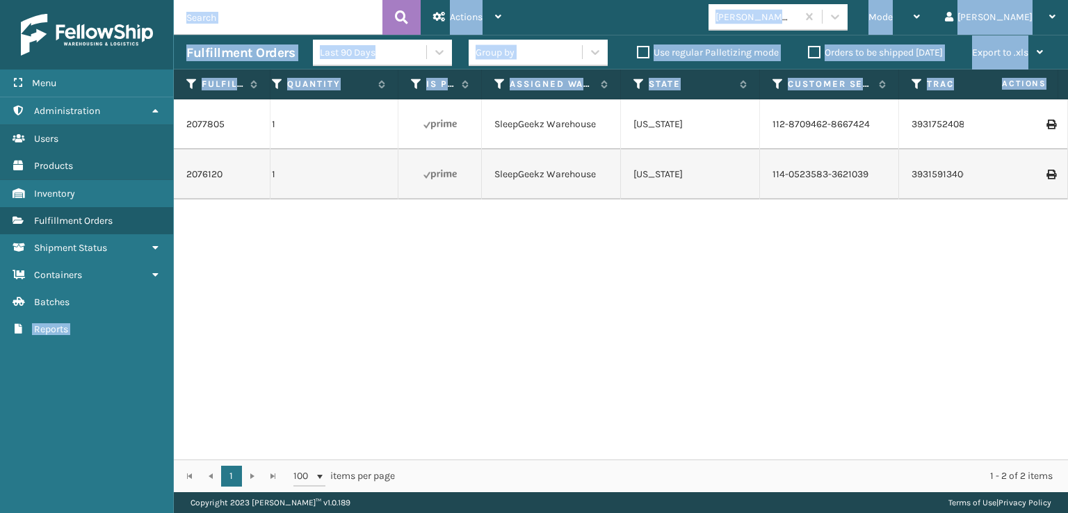
scroll to position [0, 877]
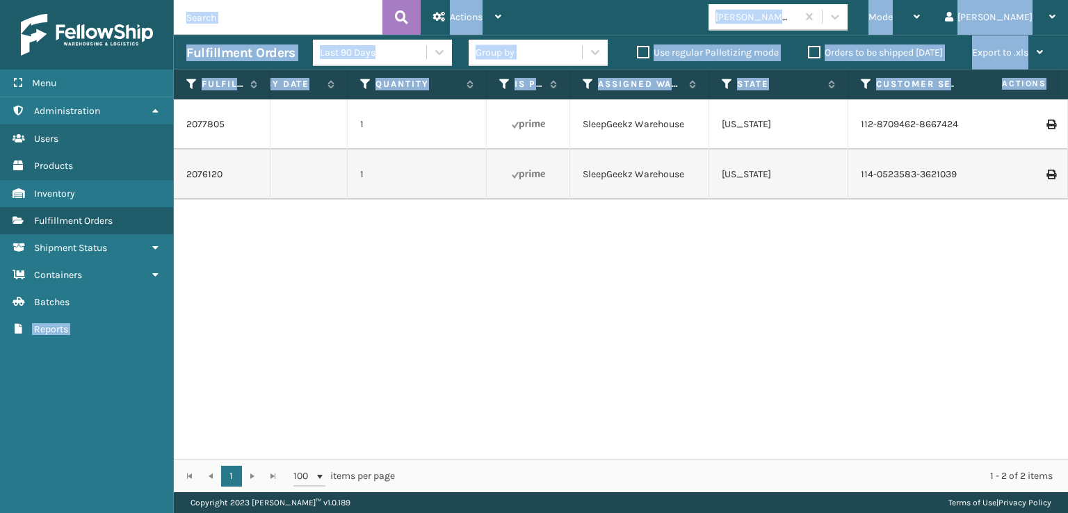
click at [981, 157] on td at bounding box center [1015, 174] width 104 height 50
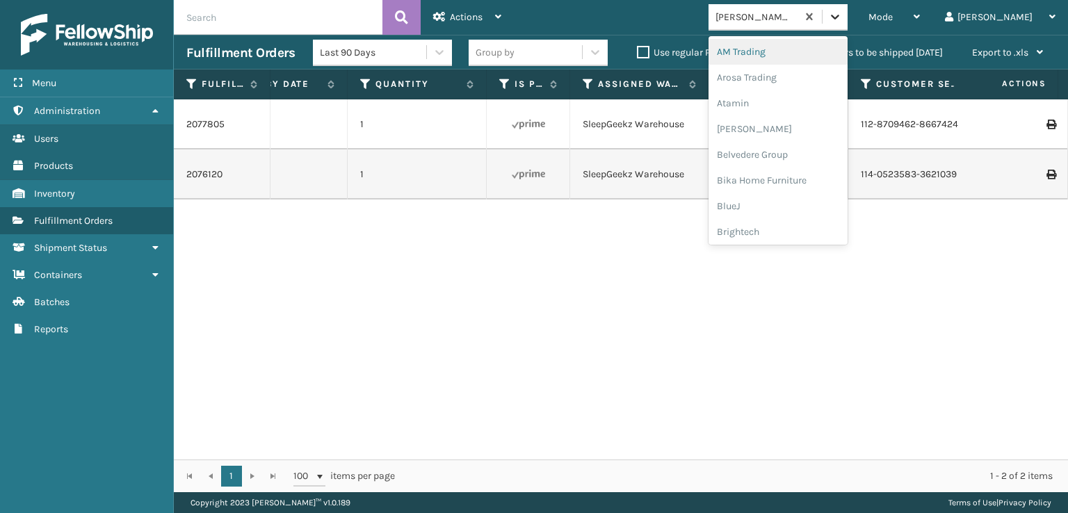
click at [847, 12] on div at bounding box center [834, 16] width 25 height 25
